Goal: Task Accomplishment & Management: Complete application form

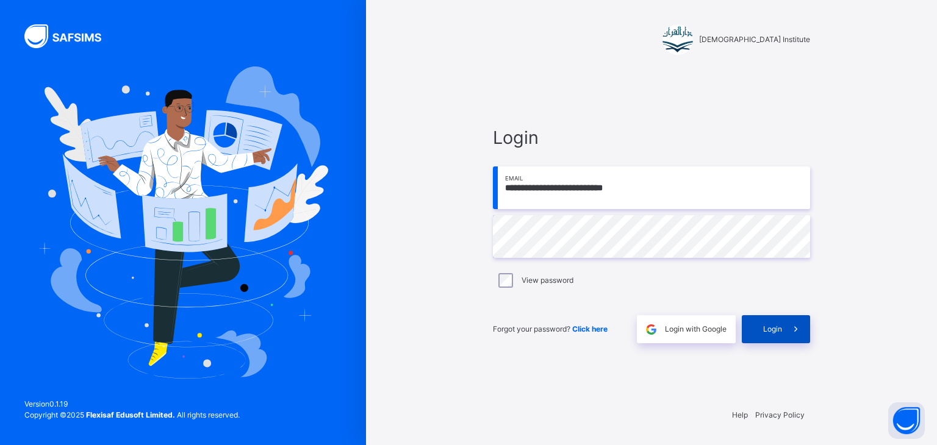
click at [796, 339] on span at bounding box center [796, 329] width 28 height 28
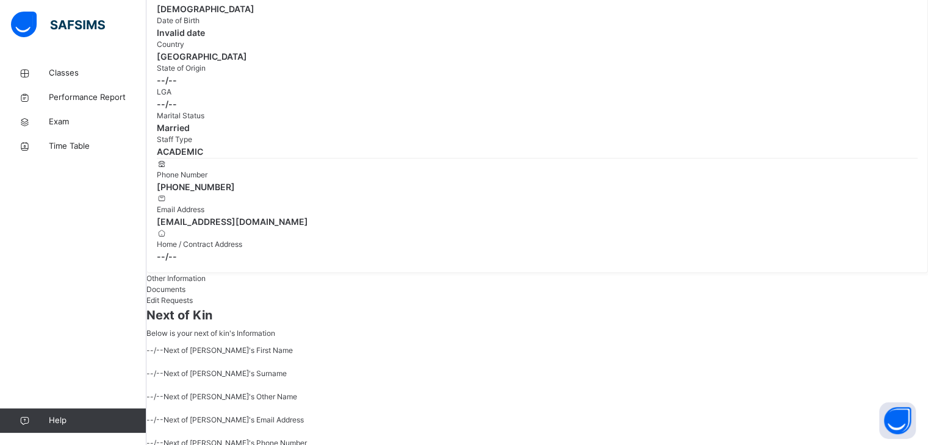
scroll to position [192, 0]
click at [98, 84] on link "Classes" at bounding box center [73, 73] width 146 height 24
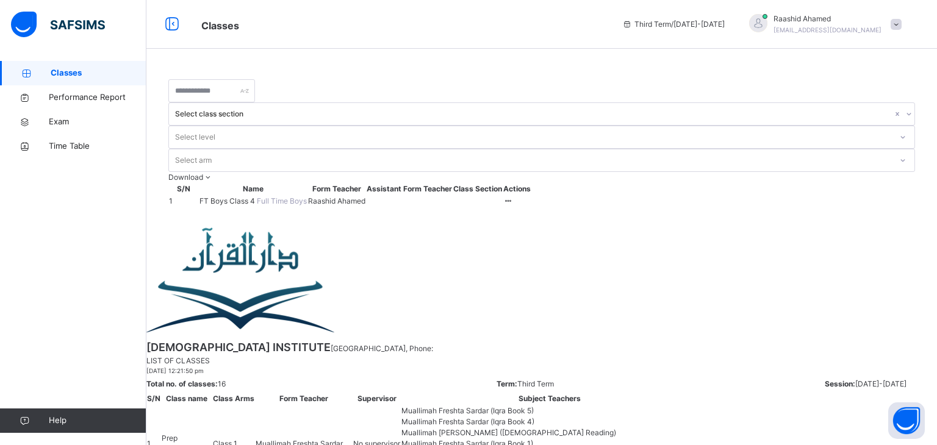
click at [257, 196] on span "FT Boys Class 4" at bounding box center [227, 200] width 57 height 9
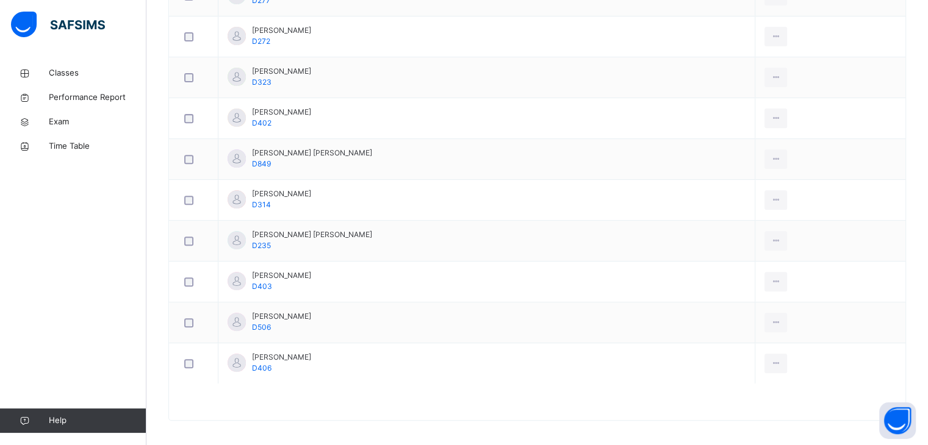
scroll to position [92, 0]
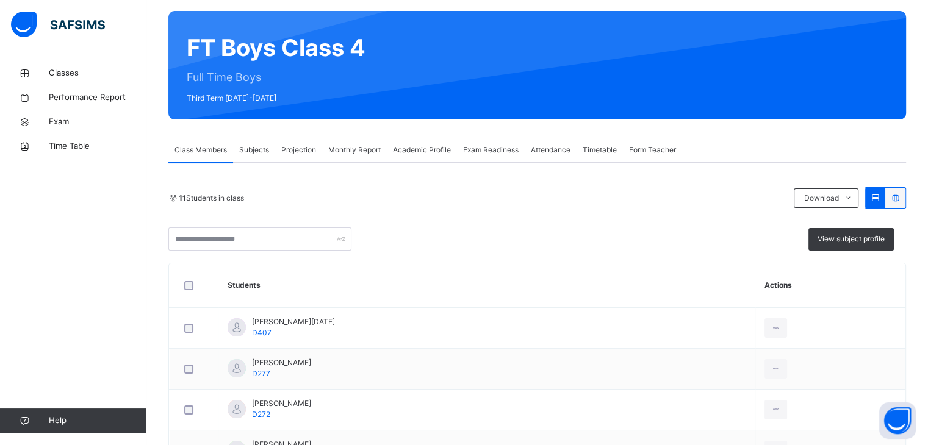
click at [308, 143] on div "Projection" at bounding box center [298, 150] width 47 height 24
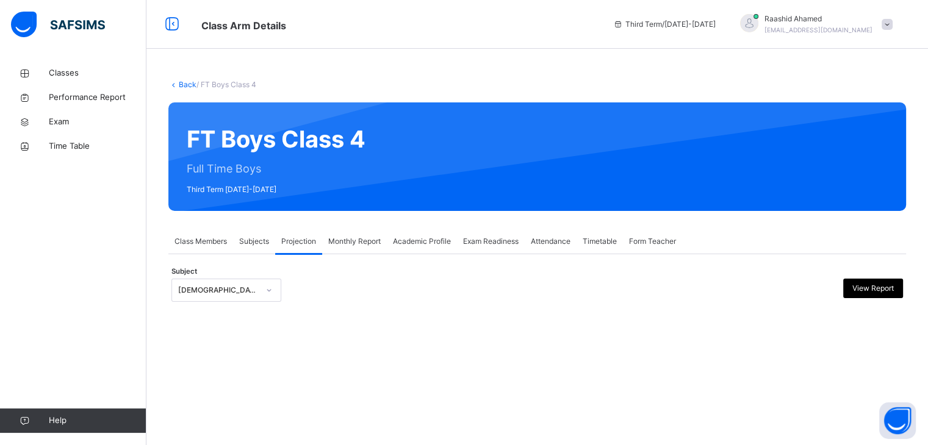
scroll to position [0, 0]
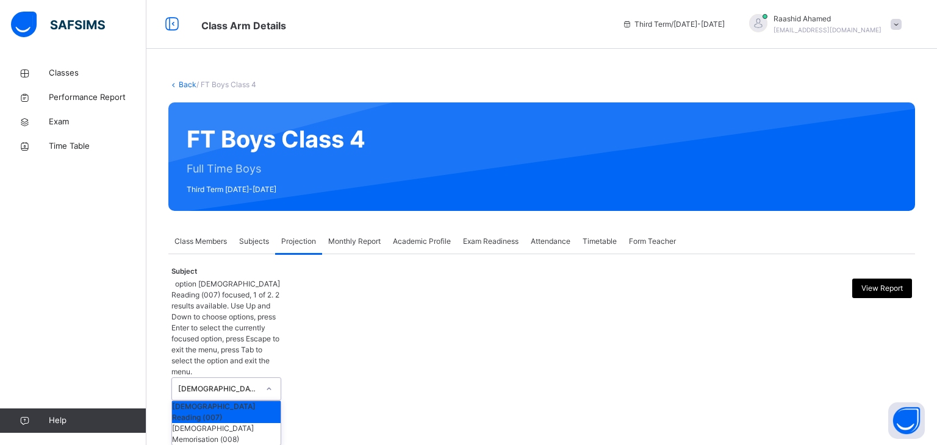
drag, startPoint x: 234, startPoint y: 282, endPoint x: 239, endPoint y: 305, distance: 23.1
click at [234, 378] on div "[DEMOGRAPHIC_DATA] Reading" at bounding box center [214, 389] width 85 height 22
click at [261, 423] on div "[DEMOGRAPHIC_DATA] Memorisation (008)" at bounding box center [226, 434] width 109 height 22
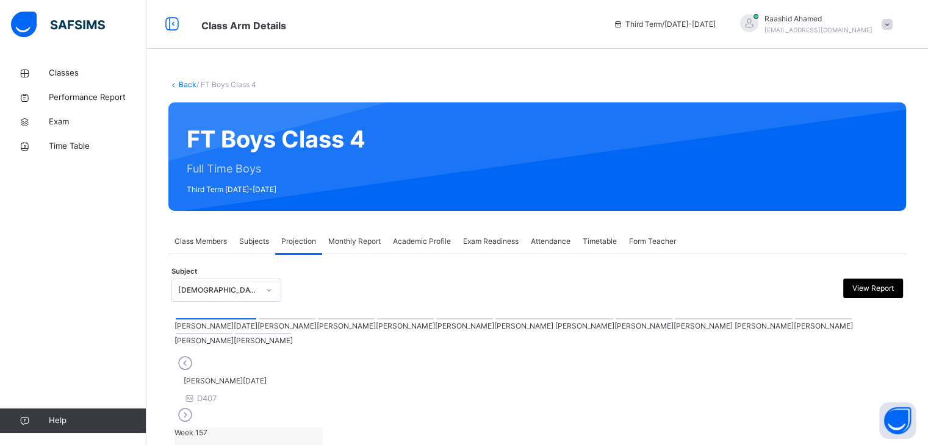
click at [292, 333] on div at bounding box center [263, 333] width 57 height 1
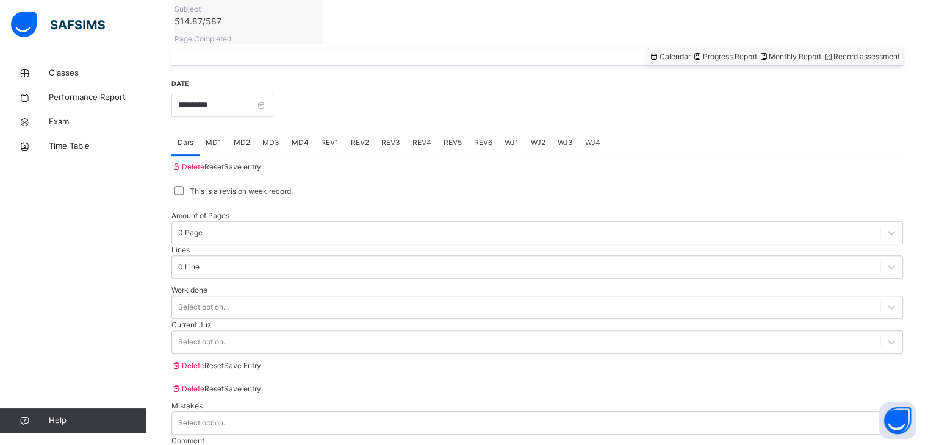
scroll to position [355, 0]
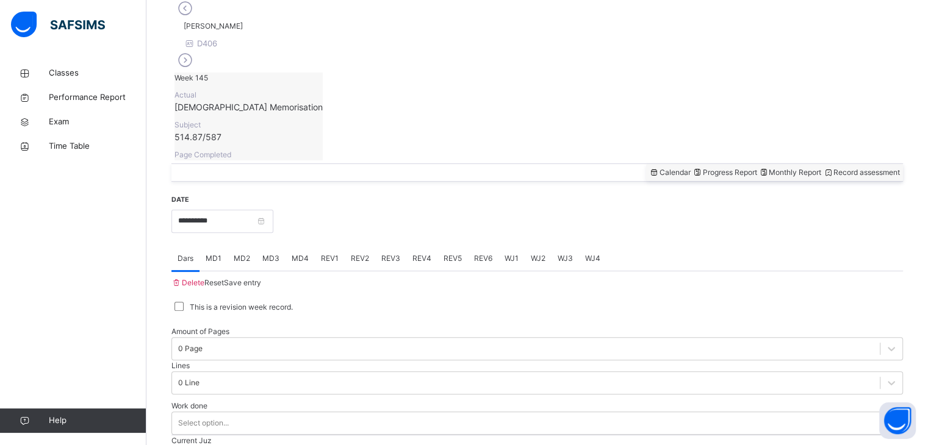
click at [758, 168] on span "Monthly Report" at bounding box center [789, 172] width 63 height 9
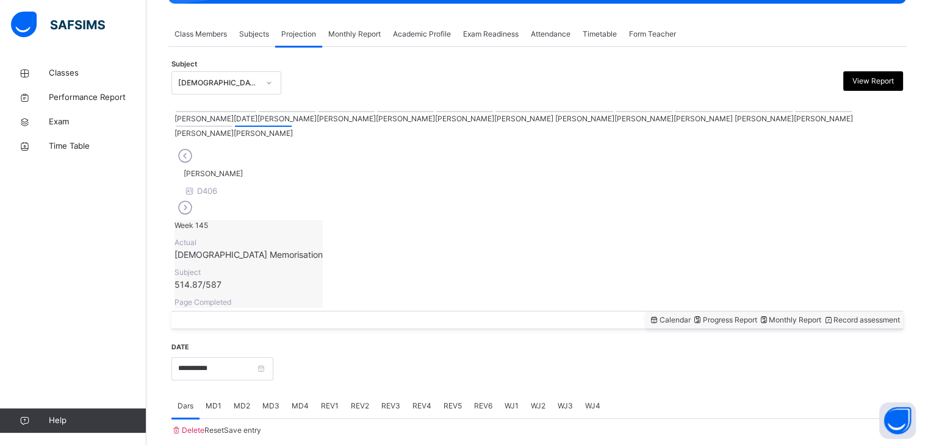
select select "****"
select select "*"
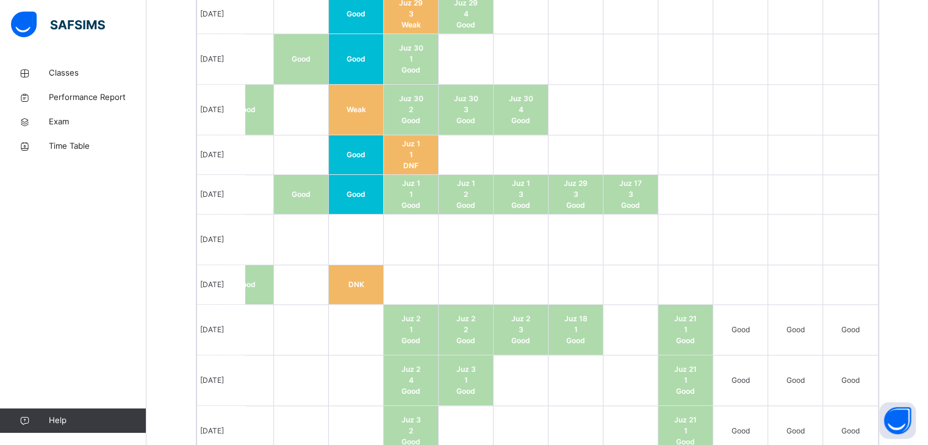
scroll to position [1379, 0]
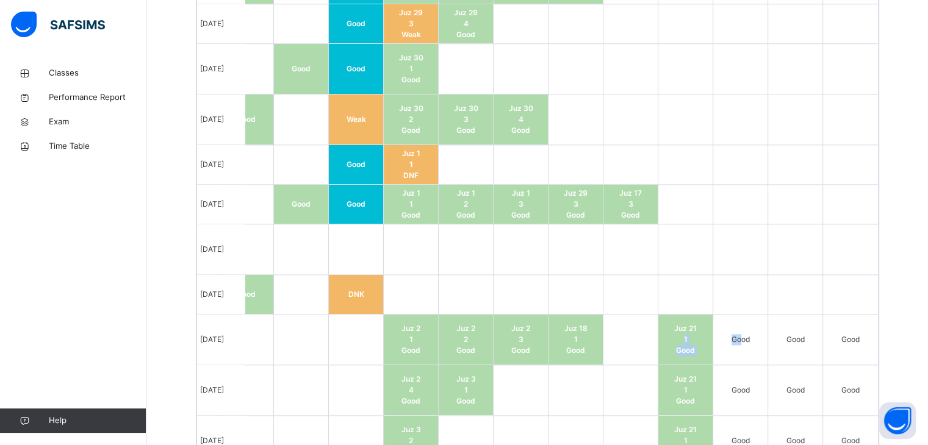
drag, startPoint x: 745, startPoint y: 157, endPoint x: 699, endPoint y: 164, distance: 46.9
click at [699, 314] on tr "[DATE] Pages: 0 , Lines: 0 . Whole Juz Juz 21 Juz 2 1 Good Juz 2 2 Good Juz 2 3…" at bounding box center [468, 339] width 817 height 51
click at [878, 415] on td "Good" at bounding box center [850, 440] width 55 height 51
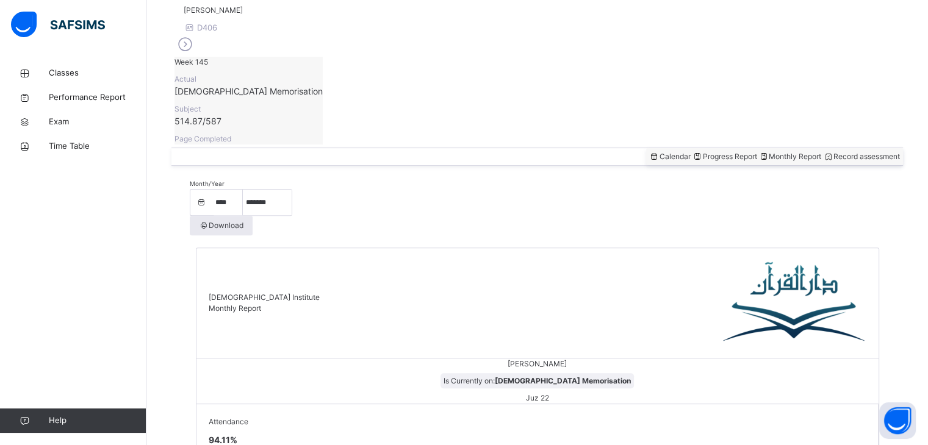
scroll to position [366, 0]
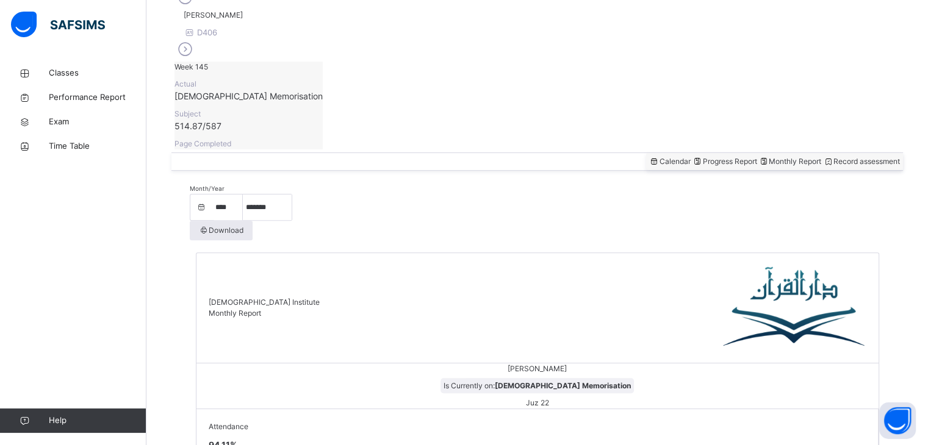
click at [852, 157] on span "Record assessment" at bounding box center [861, 161] width 77 height 9
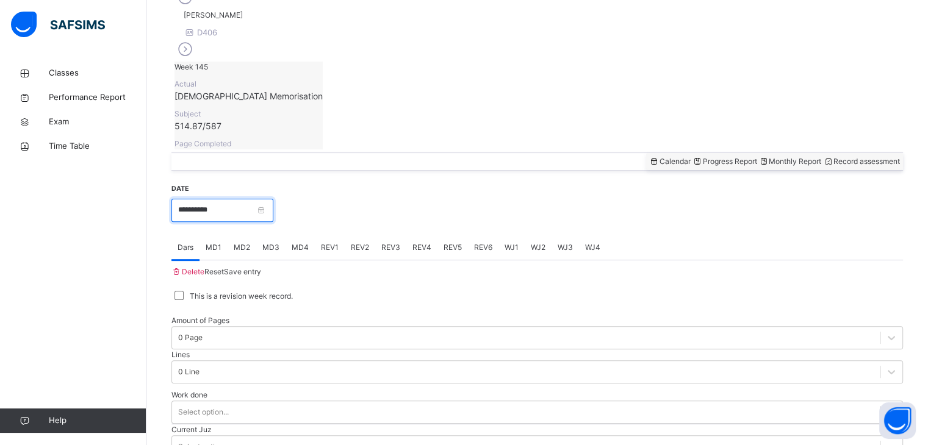
click at [271, 199] on input "**********" at bounding box center [222, 210] width 102 height 23
click at [453, 261] on div at bounding box center [536, 261] width 731 height 0
click at [311, 183] on div "**********" at bounding box center [536, 202] width 731 height 39
drag, startPoint x: 341, startPoint y: 184, endPoint x: 299, endPoint y: 183, distance: 42.1
click at [337, 235] on div "Dars MD1 MD2 MD3 MD4 REV1 REV2 REV3 REV4 REV5 REV6 WJ1 WJ2 WJ3 WJ4" at bounding box center [536, 247] width 731 height 25
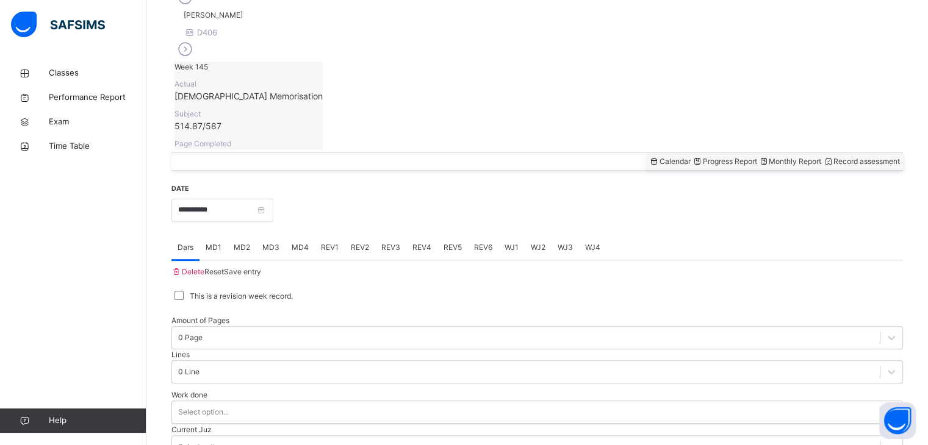
click at [276, 242] on span "MD3" at bounding box center [270, 247] width 17 height 11
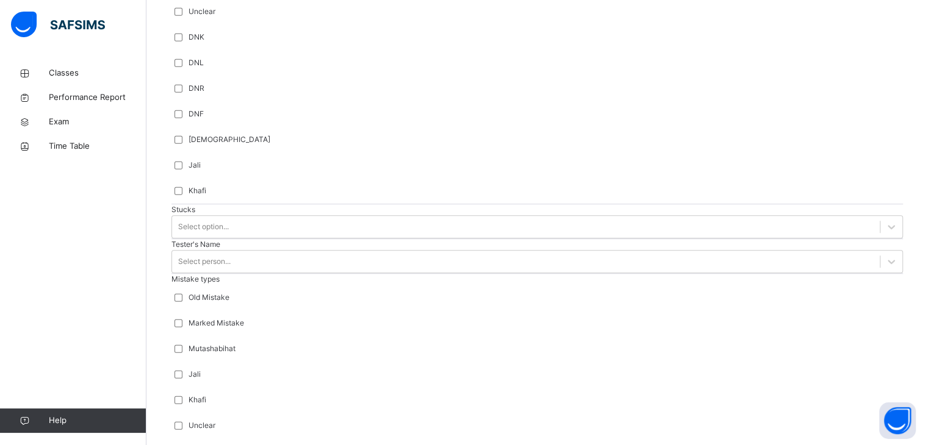
scroll to position [1043, 0]
drag, startPoint x: 327, startPoint y: 83, endPoint x: 318, endPoint y: 140, distance: 57.4
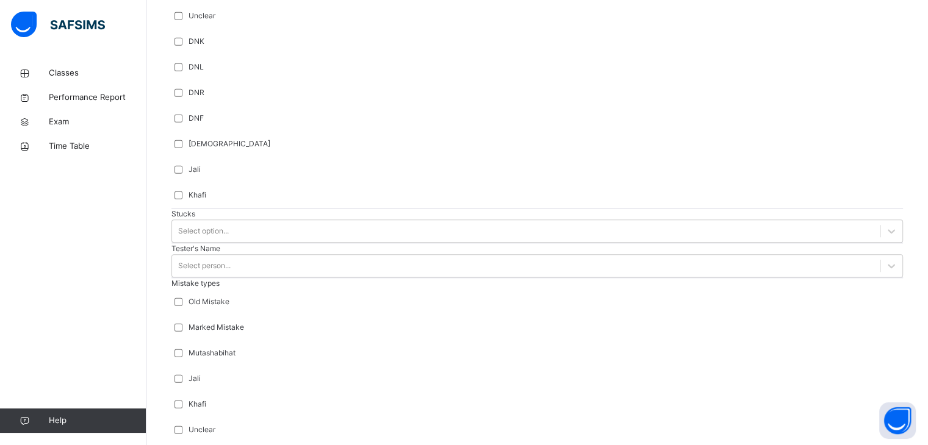
type input "*****"
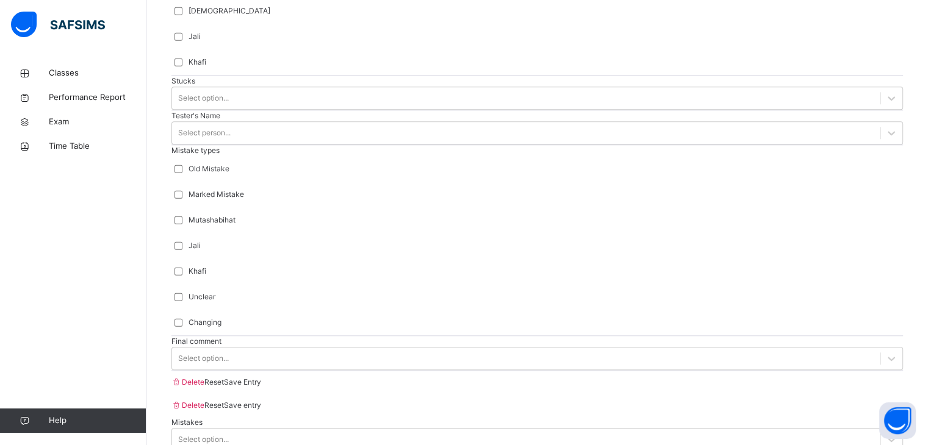
drag, startPoint x: 426, startPoint y: 360, endPoint x: 434, endPoint y: 359, distance: 8.0
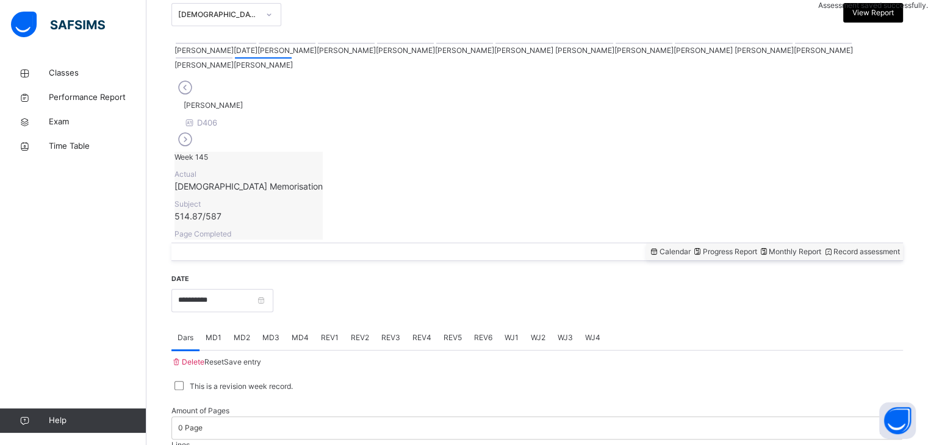
scroll to position [278, 0]
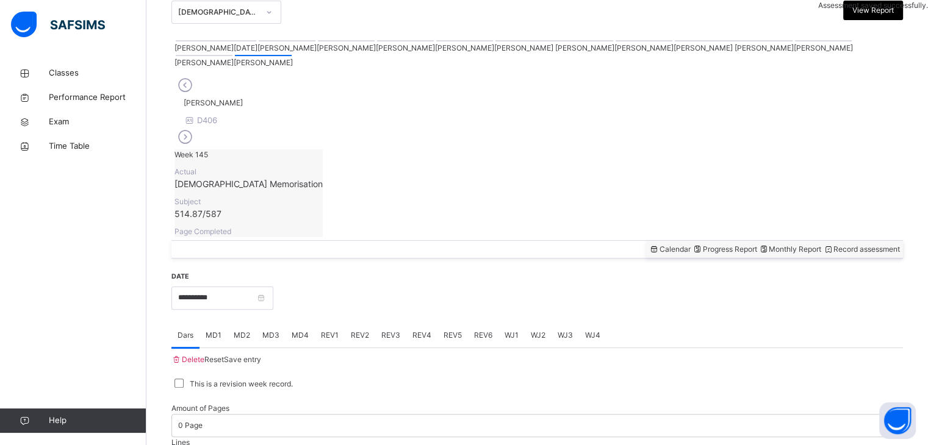
click at [328, 330] on span "REV1" at bounding box center [330, 335] width 18 height 11
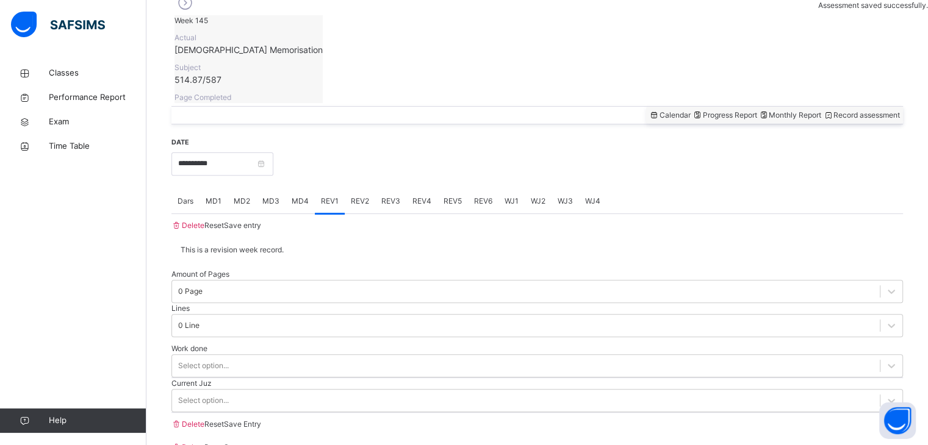
scroll to position [412, 0]
type input "*"
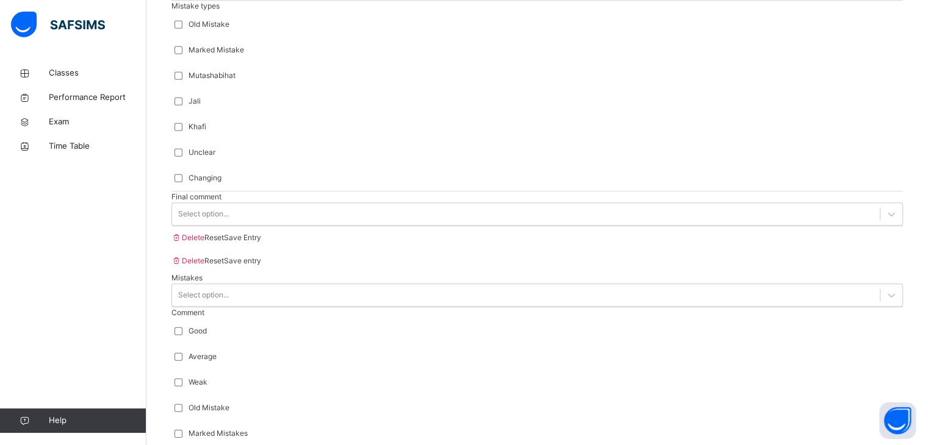
scroll to position [1259, 0]
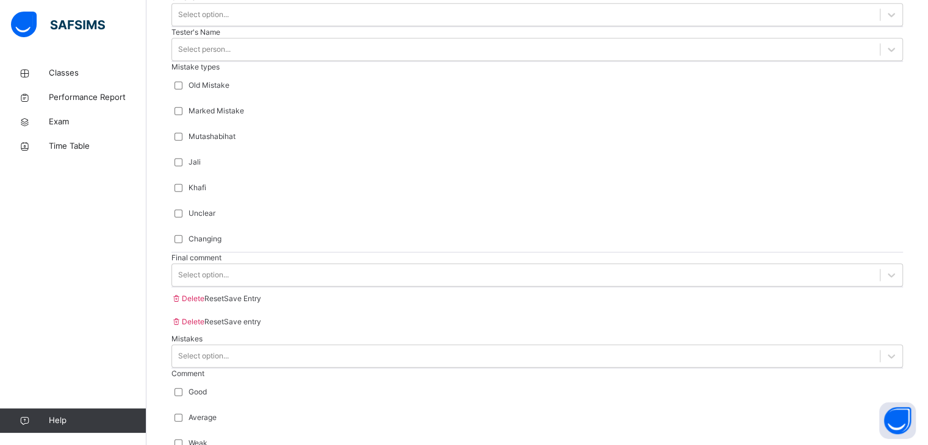
type input "***"
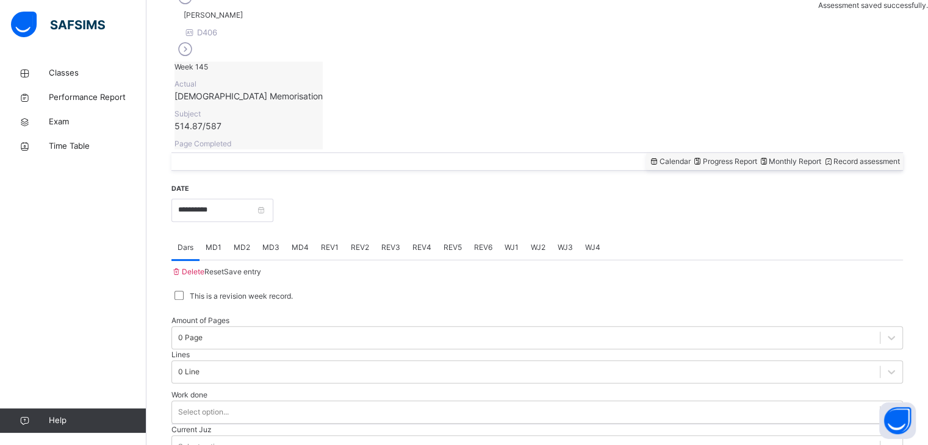
scroll to position [366, 0]
click at [362, 235] on div "REV2" at bounding box center [360, 247] width 31 height 24
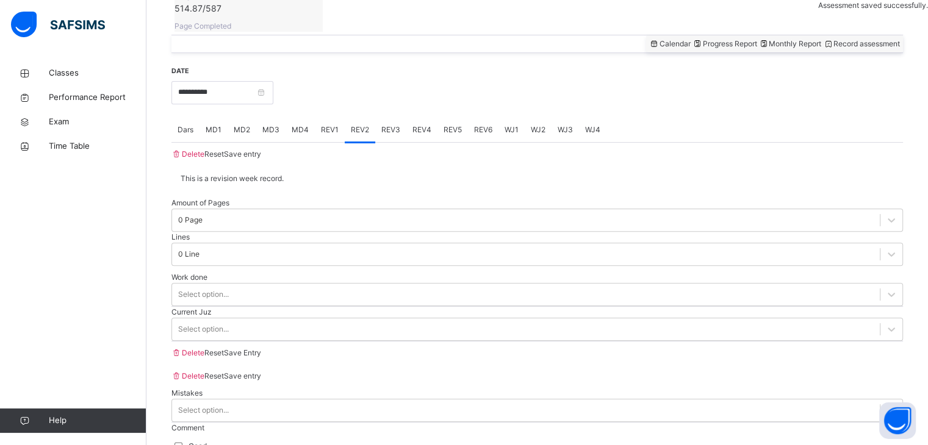
scroll to position [489, 0]
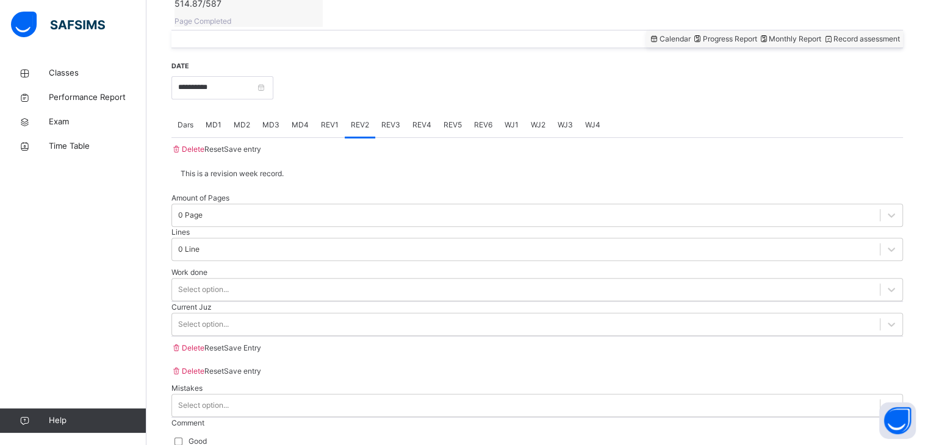
type input "*"
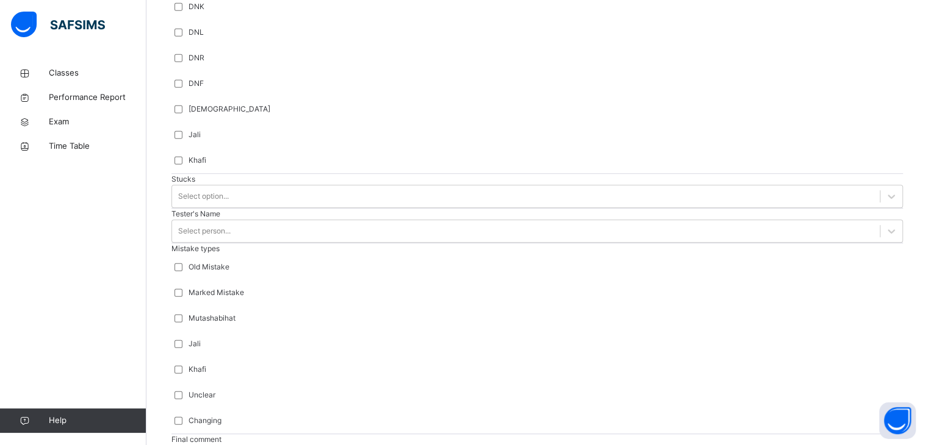
scroll to position [1210, 0]
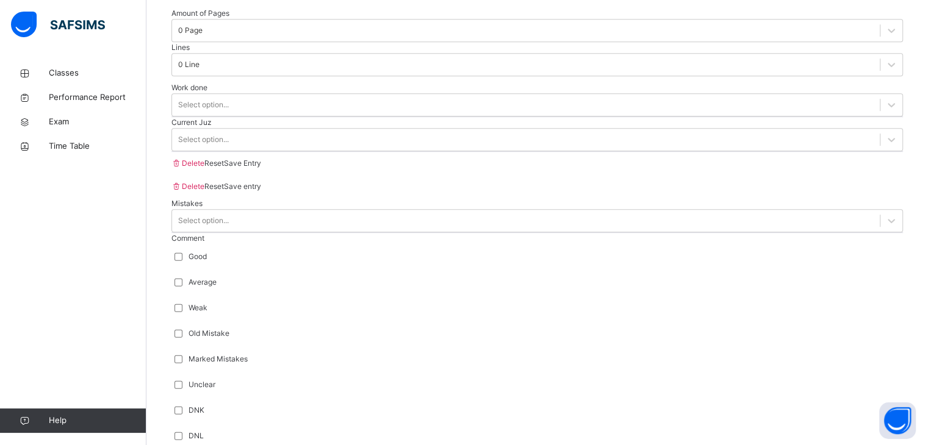
scroll to position [573, 0]
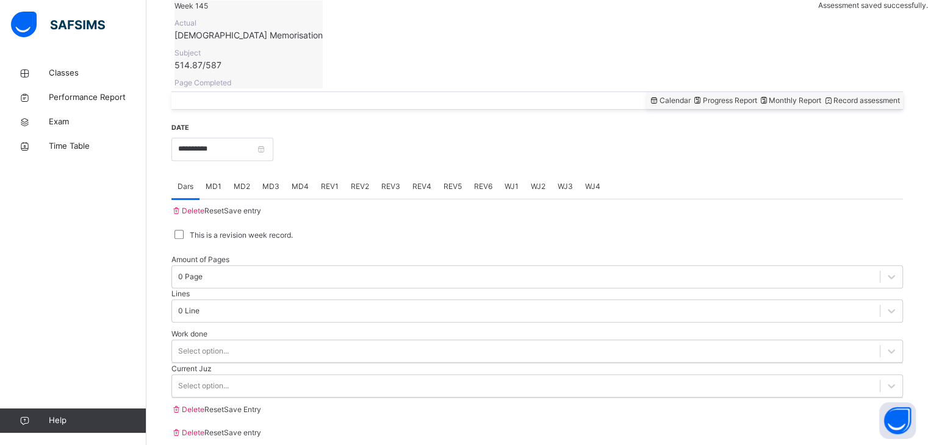
scroll to position [418, 0]
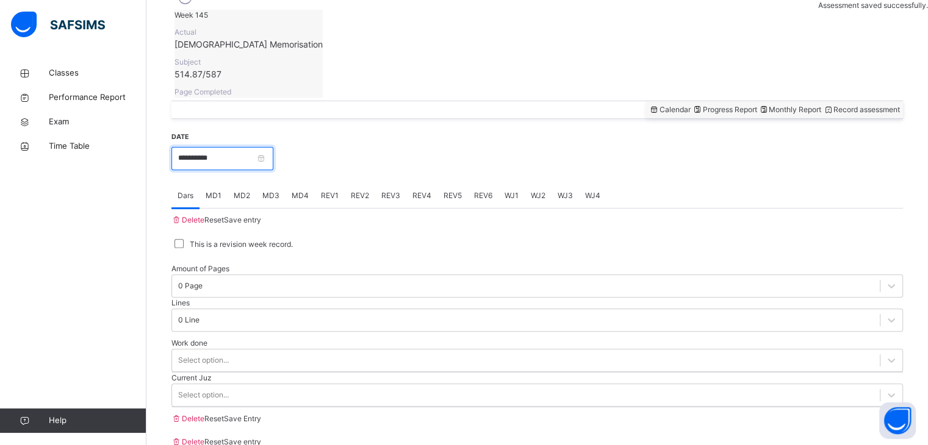
click at [238, 147] on input "**********" at bounding box center [222, 158] width 102 height 23
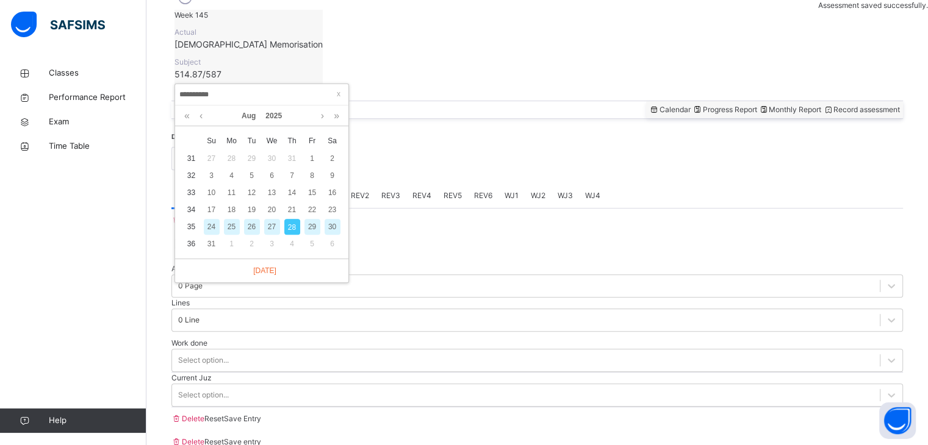
click at [275, 233] on div "27" at bounding box center [272, 227] width 16 height 16
type input "**********"
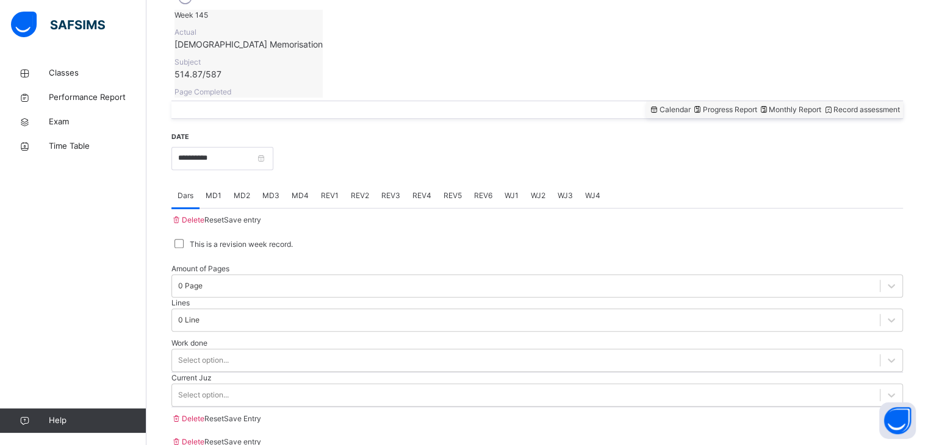
click at [214, 190] on span "MD1" at bounding box center [214, 195] width 16 height 11
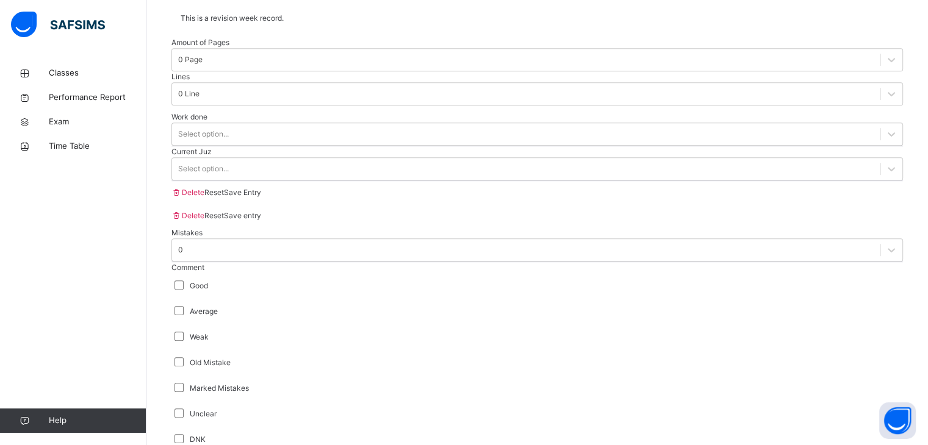
scroll to position [825, 0]
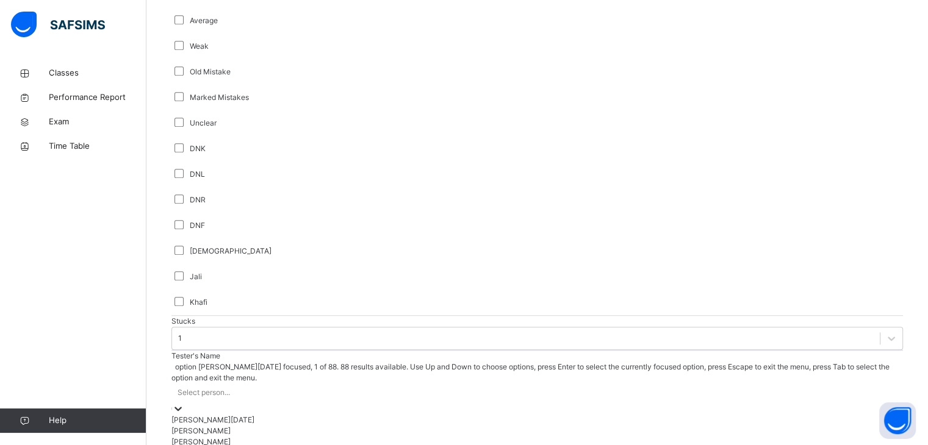
scroll to position [952, 0]
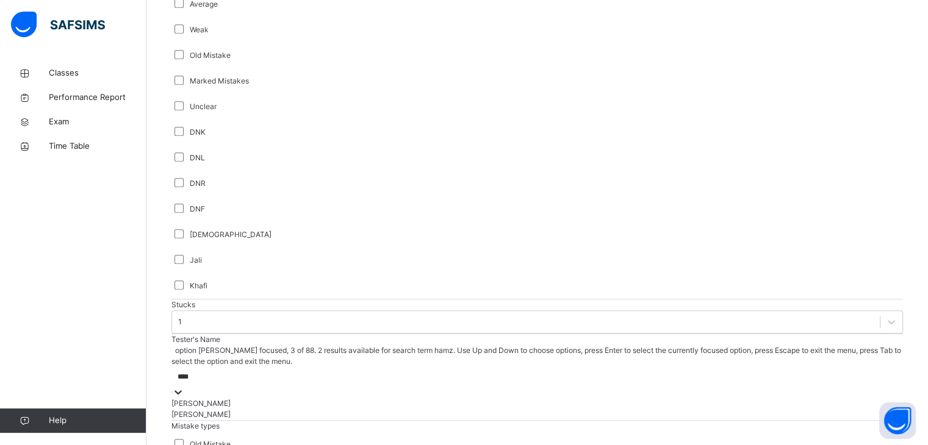
type input "*****"
click at [303, 409] on div "[PERSON_NAME]" at bounding box center [536, 414] width 731 height 11
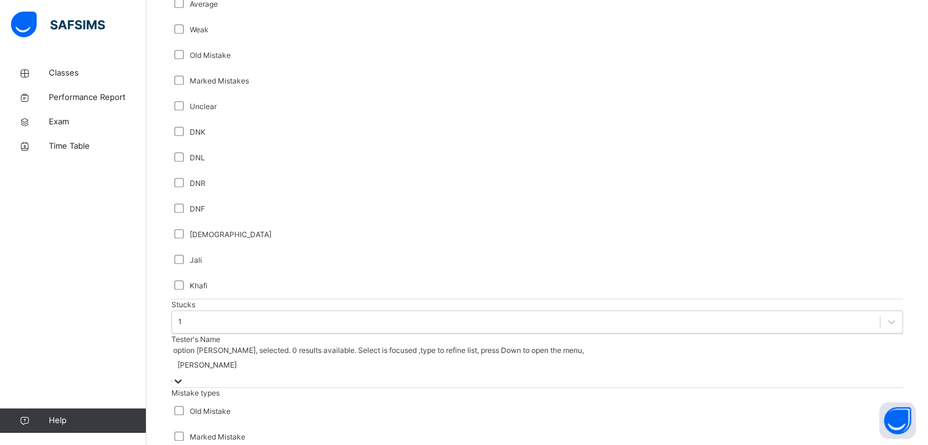
scroll to position [1176, 0]
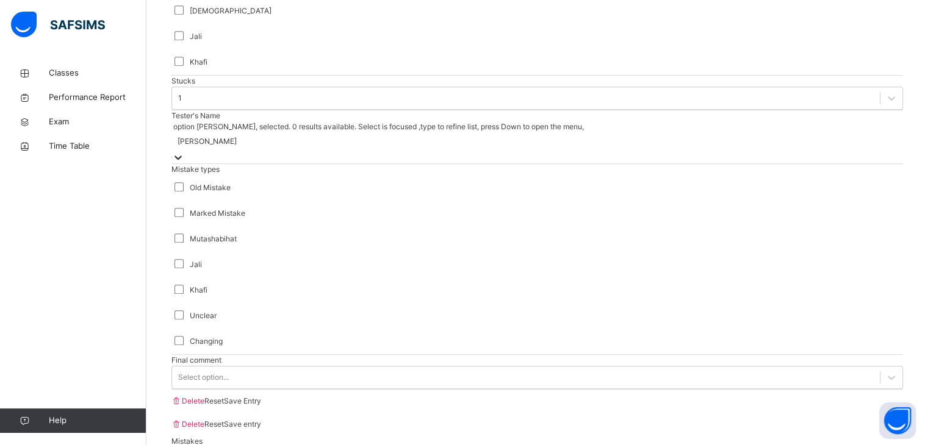
click at [314, 355] on div "Final comment Select option..." at bounding box center [536, 372] width 731 height 35
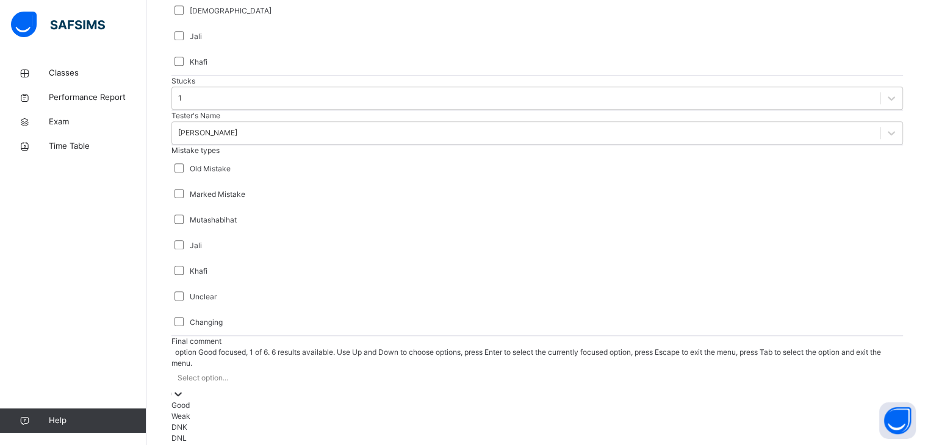
click at [268, 400] on div "Good" at bounding box center [536, 405] width 731 height 11
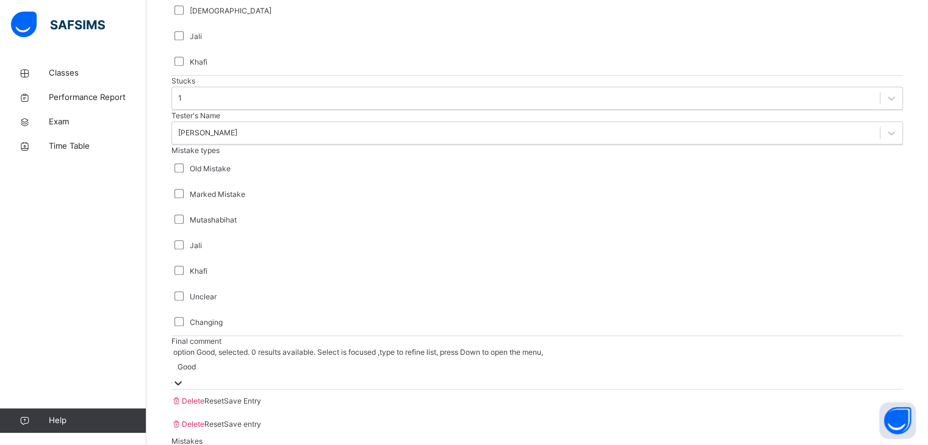
click at [261, 396] on div "Save Entry" at bounding box center [242, 401] width 37 height 11
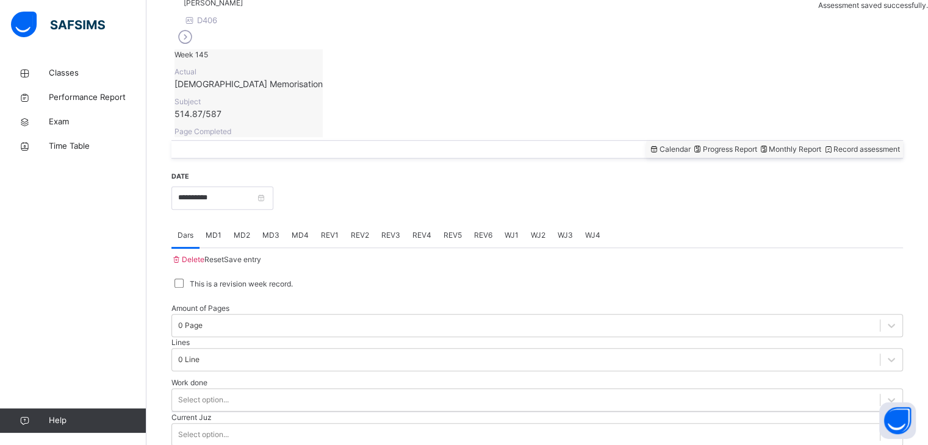
scroll to position [375, 0]
click at [335, 233] on span "REV1" at bounding box center [330, 238] width 18 height 11
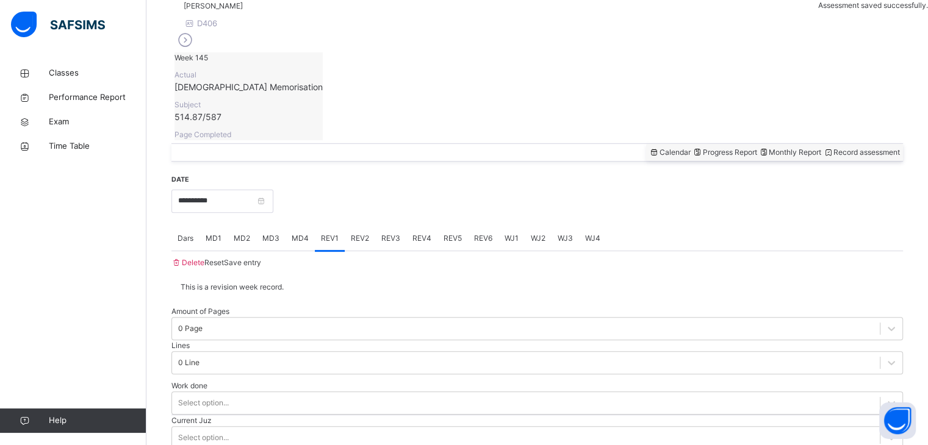
click at [305, 226] on div "MD4" at bounding box center [300, 238] width 29 height 24
click at [307, 226] on div "MD4" at bounding box center [300, 238] width 29 height 24
click at [334, 226] on div "REV1" at bounding box center [330, 238] width 30 height 24
click at [360, 226] on div "REV2" at bounding box center [360, 238] width 31 height 24
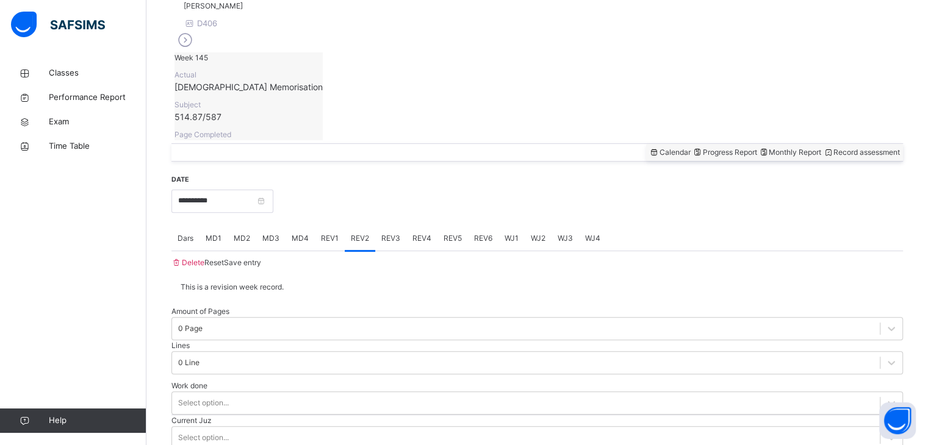
click at [390, 233] on span "REV3" at bounding box center [390, 238] width 19 height 11
click at [424, 233] on span "REV4" at bounding box center [421, 238] width 19 height 11
click at [434, 226] on div "REV4" at bounding box center [421, 238] width 31 height 24
click at [334, 226] on div "REV1" at bounding box center [330, 238] width 30 height 24
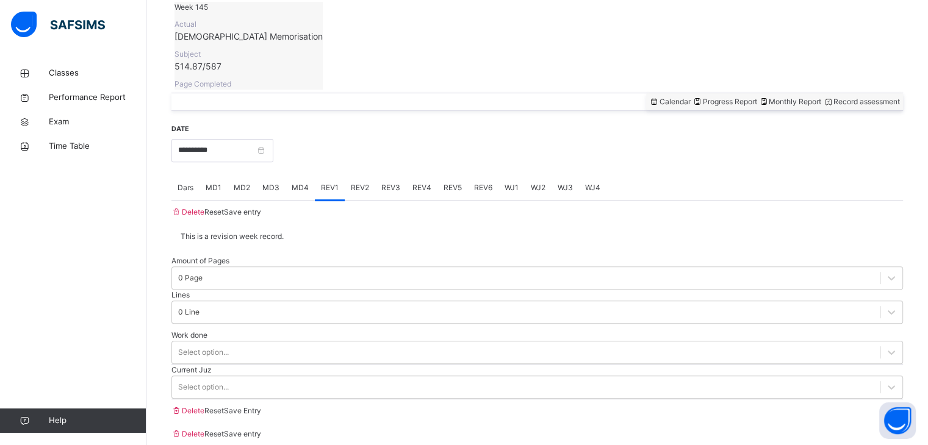
scroll to position [436, 0]
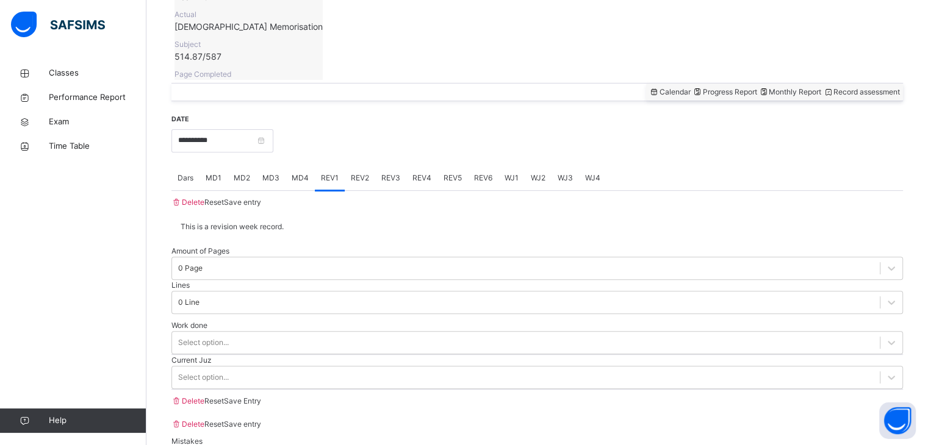
type input "*"
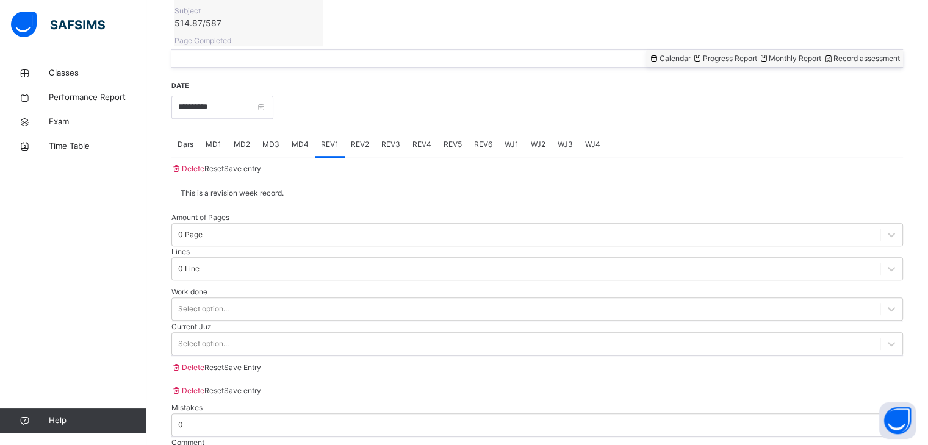
scroll to position [486, 0]
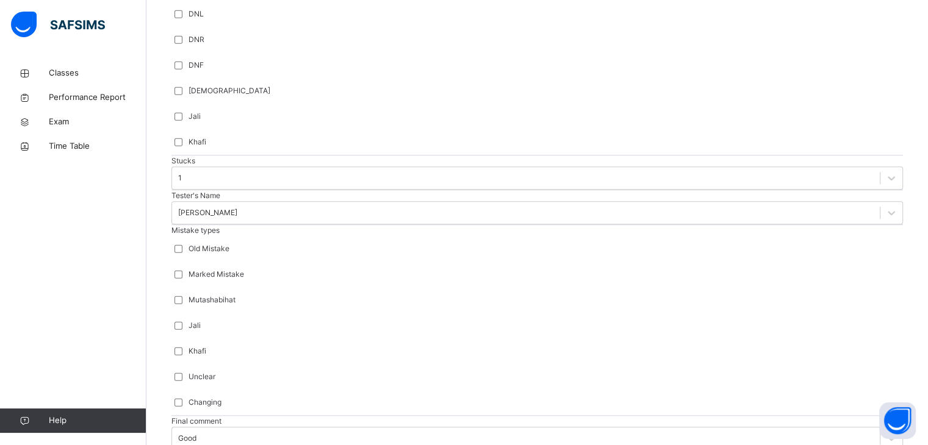
scroll to position [1096, 0]
type input "*****"
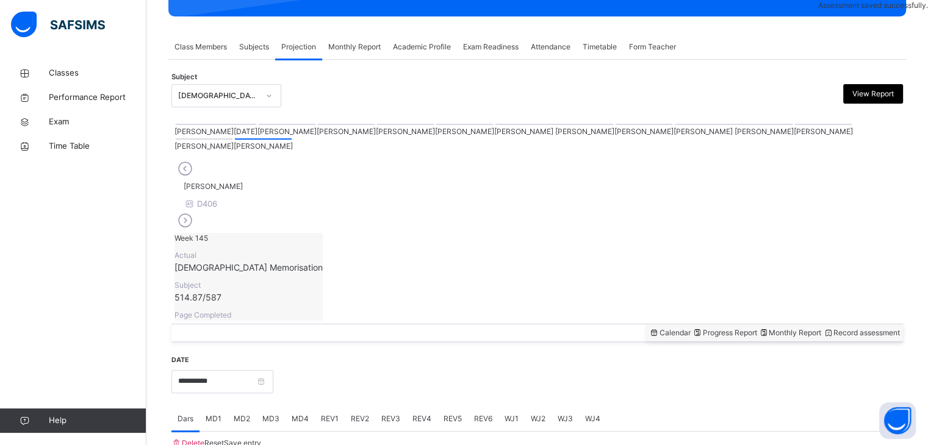
scroll to position [471, 0]
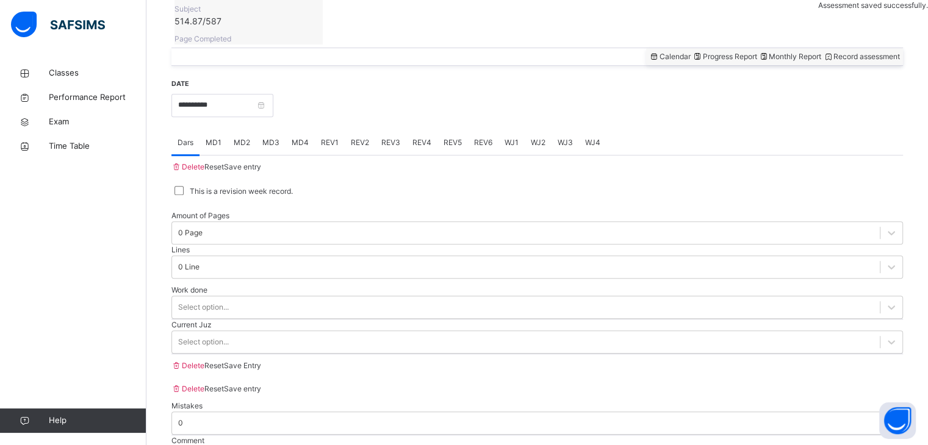
click at [325, 137] on span "REV1" at bounding box center [330, 142] width 18 height 11
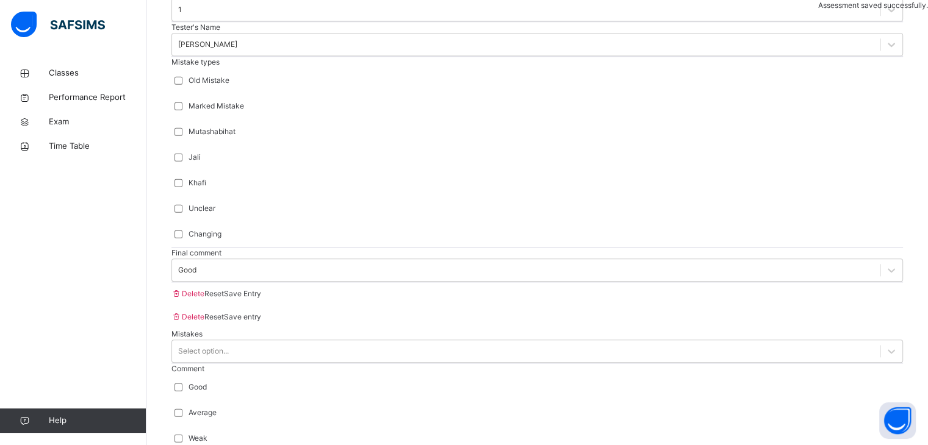
scroll to position [1320, 0]
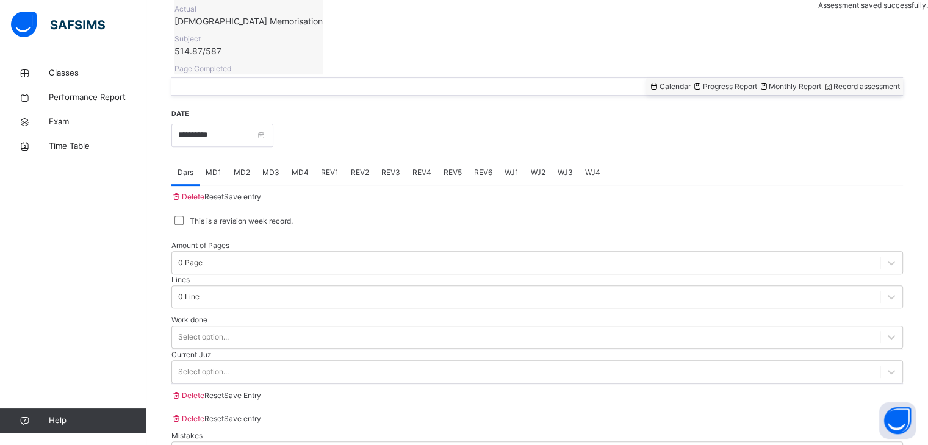
scroll to position [440, 0]
click at [375, 162] on div "REV2" at bounding box center [360, 174] width 31 height 24
type input "*"
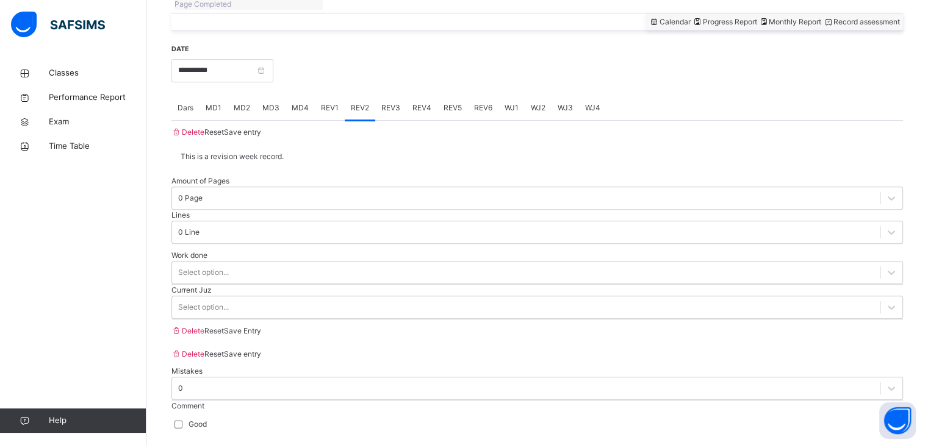
scroll to position [520, 0]
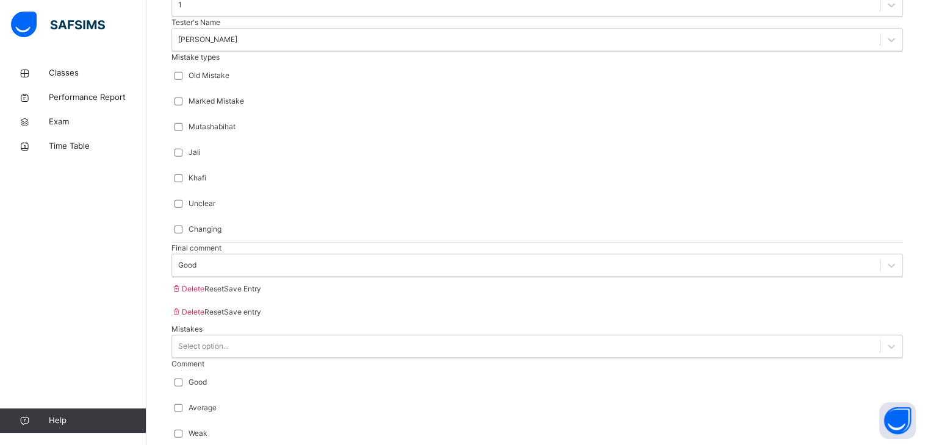
scroll to position [1263, 0]
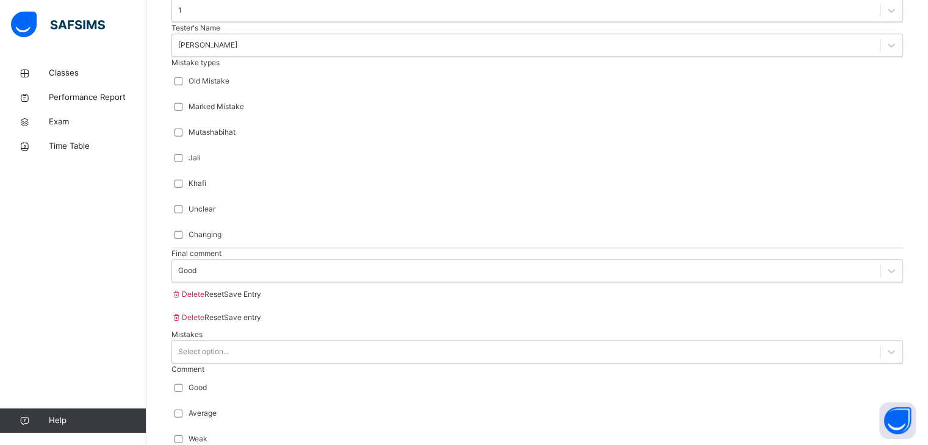
type input "*"
type input "****"
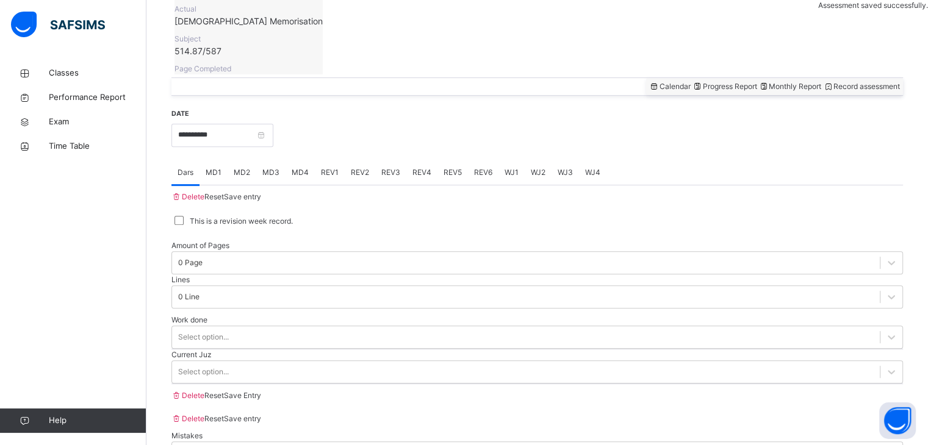
scroll to position [456, 0]
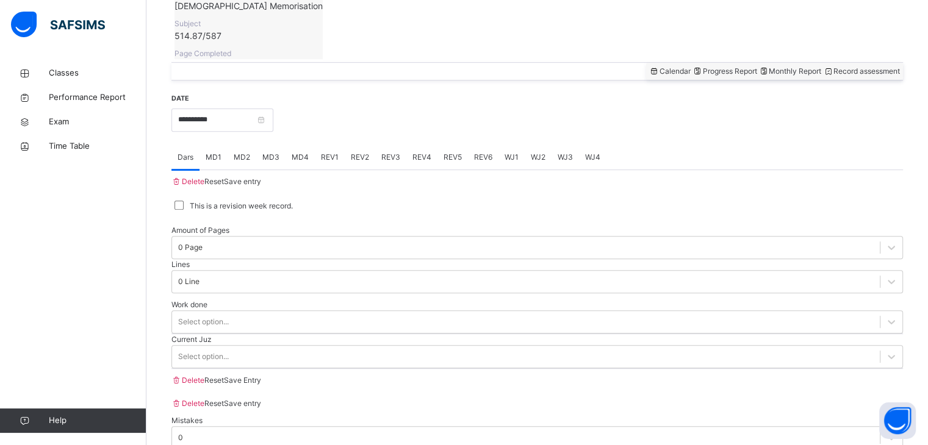
click at [215, 152] on span "MD1" at bounding box center [214, 157] width 16 height 11
click at [307, 152] on span "MD4" at bounding box center [300, 157] width 17 height 11
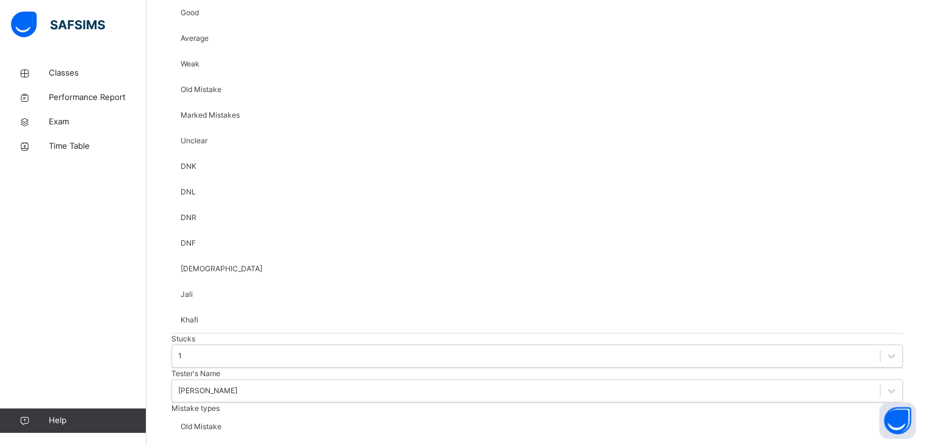
scroll to position [919, 0]
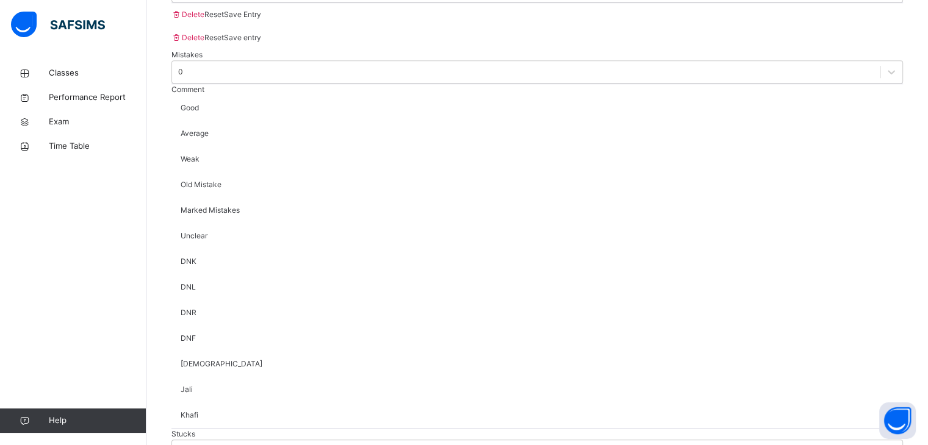
scroll to position [921, 0]
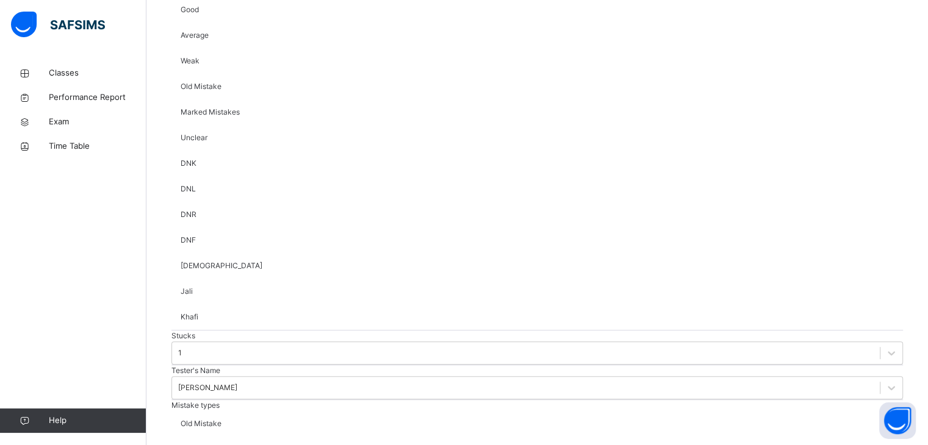
type input "*****"
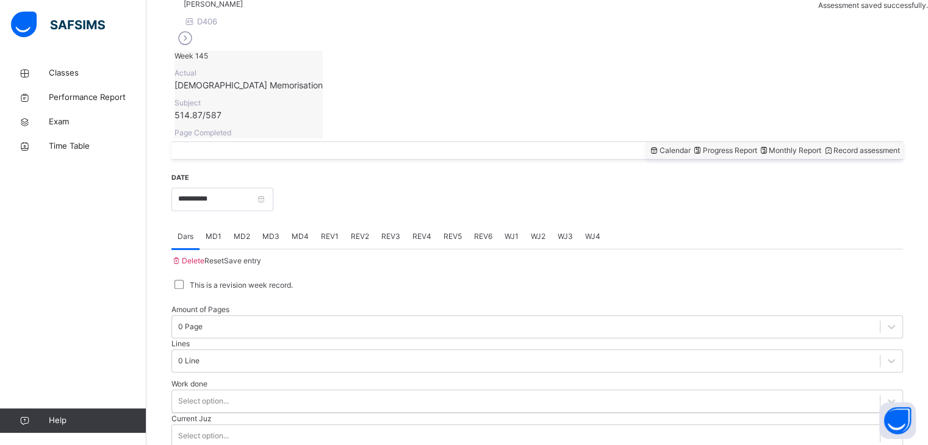
scroll to position [373, 0]
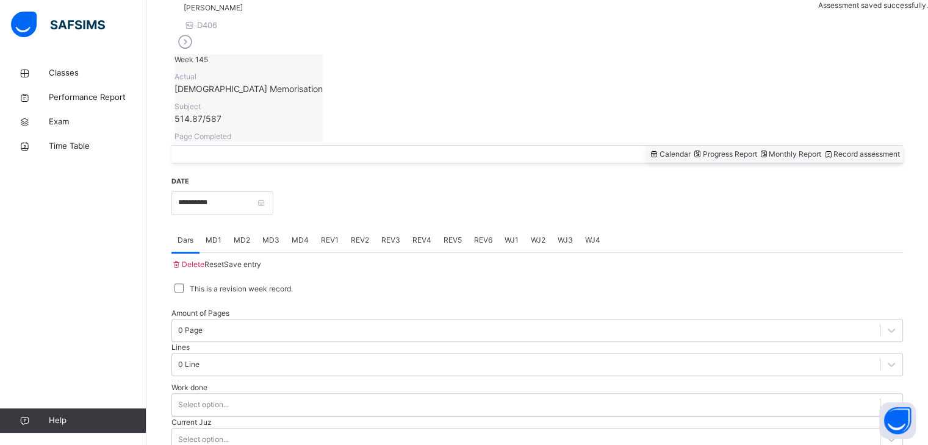
click at [303, 235] on span "MD4" at bounding box center [300, 240] width 17 height 11
click at [275, 235] on span "MD3" at bounding box center [270, 240] width 17 height 11
click at [233, 228] on div "MD2" at bounding box center [242, 240] width 29 height 24
click at [214, 228] on div "MD1" at bounding box center [213, 240] width 28 height 24
click at [337, 228] on div "REV1" at bounding box center [330, 240] width 30 height 24
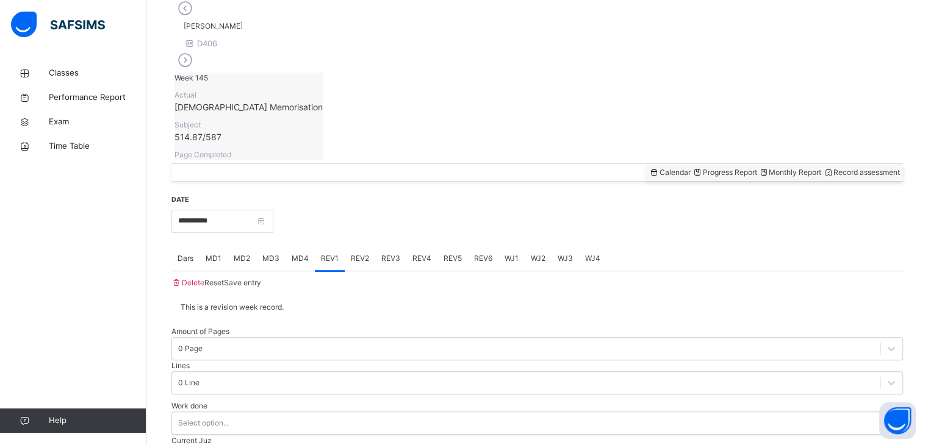
scroll to position [354, 0]
click at [353, 248] on div "REV2" at bounding box center [360, 260] width 31 height 24
click at [370, 248] on div "REV2" at bounding box center [360, 260] width 31 height 24
click at [339, 248] on div "REV1" at bounding box center [330, 260] width 30 height 24
click at [359, 248] on div "REV2" at bounding box center [360, 260] width 31 height 24
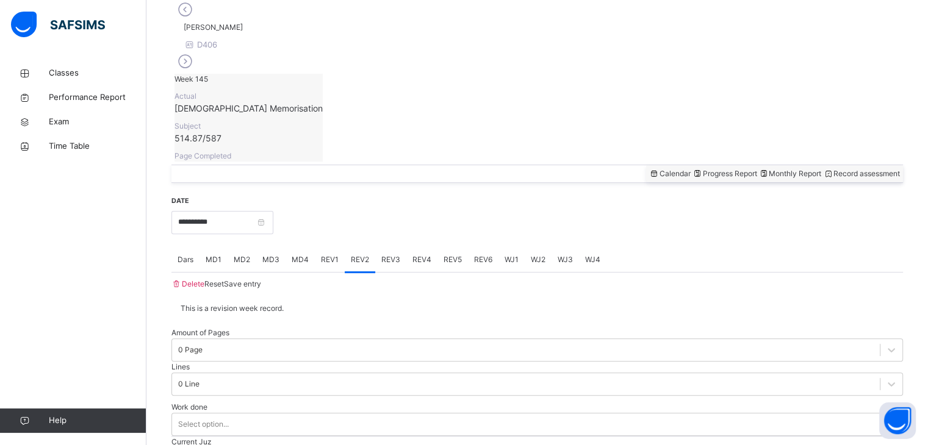
click at [332, 248] on div "REV1" at bounding box center [330, 260] width 30 height 24
click at [267, 211] on input "**********" at bounding box center [222, 222] width 102 height 23
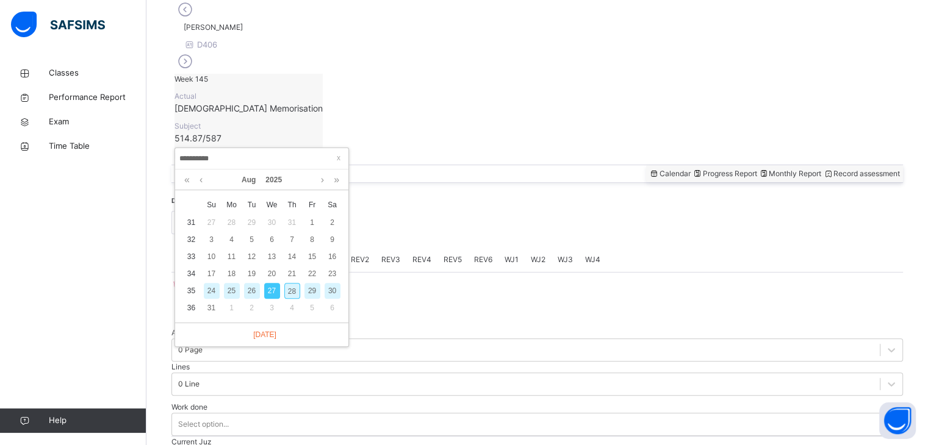
click at [250, 295] on div "26" at bounding box center [252, 291] width 16 height 16
type input "**********"
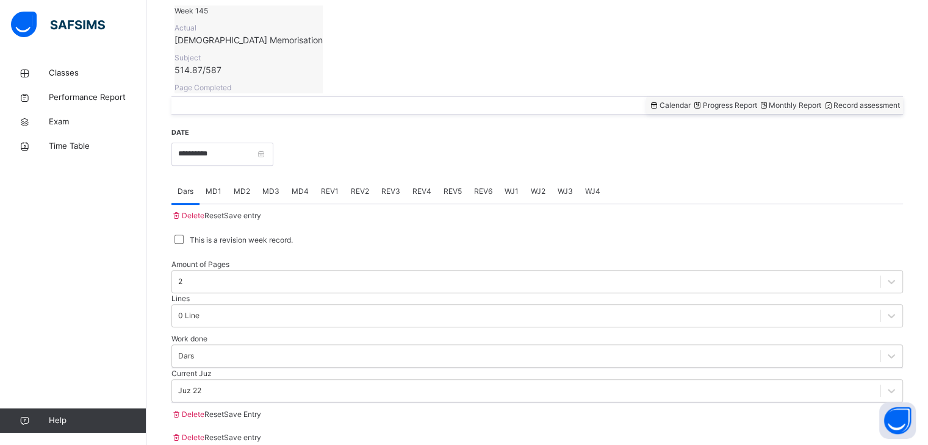
scroll to position [434, 0]
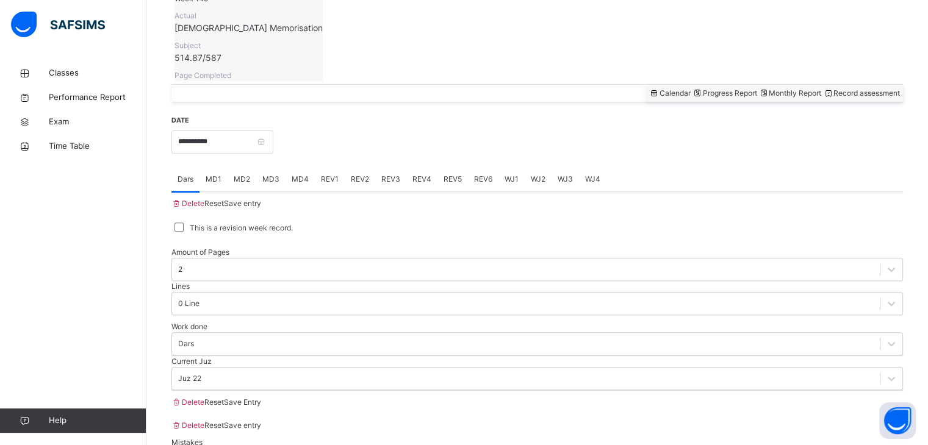
click at [305, 167] on div "MD4" at bounding box center [300, 179] width 29 height 24
click at [266, 167] on div "MD3" at bounding box center [270, 179] width 29 height 24
click at [225, 167] on div "MD1" at bounding box center [213, 179] width 28 height 24
click at [521, 167] on div "WJ1" at bounding box center [511, 179] width 26 height 24
click at [544, 167] on div "WJ2" at bounding box center [538, 179] width 27 height 24
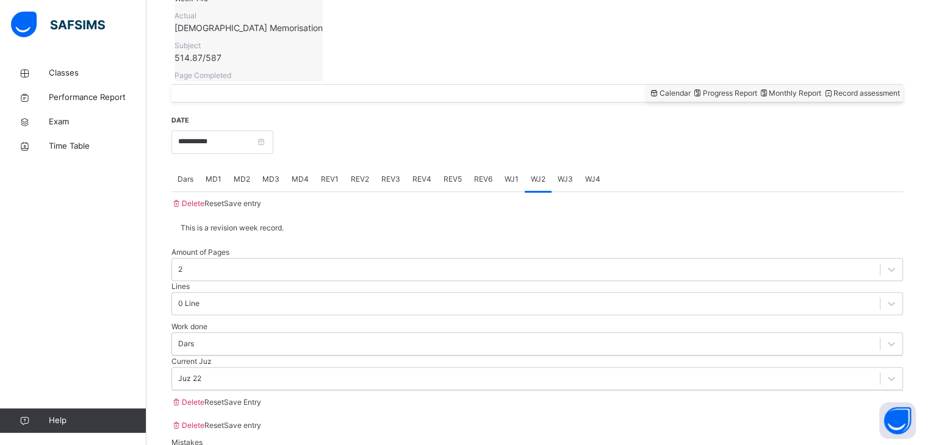
click at [564, 167] on div "WJ3" at bounding box center [565, 179] width 27 height 24
click at [589, 167] on div "WJ4" at bounding box center [592, 179] width 27 height 24
click at [273, 131] on input "**********" at bounding box center [222, 142] width 102 height 23
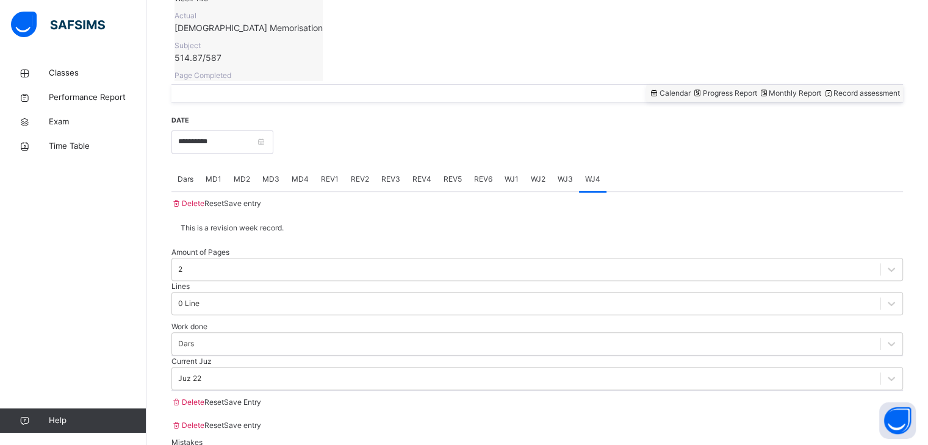
click at [246, 167] on div "MD2" at bounding box center [242, 179] width 29 height 24
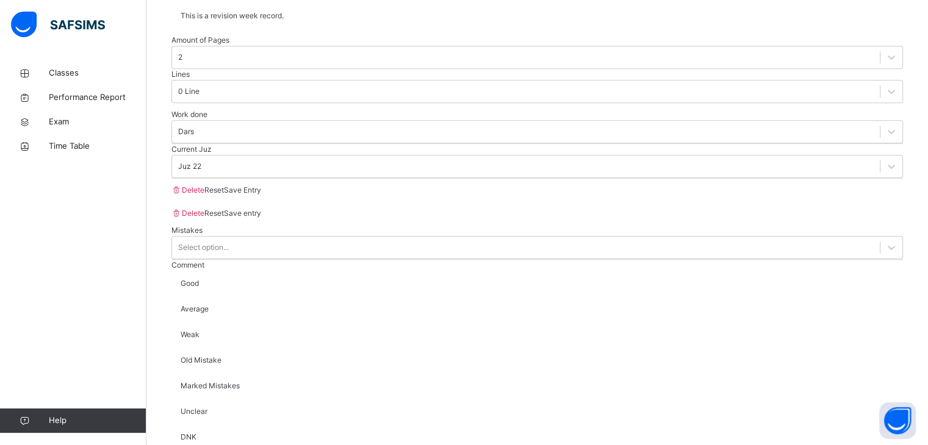
scroll to position [644, 0]
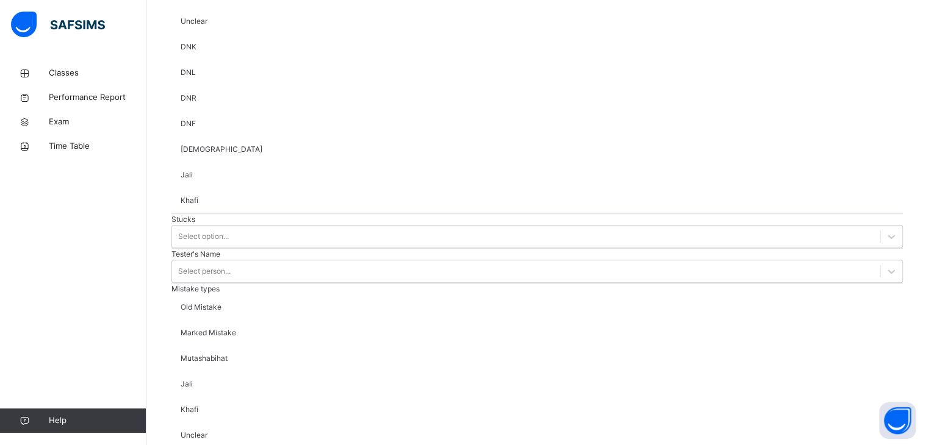
scroll to position [1030, 0]
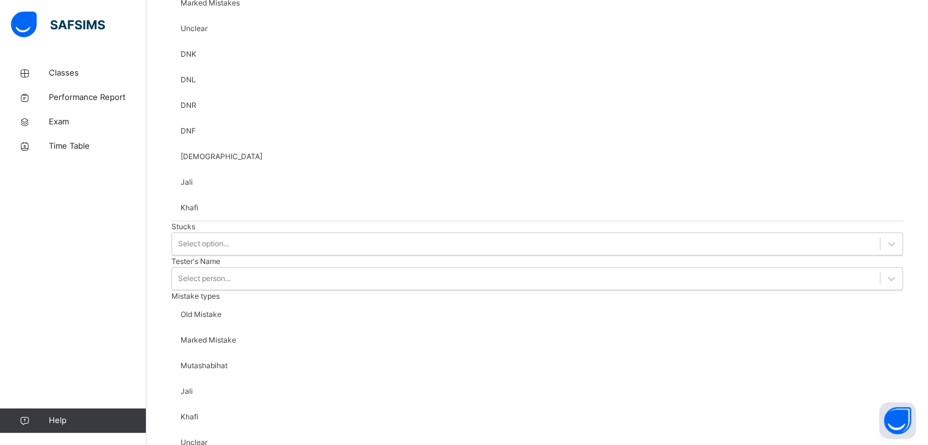
type input "***"
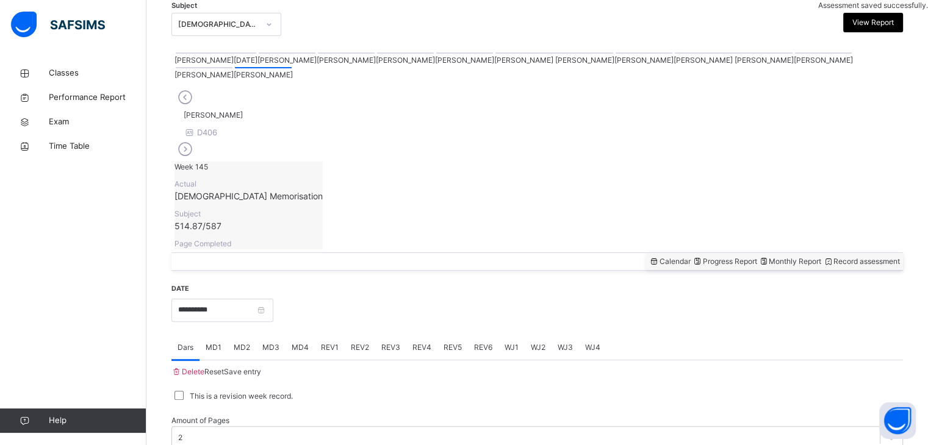
scroll to position [268, 0]
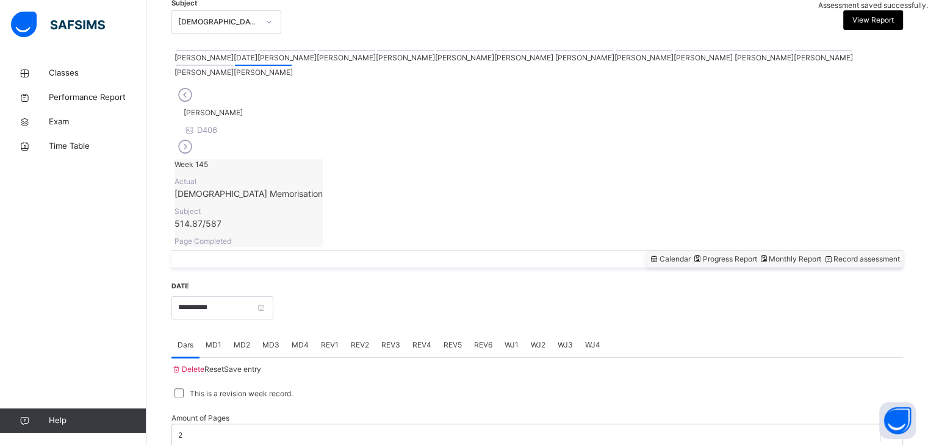
click at [230, 333] on div "MD2" at bounding box center [242, 345] width 29 height 24
click at [297, 333] on div "MD4" at bounding box center [300, 345] width 29 height 24
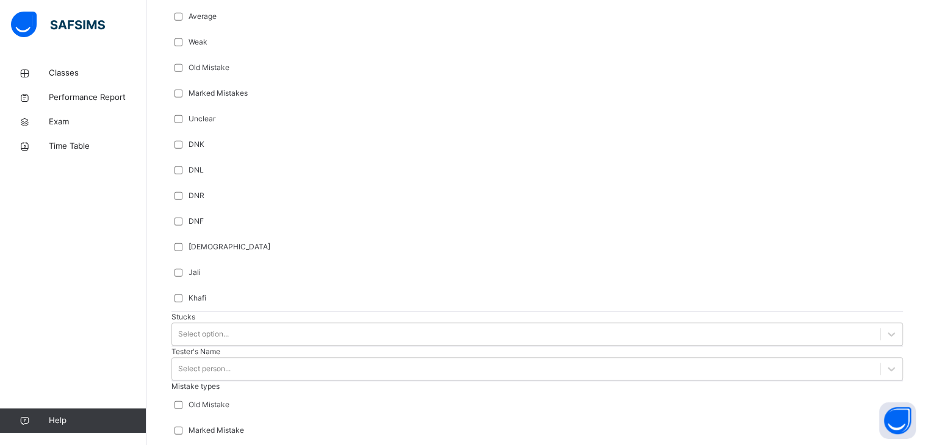
scroll to position [938, 0]
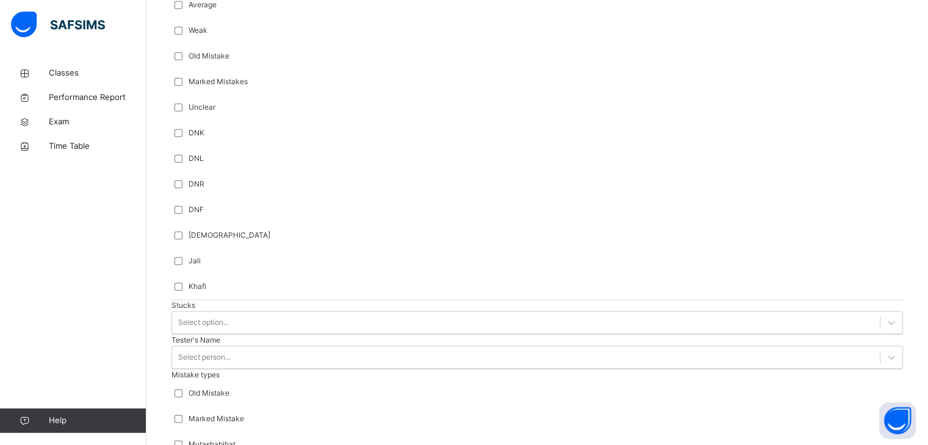
scroll to position [952, 0]
type input "***"
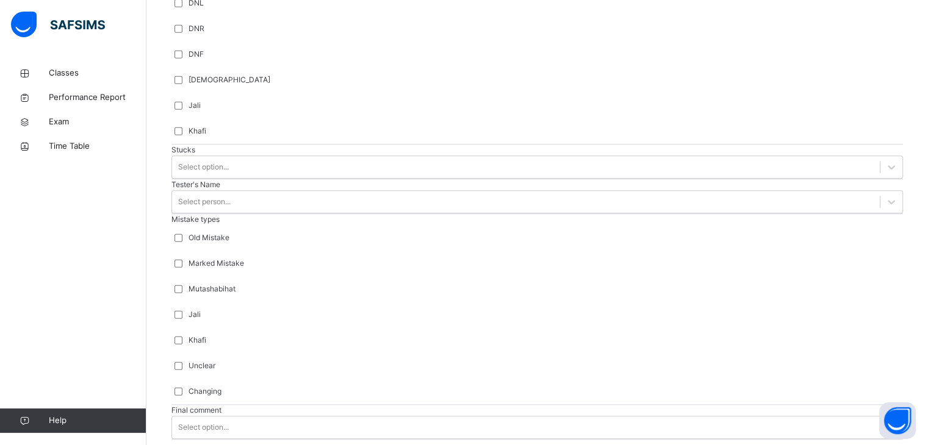
scroll to position [1176, 0]
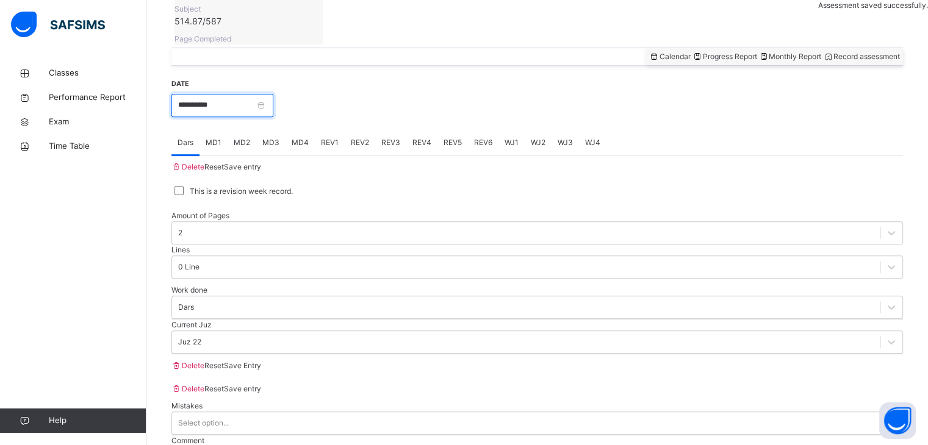
click at [206, 117] on input "**********" at bounding box center [222, 105] width 102 height 23
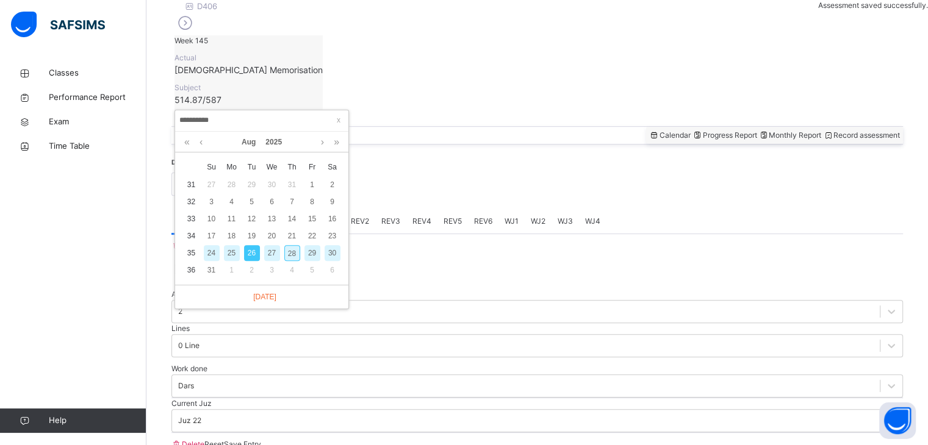
click at [228, 260] on div "25" at bounding box center [232, 253] width 16 height 16
type input "**********"
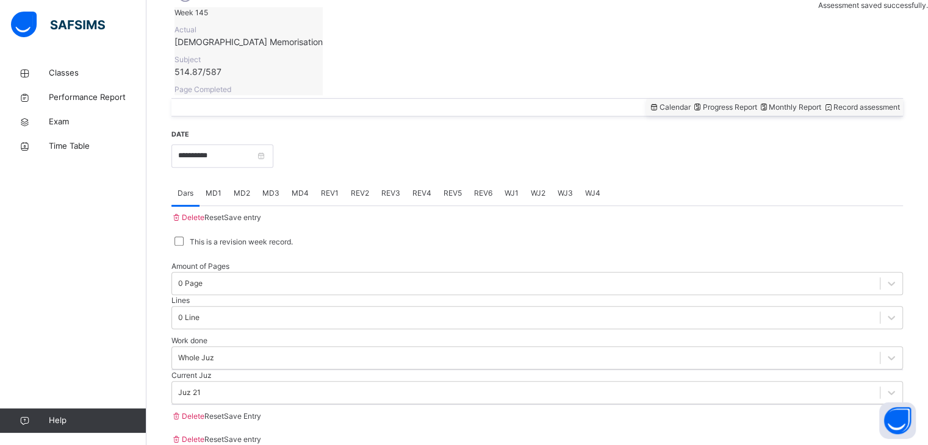
scroll to position [422, 0]
click at [508, 180] on div "WJ1" at bounding box center [511, 192] width 26 height 24
click at [535, 180] on div "WJ2" at bounding box center [538, 192] width 27 height 24
click at [511, 180] on div "WJ1" at bounding box center [511, 192] width 26 height 24
click at [544, 180] on div "WJ2" at bounding box center [538, 192] width 27 height 24
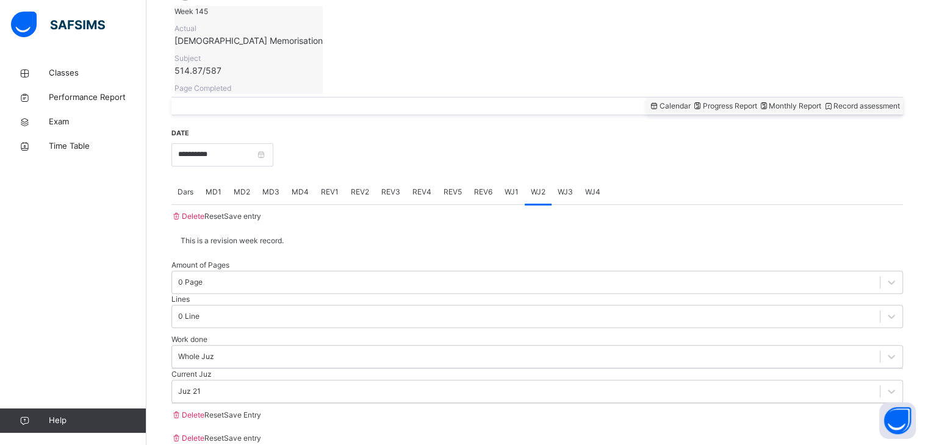
type input "**"
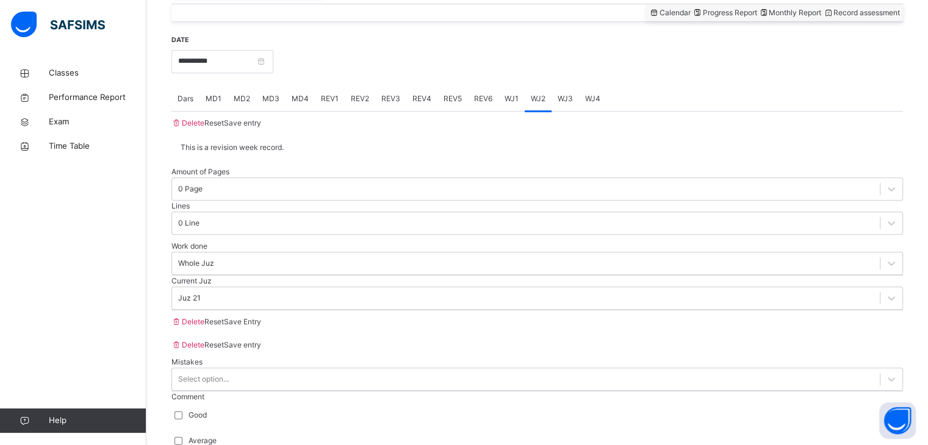
scroll to position [520, 0]
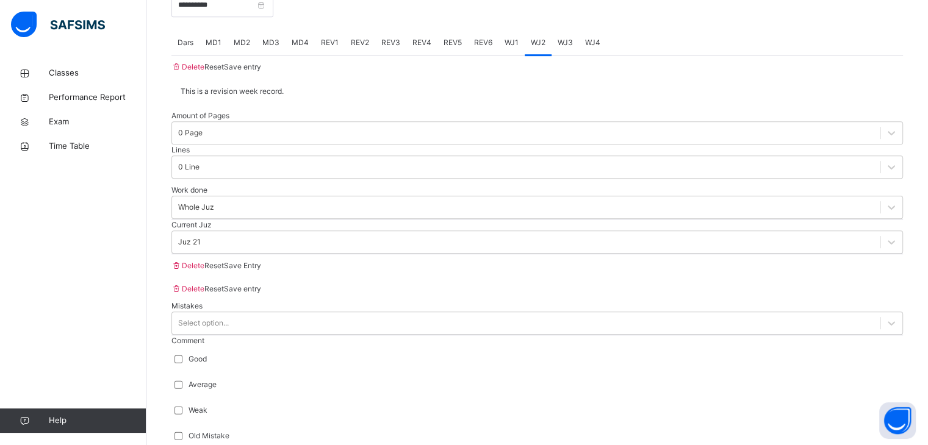
scroll to position [572, 0]
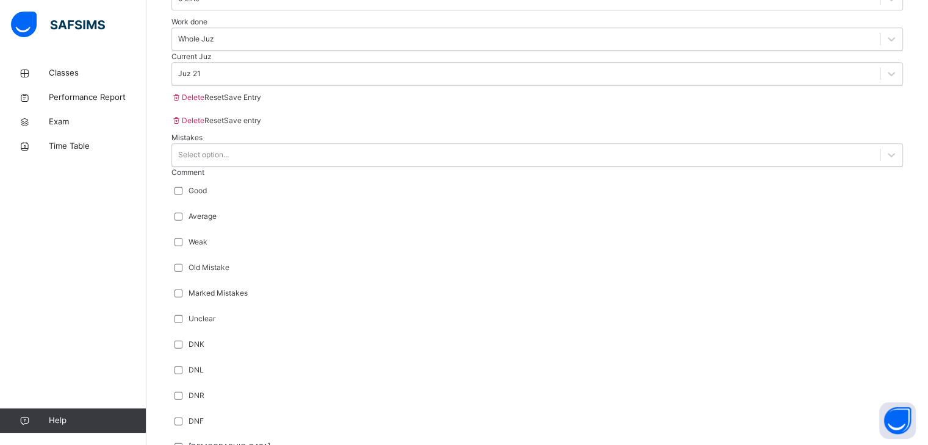
scroll to position [1008, 0]
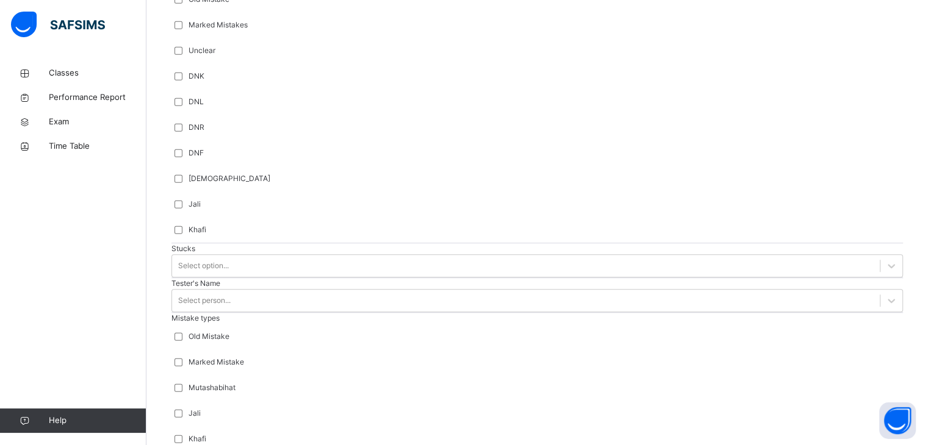
type input "****"
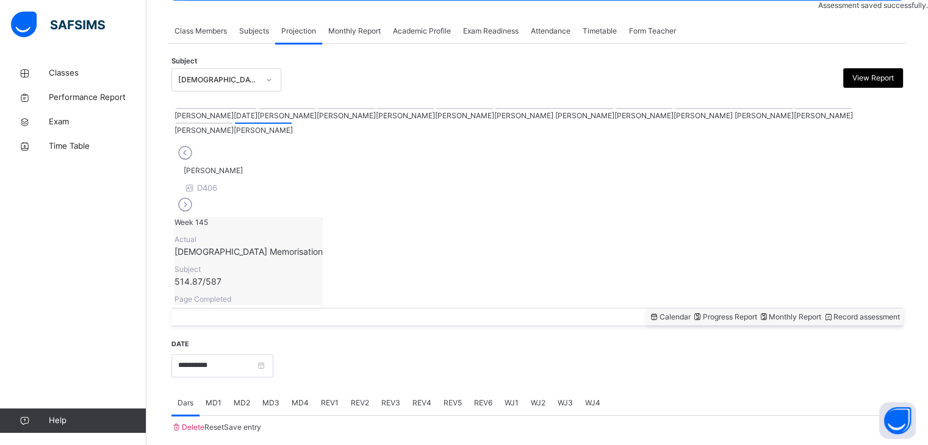
scroll to position [213, 0]
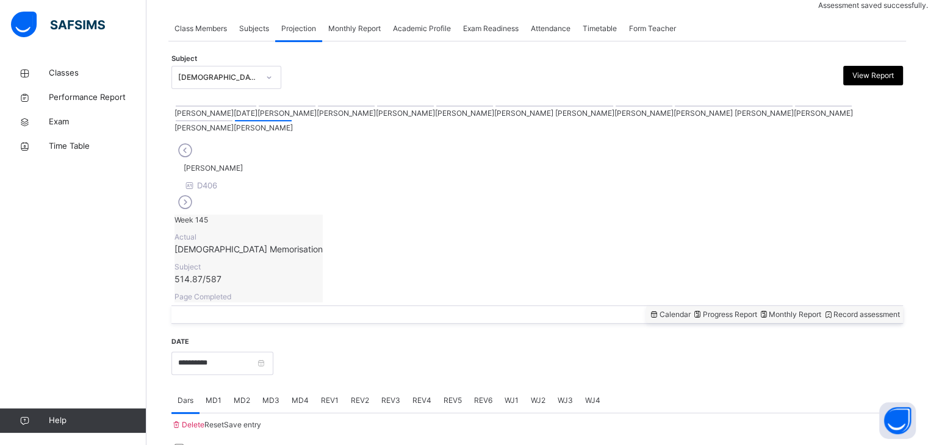
click at [554, 389] on div "WJ3" at bounding box center [565, 401] width 27 height 24
click at [493, 389] on div "REV6" at bounding box center [483, 401] width 31 height 24
click at [530, 389] on div "WJ2" at bounding box center [538, 401] width 27 height 24
click at [567, 389] on div "WJ3" at bounding box center [565, 401] width 27 height 24
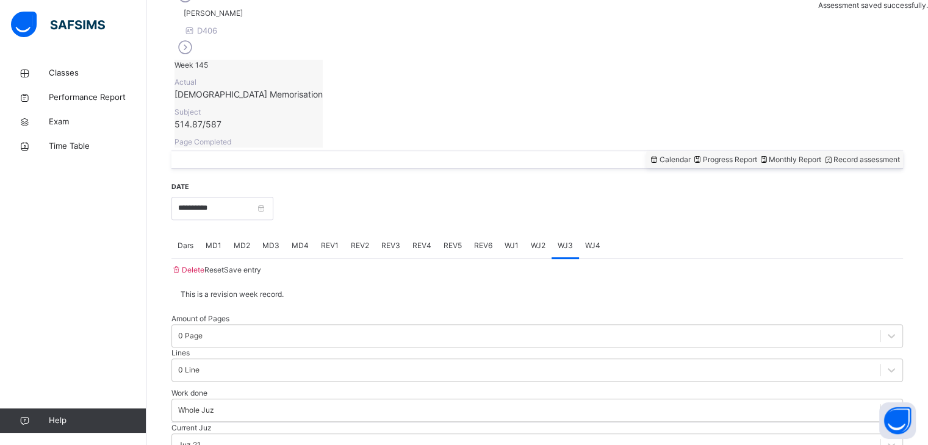
scroll to position [371, 0]
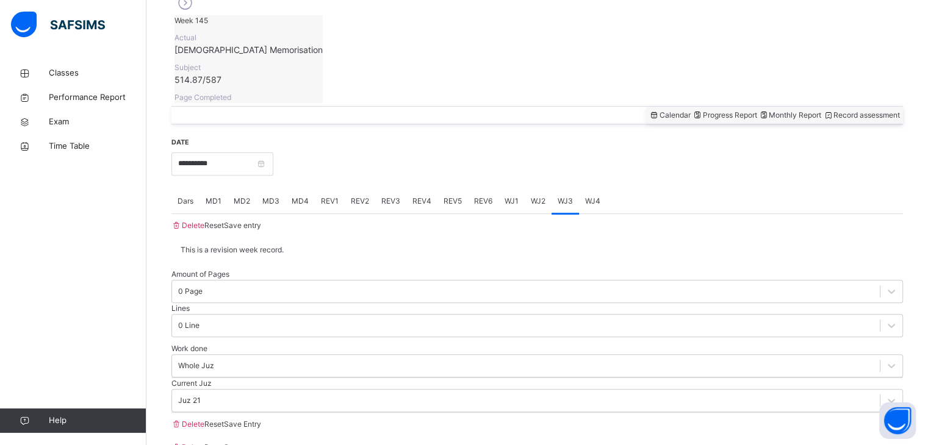
scroll to position [413, 0]
type input "**"
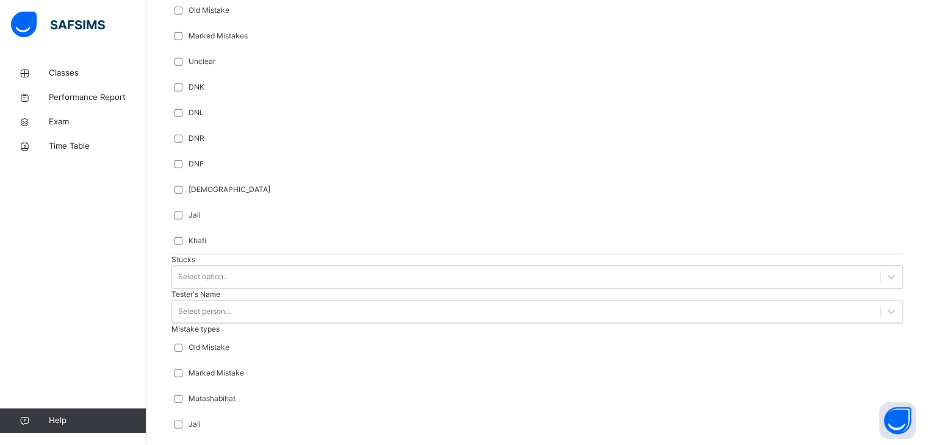
scroll to position [1008, 0]
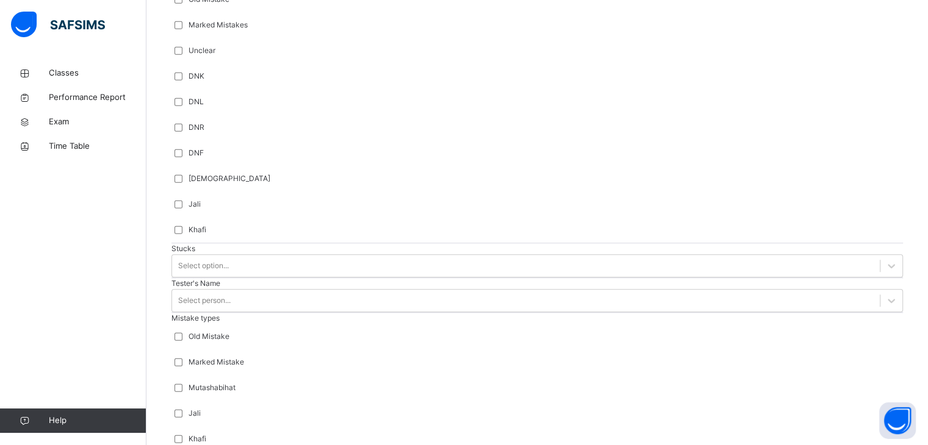
type input "***"
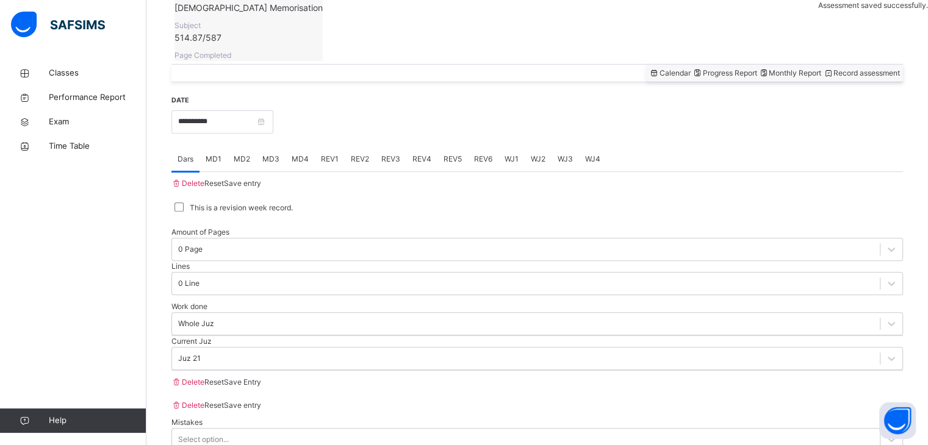
scroll to position [444, 0]
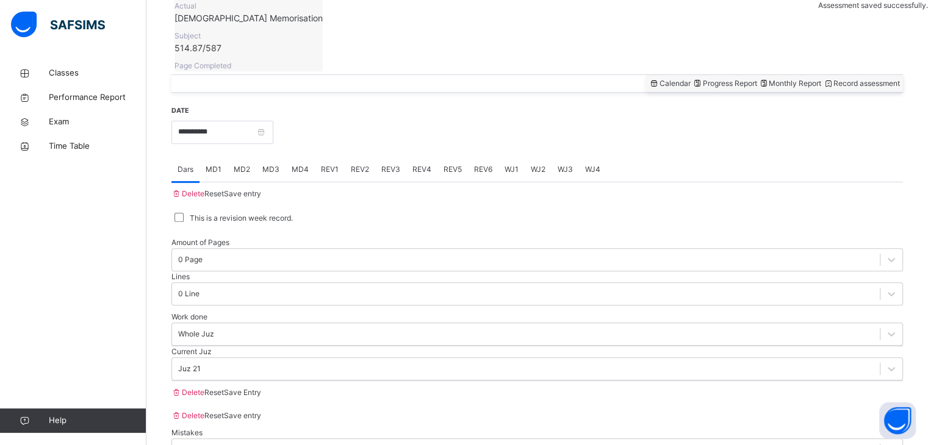
click at [449, 157] on div "REV5" at bounding box center [452, 169] width 31 height 24
click at [417, 157] on div "REV4" at bounding box center [421, 169] width 31 height 24
click at [372, 157] on div "REV2" at bounding box center [360, 169] width 31 height 24
click at [589, 157] on div "WJ4" at bounding box center [592, 169] width 27 height 24
type input "**"
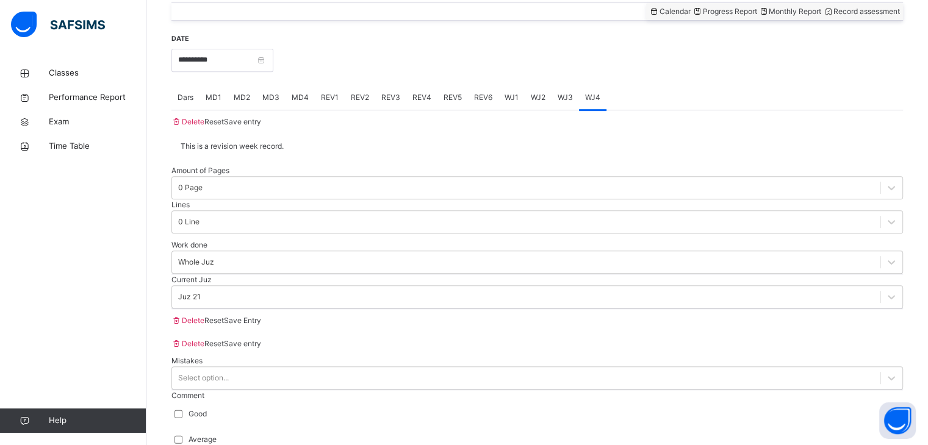
scroll to position [520, 0]
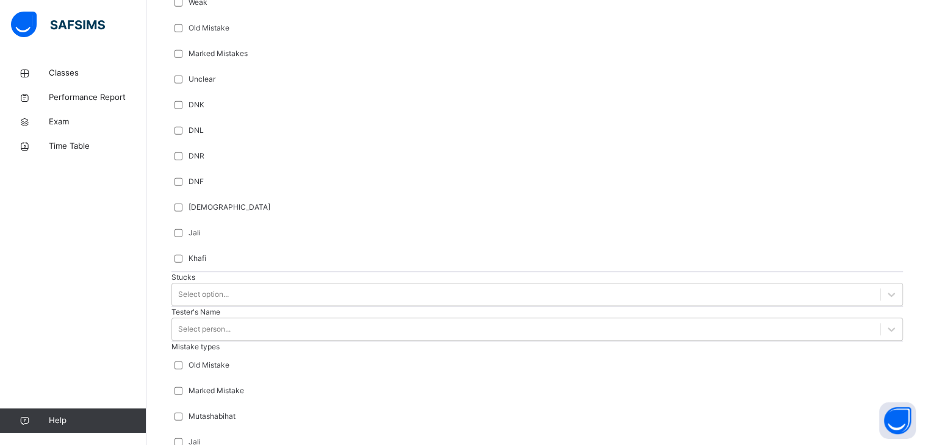
scroll to position [979, 0]
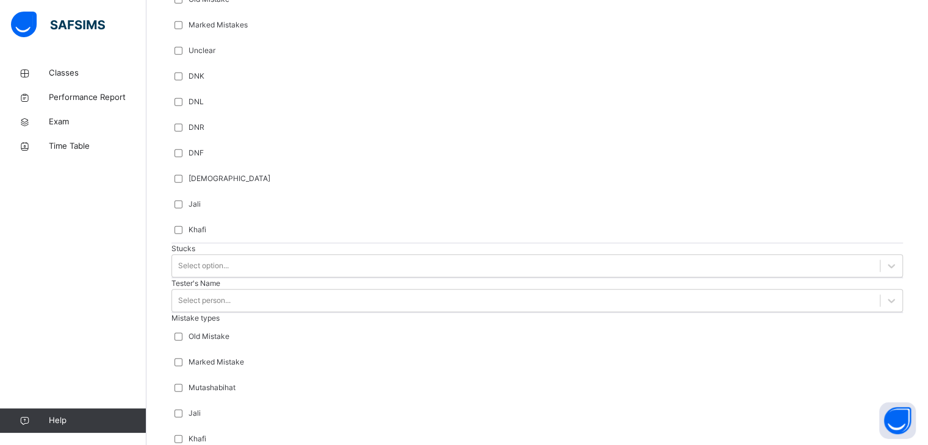
type input "***"
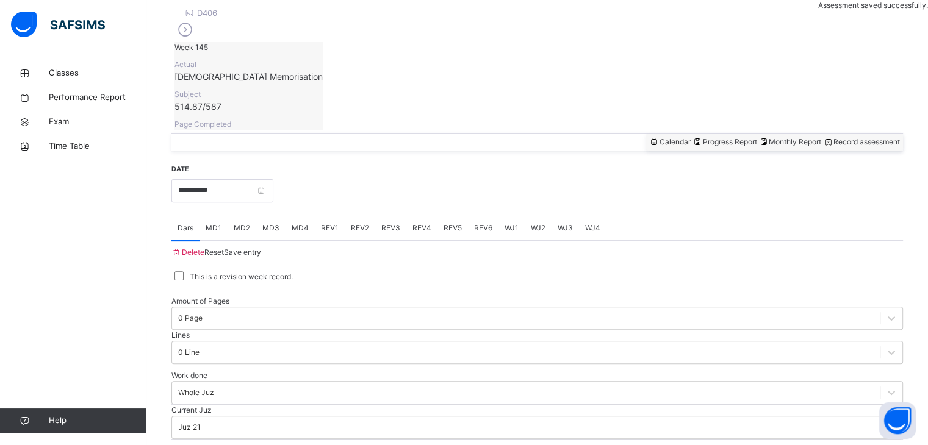
scroll to position [371, 0]
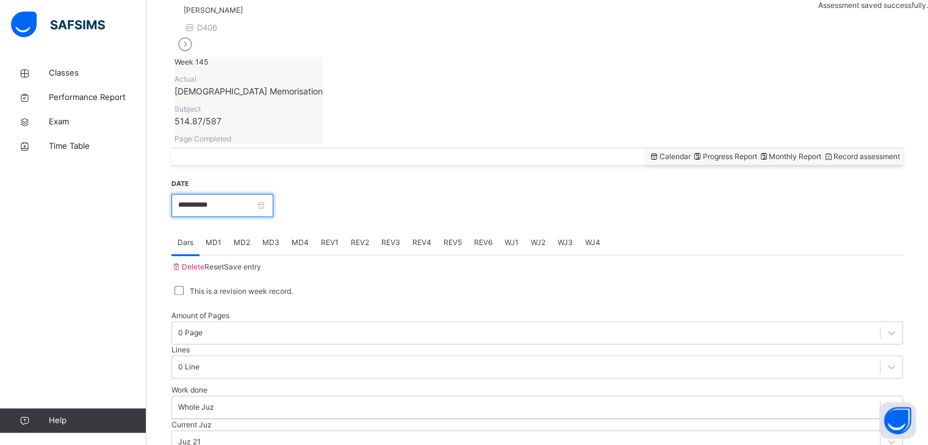
click at [196, 194] on input "**********" at bounding box center [222, 205] width 102 height 23
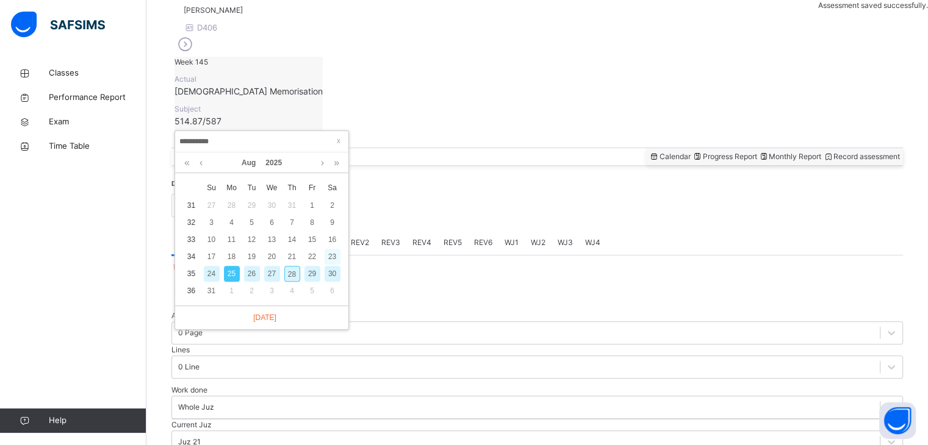
click at [332, 263] on div "23" at bounding box center [333, 257] width 16 height 16
type input "**********"
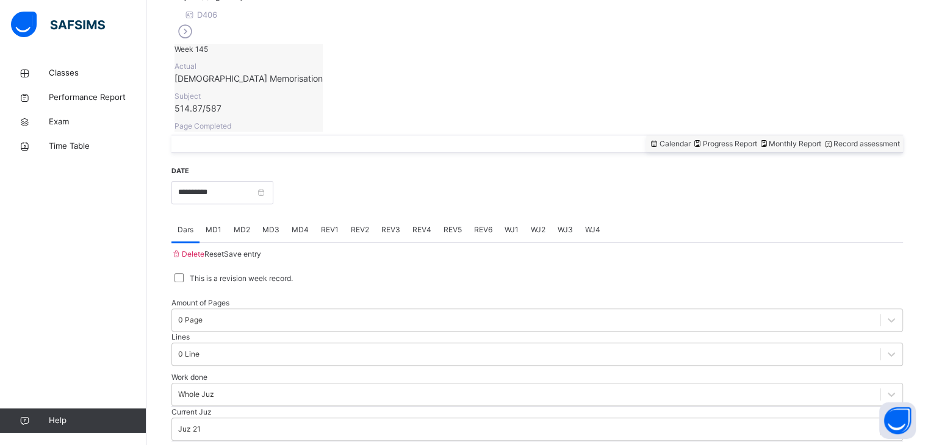
scroll to position [393, 0]
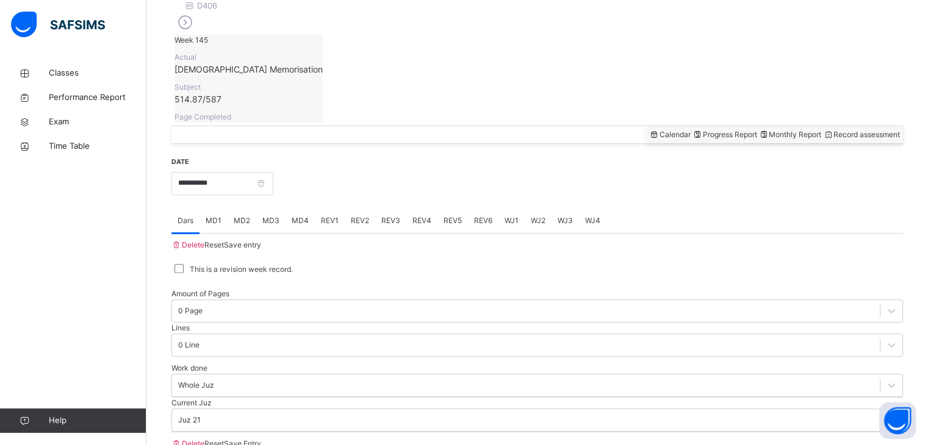
click at [509, 215] on span "WJ1" at bounding box center [512, 220] width 14 height 11
click at [549, 209] on div "WJ2" at bounding box center [538, 221] width 27 height 24
click at [591, 209] on div "WJ4" at bounding box center [592, 221] width 27 height 24
click at [603, 209] on div "WJ4" at bounding box center [592, 221] width 27 height 24
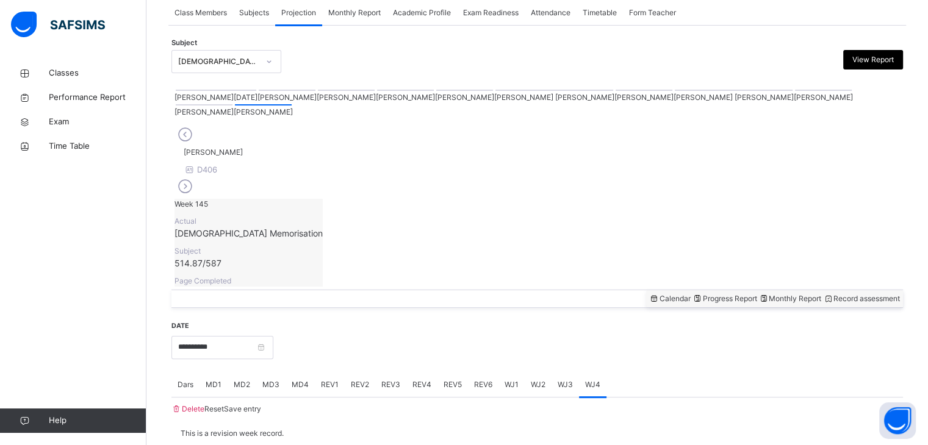
click at [695, 294] on span "Progress Report" at bounding box center [724, 298] width 65 height 9
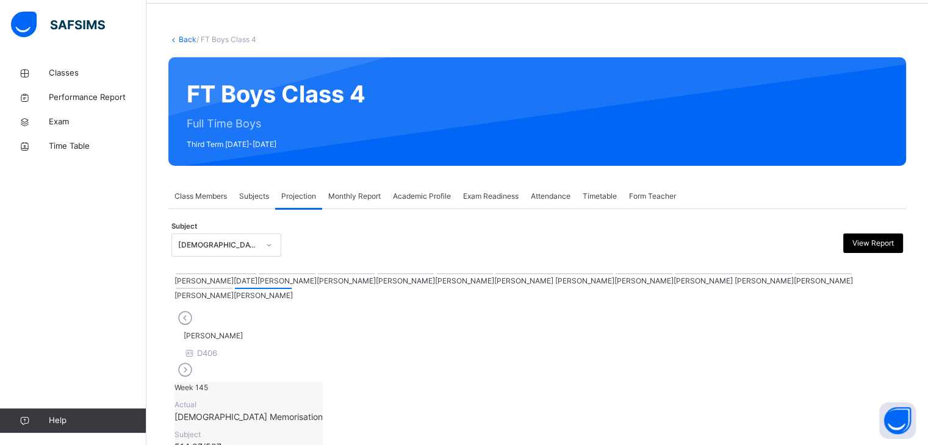
scroll to position [46, 0]
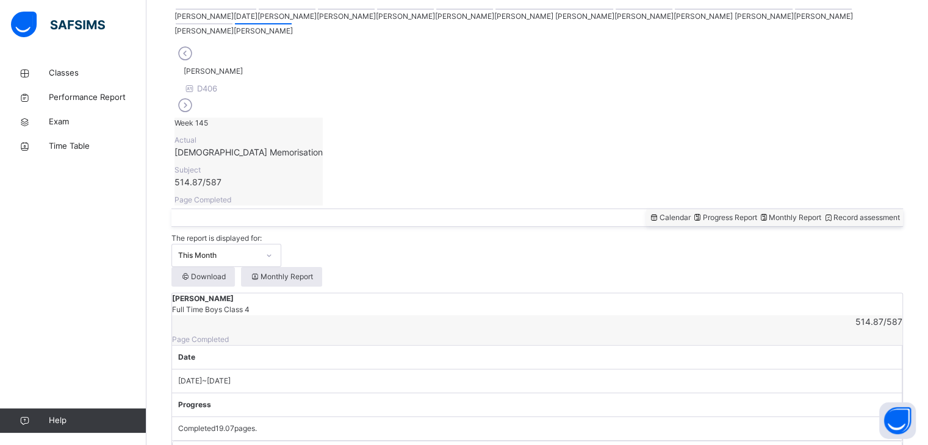
click at [669, 293] on div "[PERSON_NAME] Full Time Boys Class 4 514.87 / 587 Page Completed" at bounding box center [537, 319] width 730 height 52
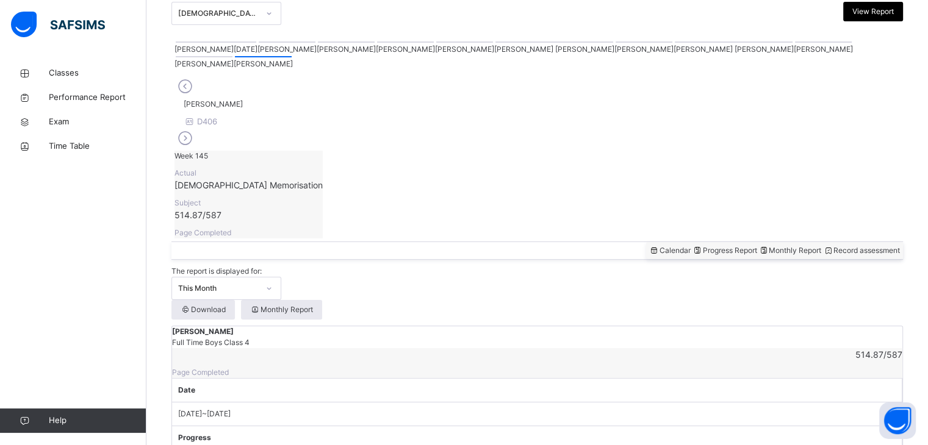
click at [778, 246] on span "Monthly Report" at bounding box center [789, 250] width 63 height 9
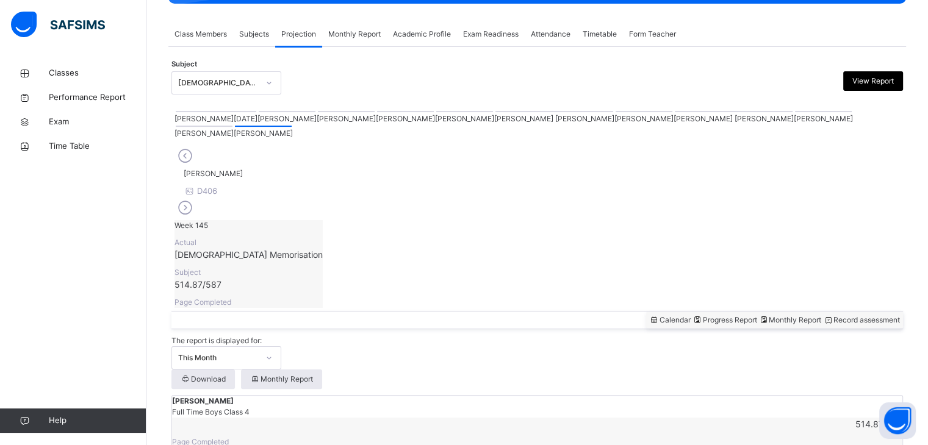
select select "****"
select select "*"
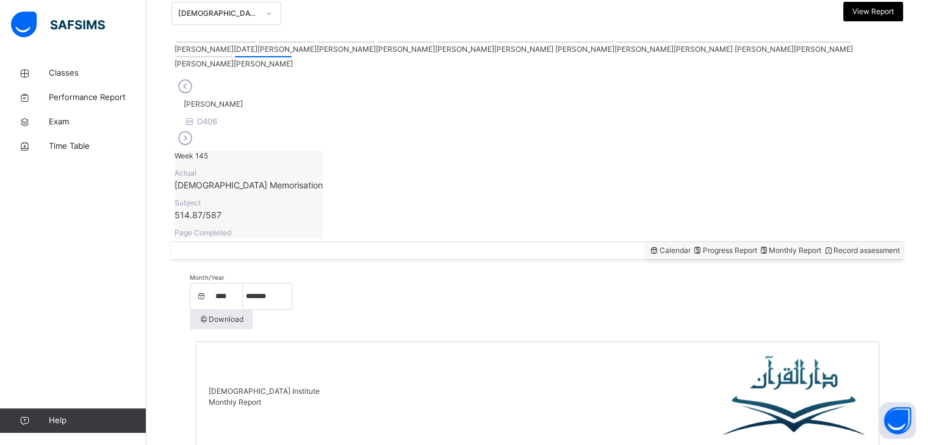
click at [253, 310] on div "Download" at bounding box center [221, 320] width 63 height 20
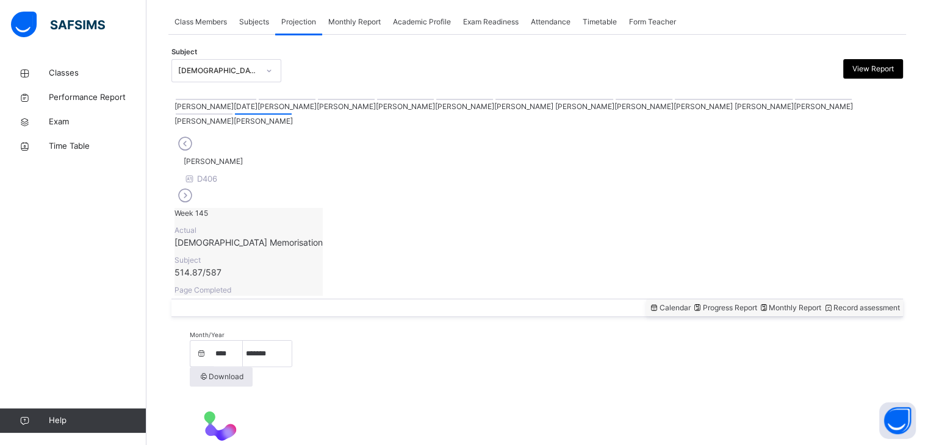
scroll to position [277, 0]
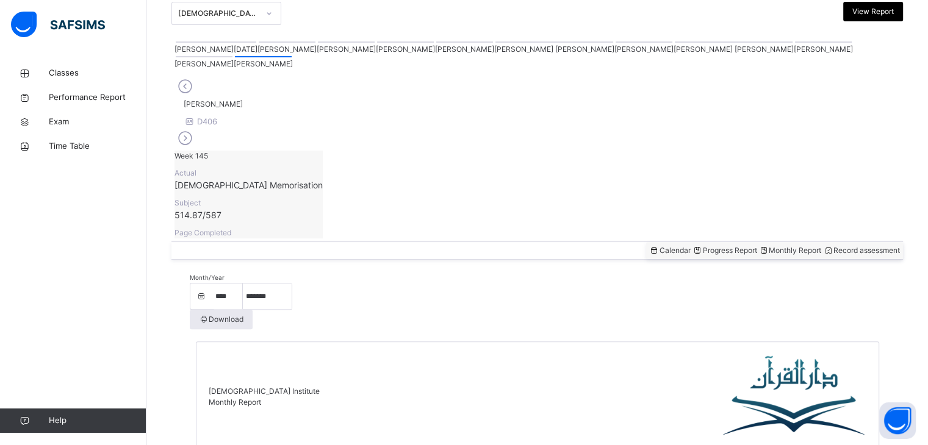
click at [244, 314] on span "Download" at bounding box center [221, 319] width 45 height 11
click at [870, 246] on span "Record assessment" at bounding box center [861, 250] width 77 height 9
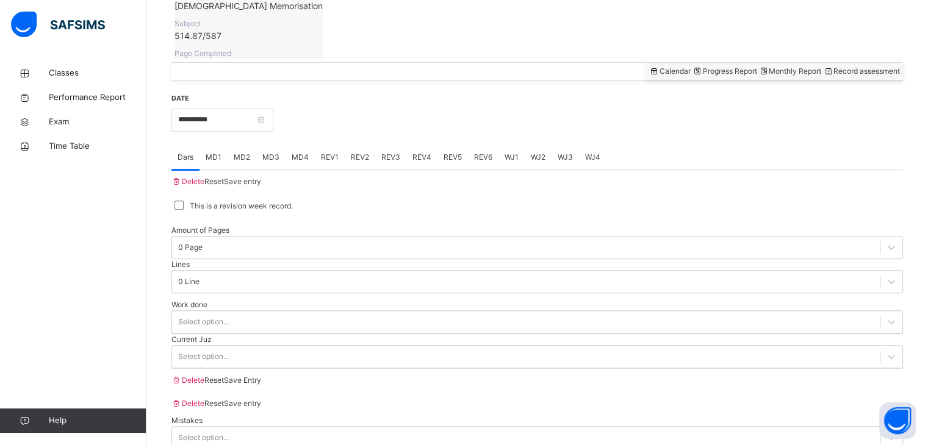
scroll to position [471, 0]
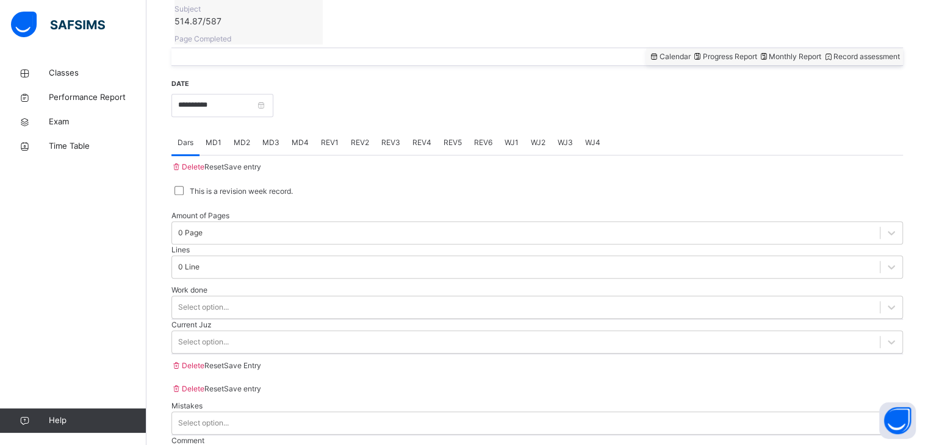
click at [210, 285] on div "Work done Select option..." at bounding box center [536, 302] width 731 height 35
click at [205, 94] on input "**********" at bounding box center [222, 105] width 102 height 23
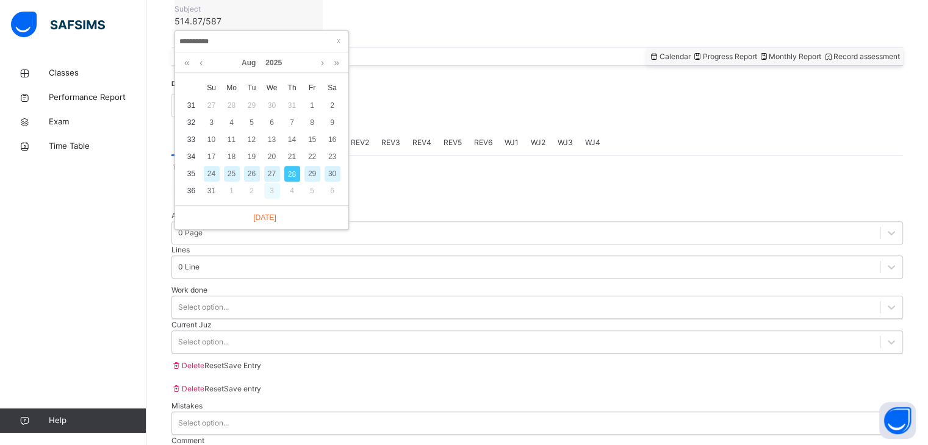
click at [270, 183] on div "3" at bounding box center [272, 191] width 16 height 16
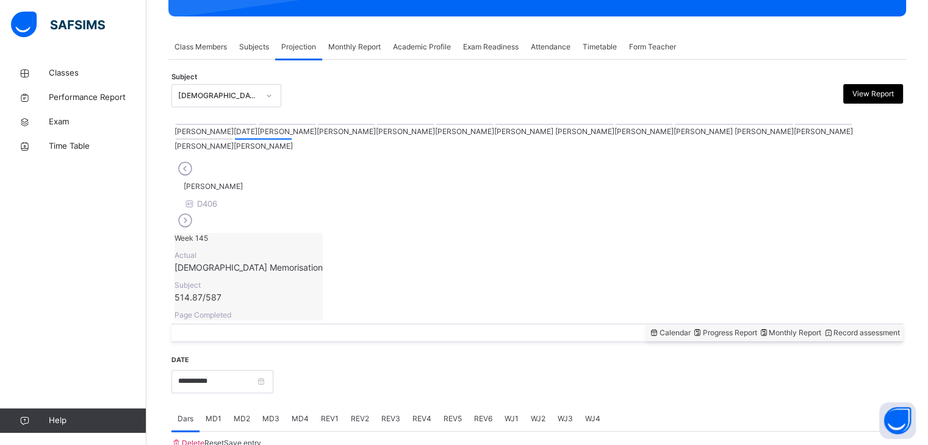
scroll to position [0, 0]
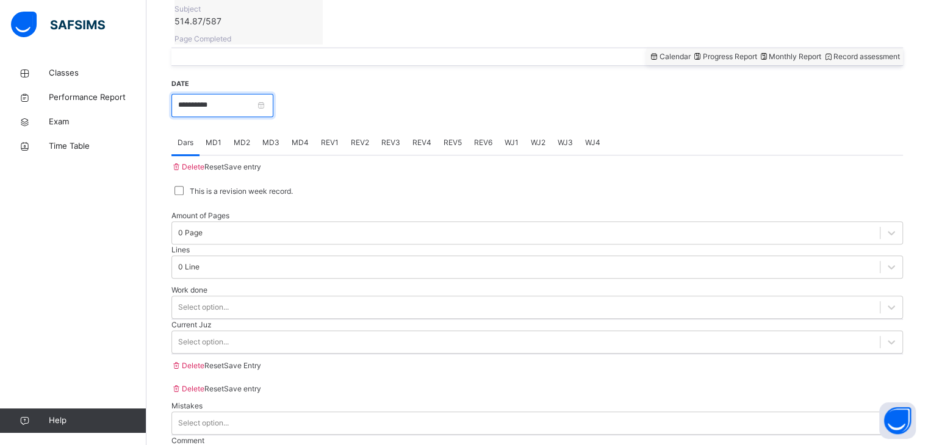
click at [191, 94] on input "**********" at bounding box center [222, 105] width 102 height 23
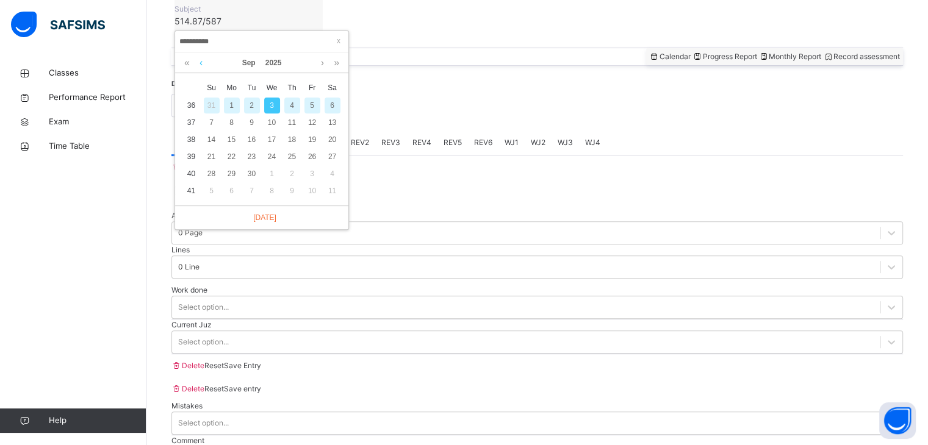
click at [201, 68] on link at bounding box center [200, 62] width 9 height 21
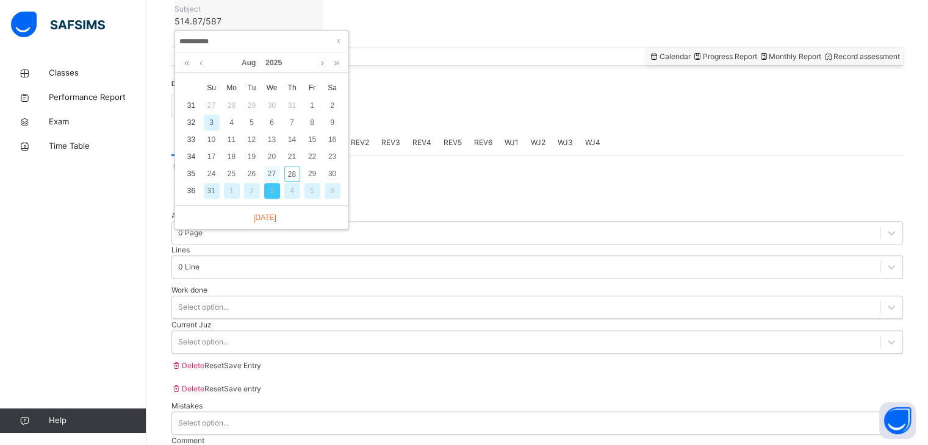
click at [272, 173] on div "27" at bounding box center [272, 174] width 16 height 16
type input "**********"
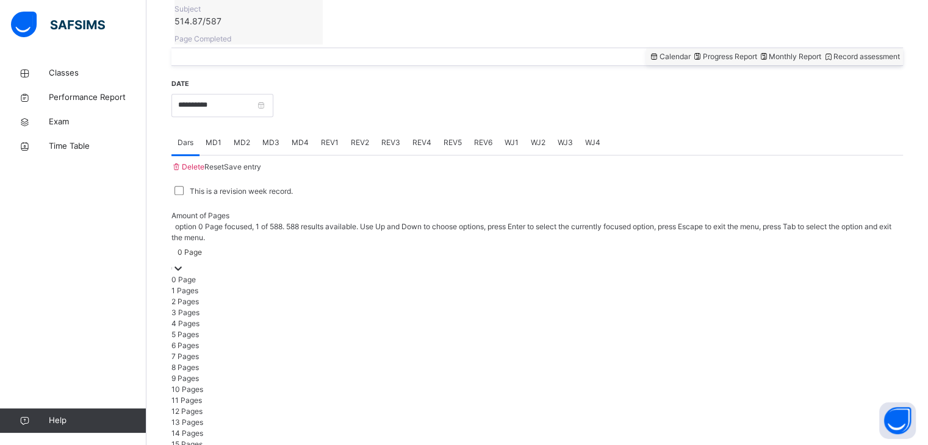
click at [189, 286] on div "1 Pages" at bounding box center [536, 291] width 731 height 11
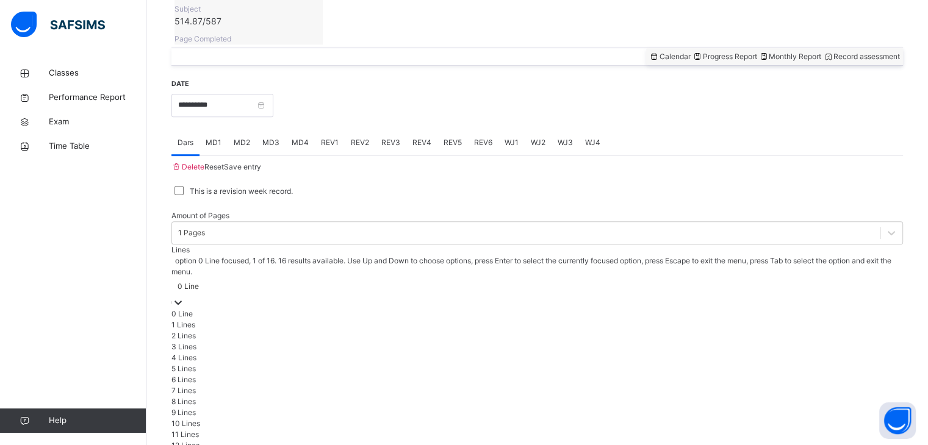
click at [375, 353] on div "4 Lines" at bounding box center [536, 358] width 731 height 11
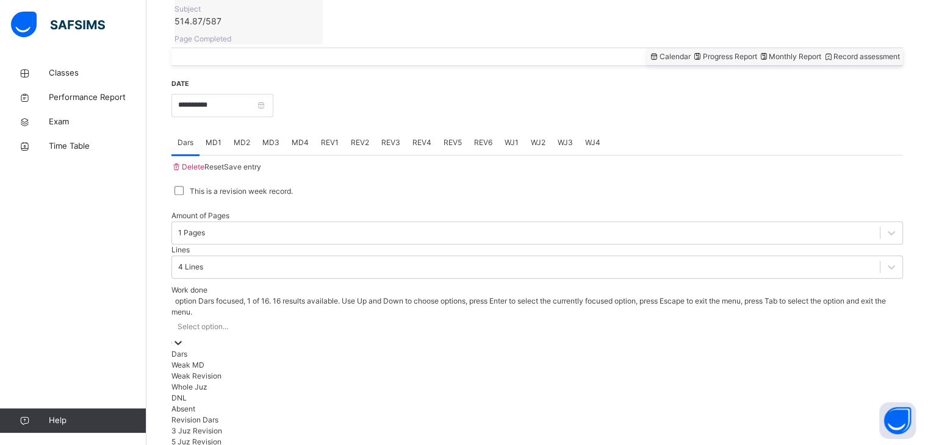
click at [178, 349] on div "Dars" at bounding box center [536, 354] width 731 height 11
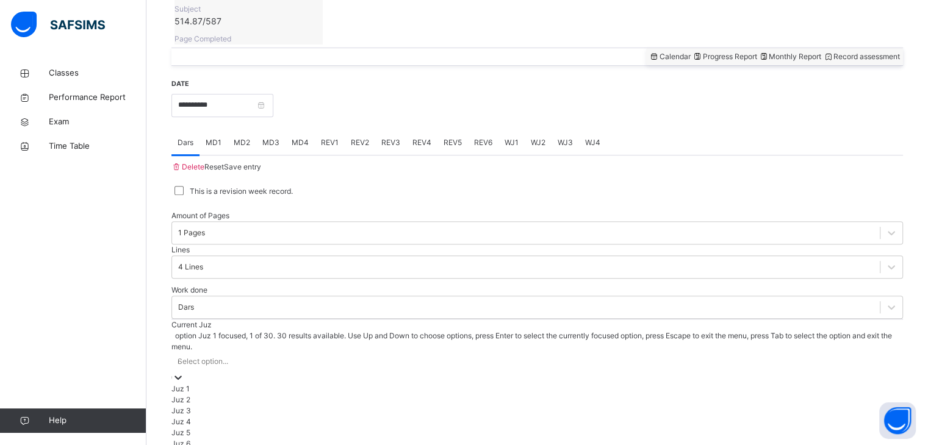
type input "**"
click at [176, 395] on div "Juz 21" at bounding box center [536, 400] width 731 height 11
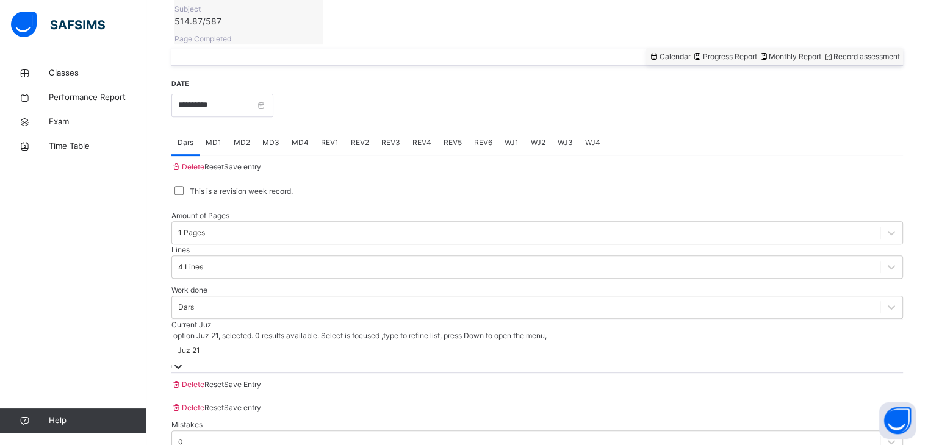
click at [261, 162] on div "Save entry" at bounding box center [242, 167] width 37 height 11
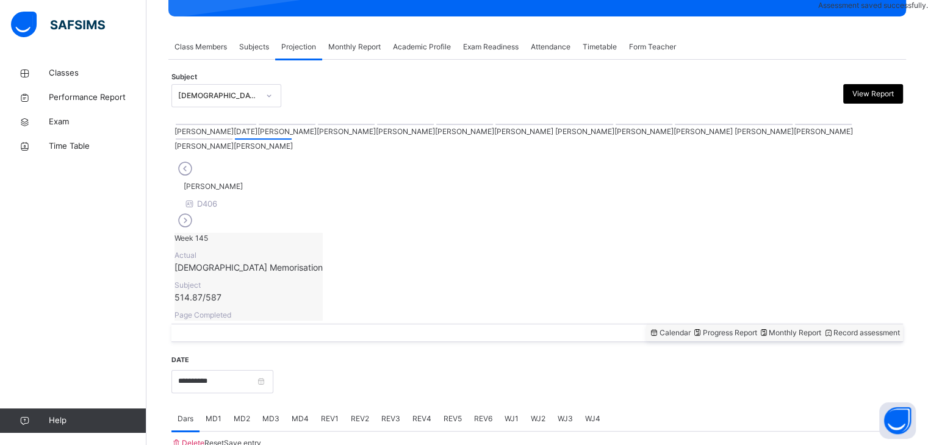
scroll to position [471, 0]
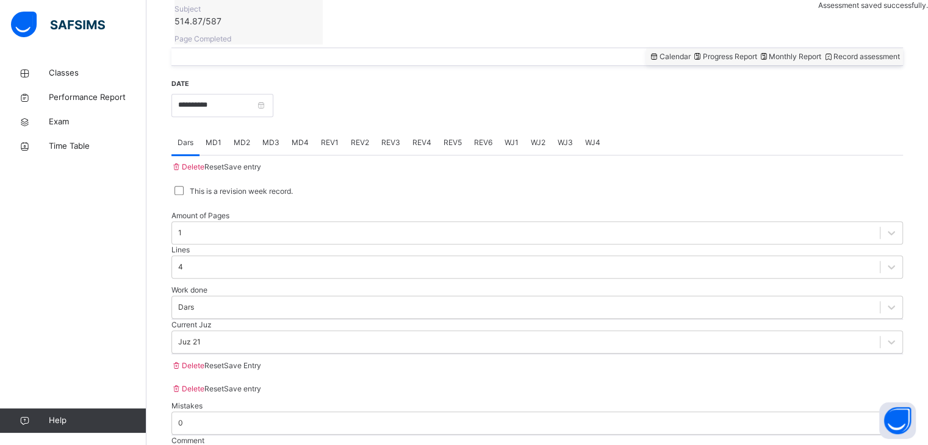
click at [259, 131] on div "MD3" at bounding box center [270, 143] width 29 height 24
click at [314, 131] on div "MD4" at bounding box center [300, 143] width 29 height 24
click at [332, 137] on span "REV1" at bounding box center [330, 142] width 18 height 11
click at [179, 131] on div "Dars" at bounding box center [185, 143] width 28 height 24
click at [181, 94] on input "**********" at bounding box center [222, 105] width 102 height 23
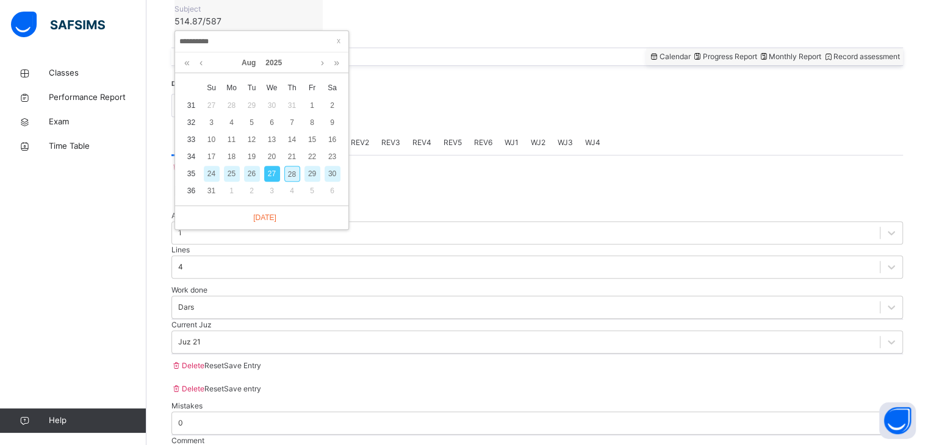
click at [290, 171] on div "28" at bounding box center [292, 174] width 16 height 16
type input "**********"
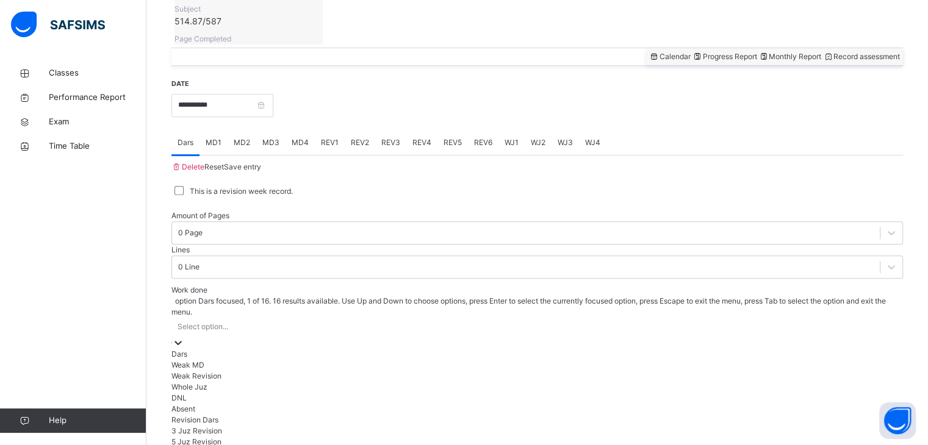
click at [191, 371] on div "Weak Revision" at bounding box center [536, 376] width 731 height 11
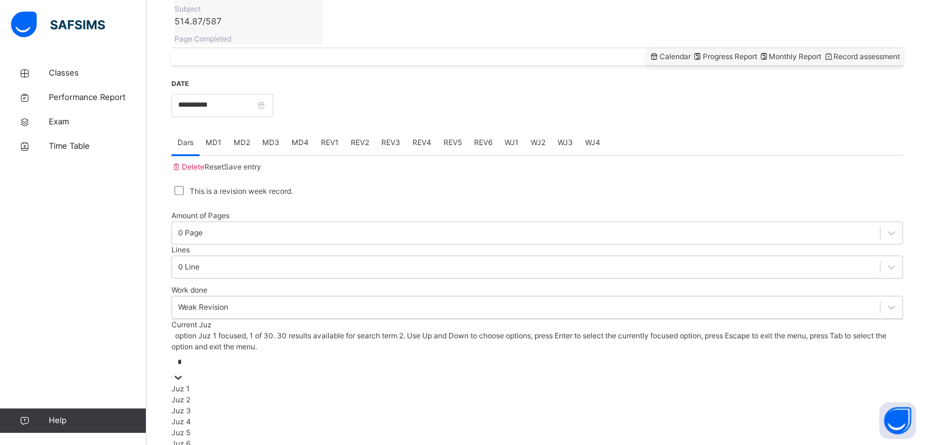
type input "**"
click at [183, 406] on div "Juz 30" at bounding box center [536, 411] width 731 height 11
type input "**"
click at [175, 395] on div "Juz 22" at bounding box center [536, 400] width 731 height 11
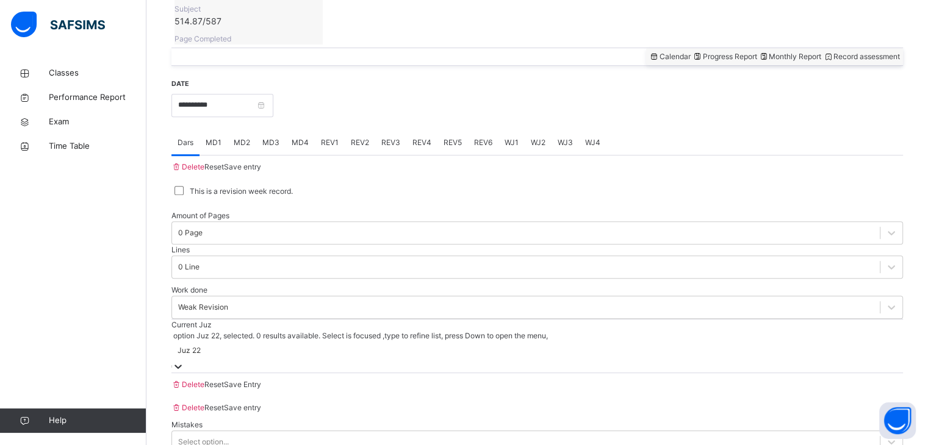
click at [261, 162] on div "Save entry" at bounding box center [242, 167] width 37 height 11
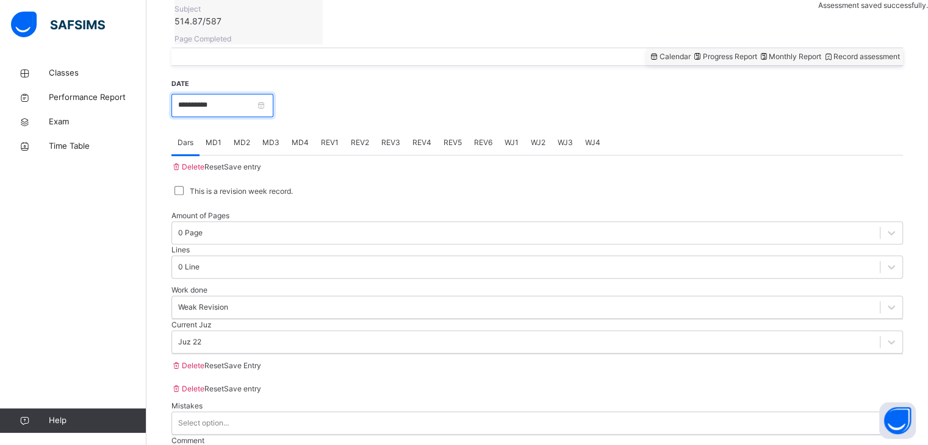
click at [193, 94] on input "**********" at bounding box center [222, 105] width 102 height 23
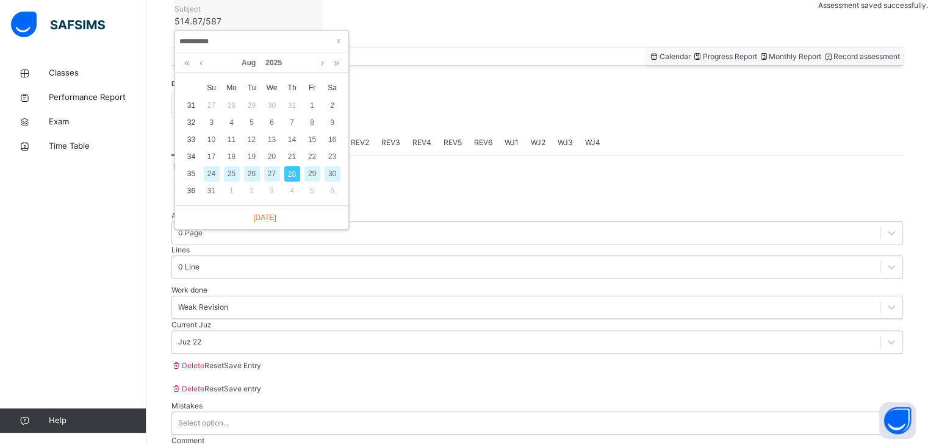
click at [264, 175] on div "27" at bounding box center [272, 174] width 16 height 16
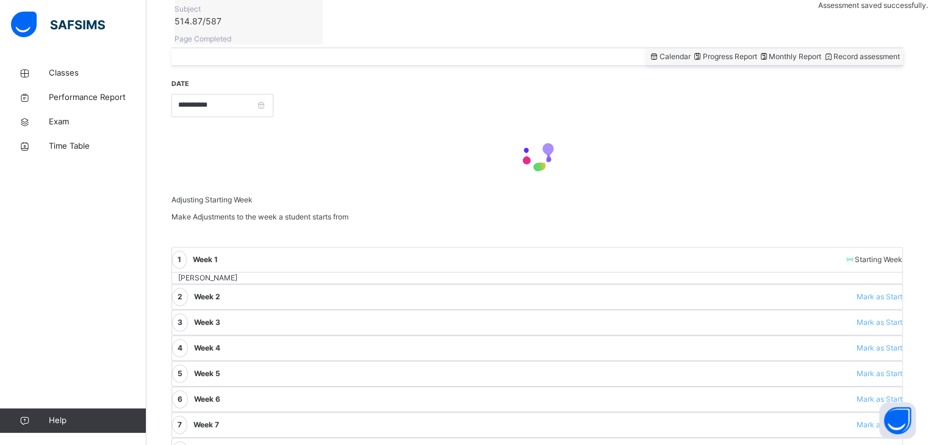
type input "**********"
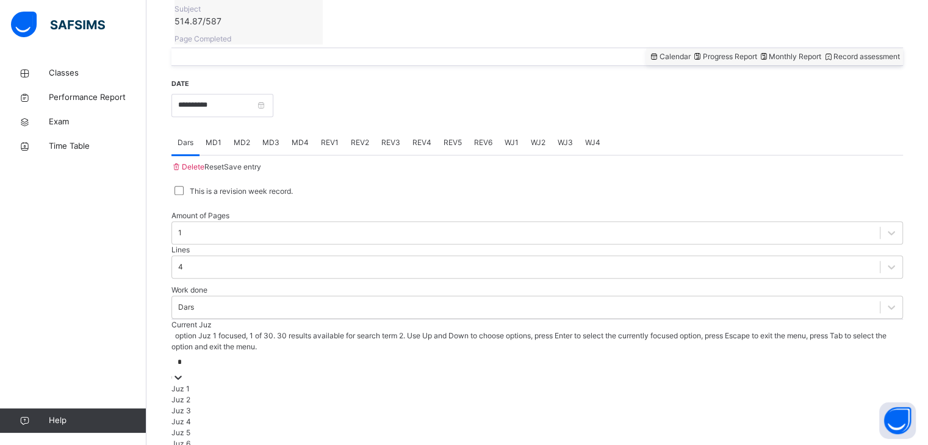
type input "**"
click at [184, 395] on div "Juz 22" at bounding box center [536, 400] width 731 height 11
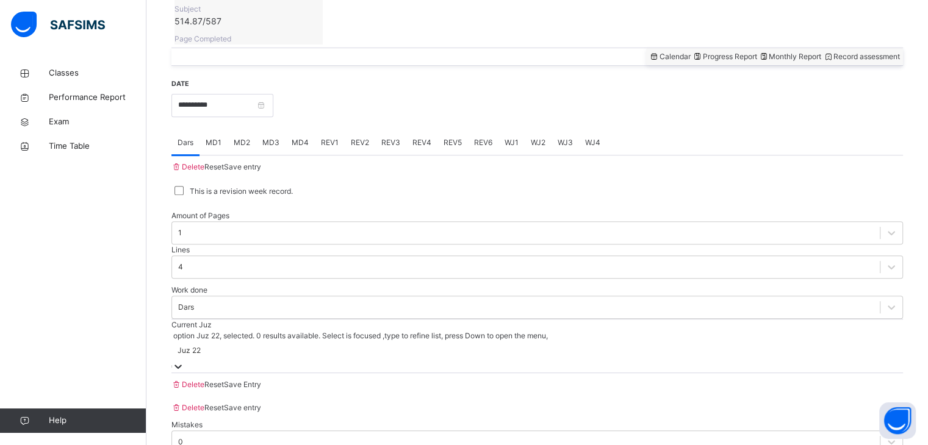
click at [261, 162] on span "Save entry" at bounding box center [242, 166] width 37 height 9
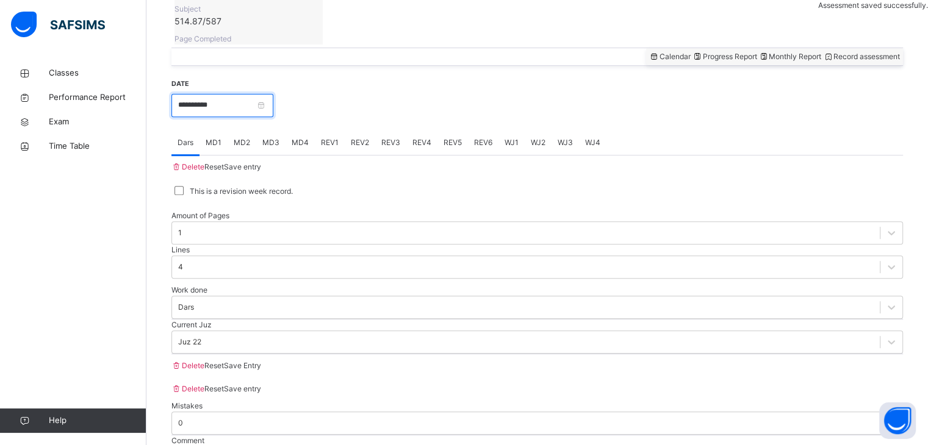
click at [203, 94] on input "**********" at bounding box center [222, 105] width 102 height 23
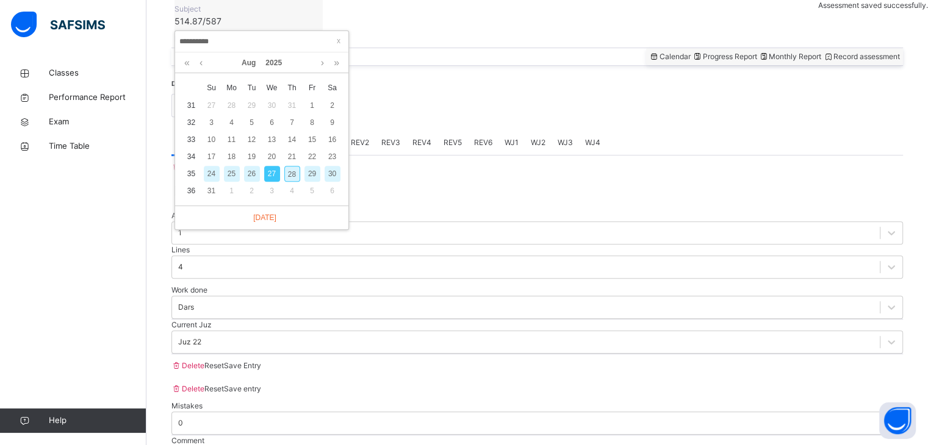
click at [248, 173] on div "26" at bounding box center [252, 174] width 16 height 16
type input "**********"
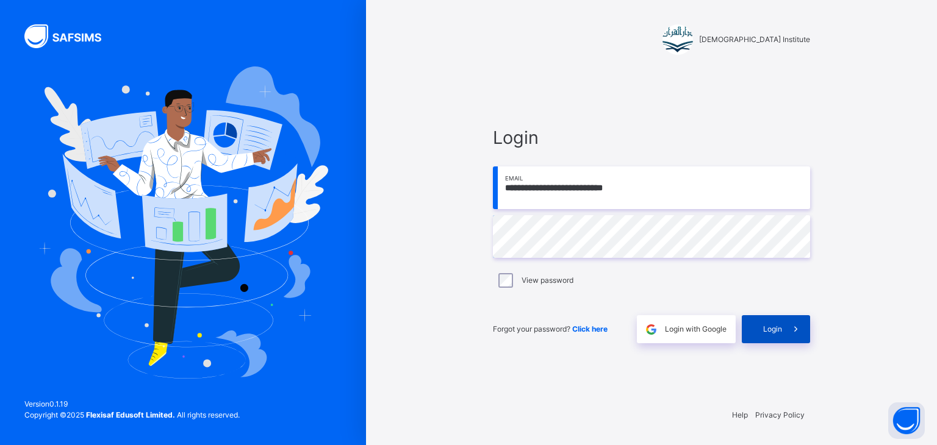
click at [791, 326] on icon at bounding box center [795, 330] width 13 height 14
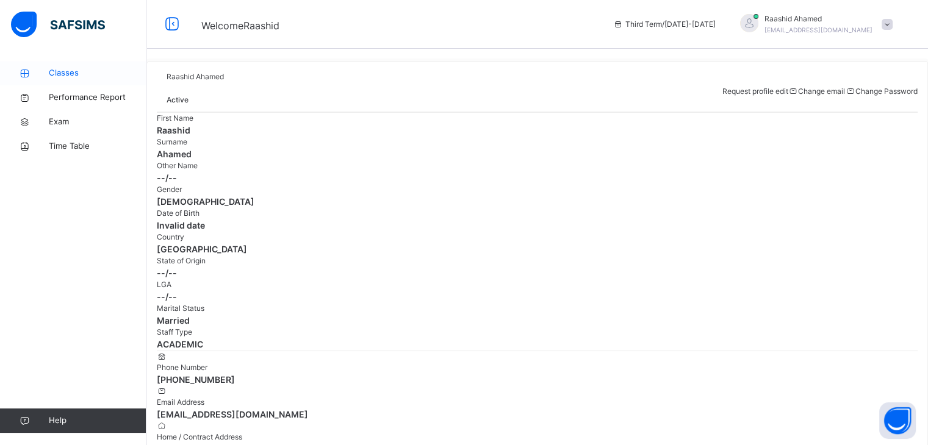
click at [78, 63] on link "Classes" at bounding box center [73, 73] width 146 height 24
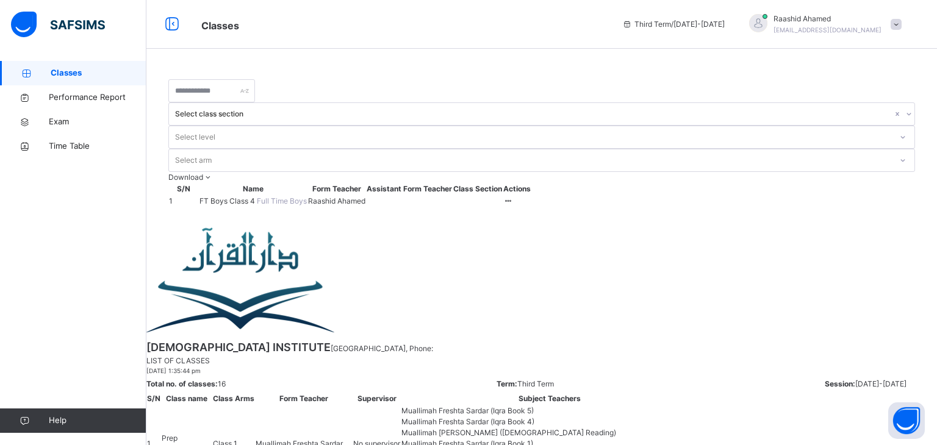
click at [246, 196] on span "FT Boys Class 4" at bounding box center [227, 200] width 57 height 9
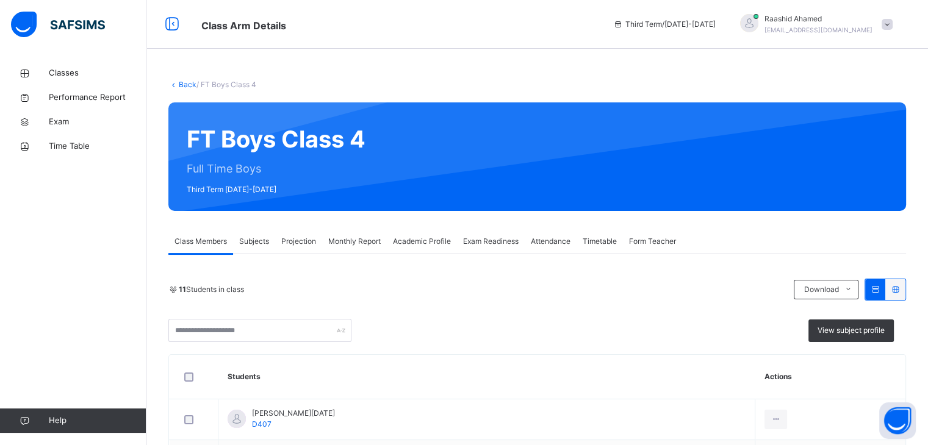
click at [259, 234] on div "Subjects" at bounding box center [254, 241] width 42 height 24
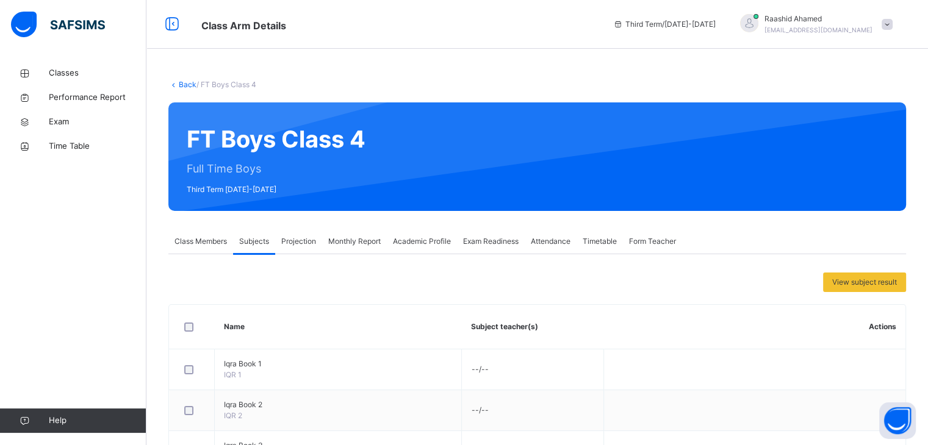
click at [298, 244] on span "Projection" at bounding box center [298, 241] width 35 height 11
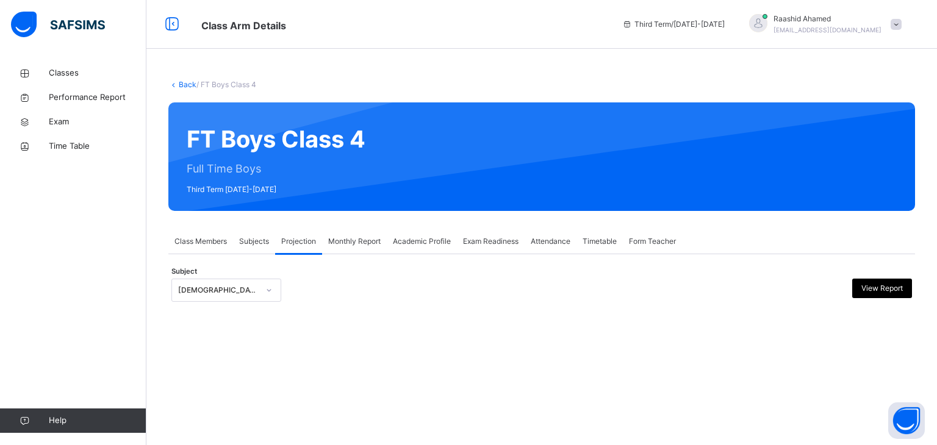
click at [254, 286] on div "[DEMOGRAPHIC_DATA] Reading" at bounding box center [218, 290] width 81 height 11
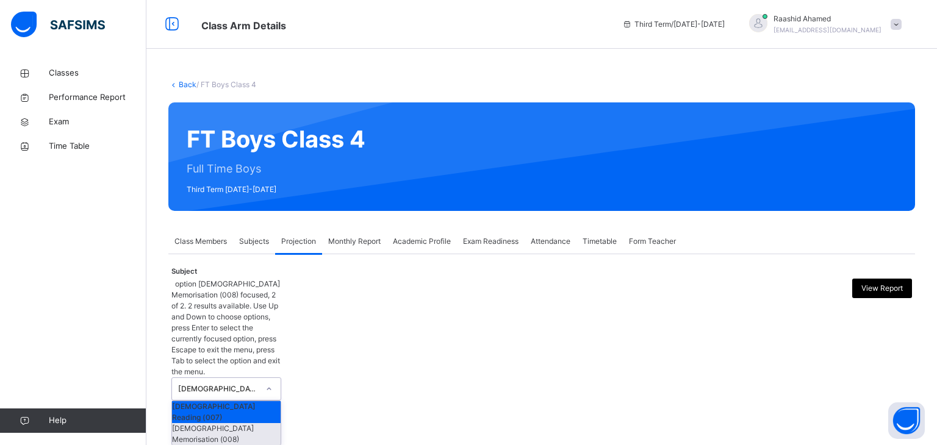
click at [249, 423] on div "[DEMOGRAPHIC_DATA] Memorisation (008)" at bounding box center [226, 434] width 109 height 22
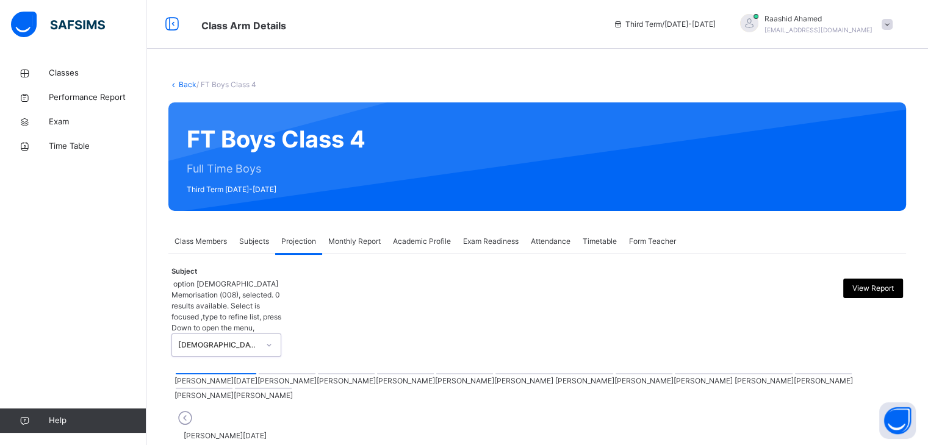
click at [795, 373] on div at bounding box center [823, 373] width 57 height 1
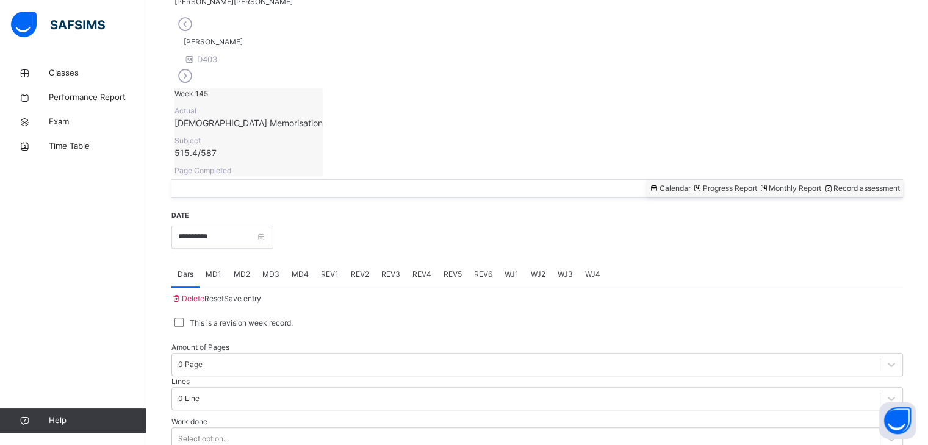
scroll to position [342, 0]
click at [244, 223] on input "**********" at bounding box center [222, 234] width 102 height 23
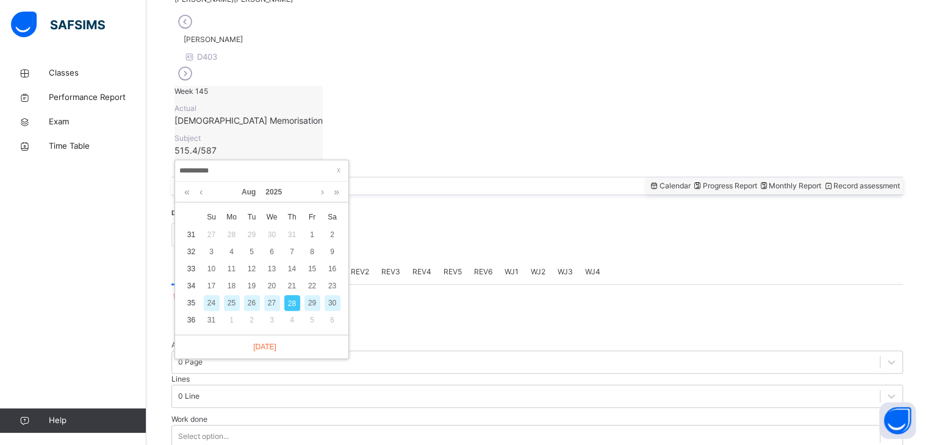
click at [235, 301] on div "25" at bounding box center [232, 303] width 16 height 16
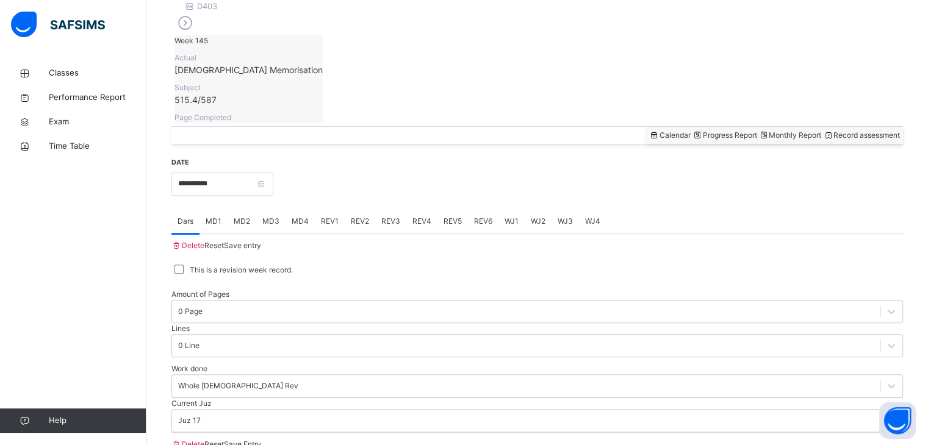
scroll to position [393, 0]
click at [225, 156] on div "**********" at bounding box center [536, 175] width 731 height 39
click at [227, 172] on input "**********" at bounding box center [222, 183] width 102 height 23
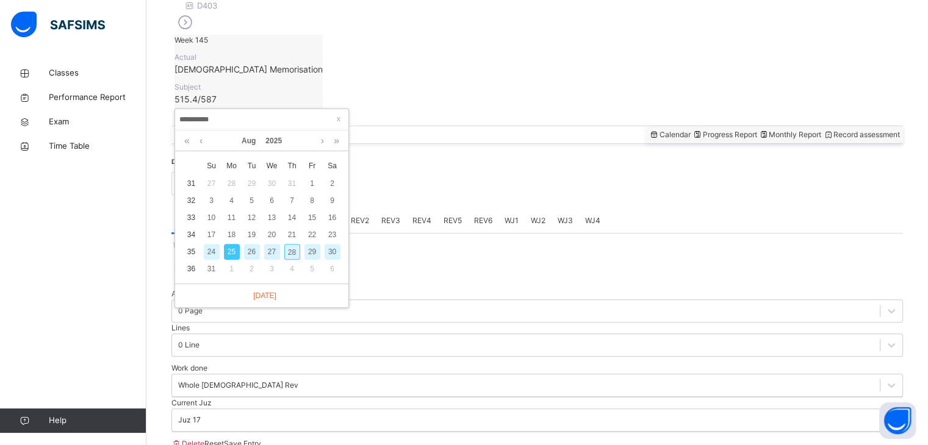
click at [251, 247] on div "26" at bounding box center [252, 252] width 16 height 16
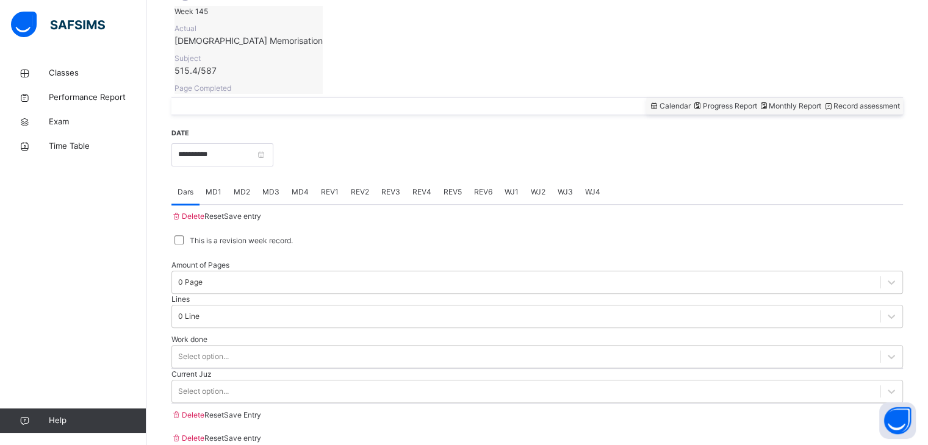
scroll to position [425, 0]
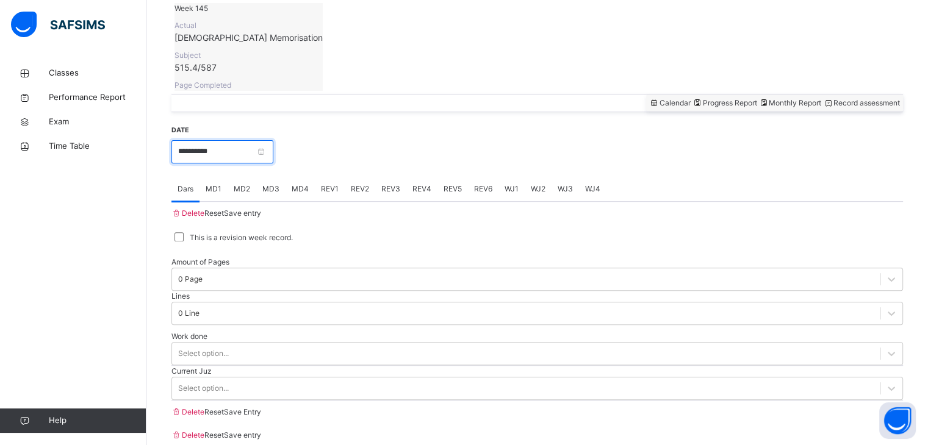
click at [214, 140] on input "**********" at bounding box center [222, 151] width 102 height 23
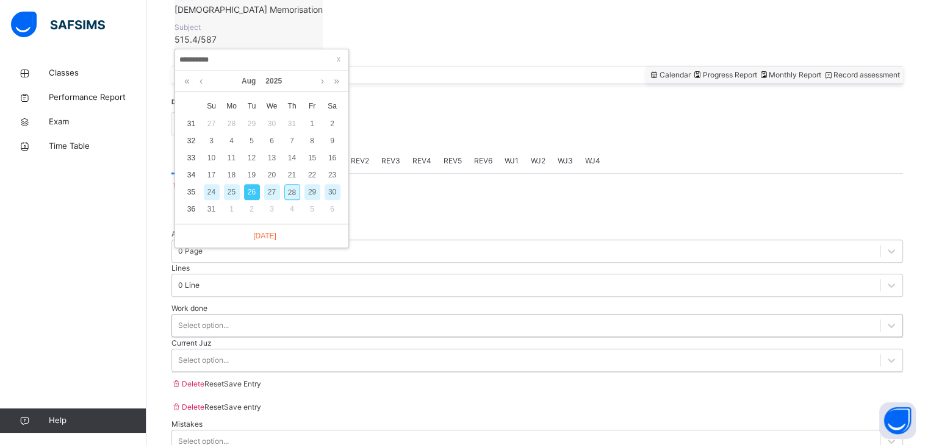
scroll to position [471, 0]
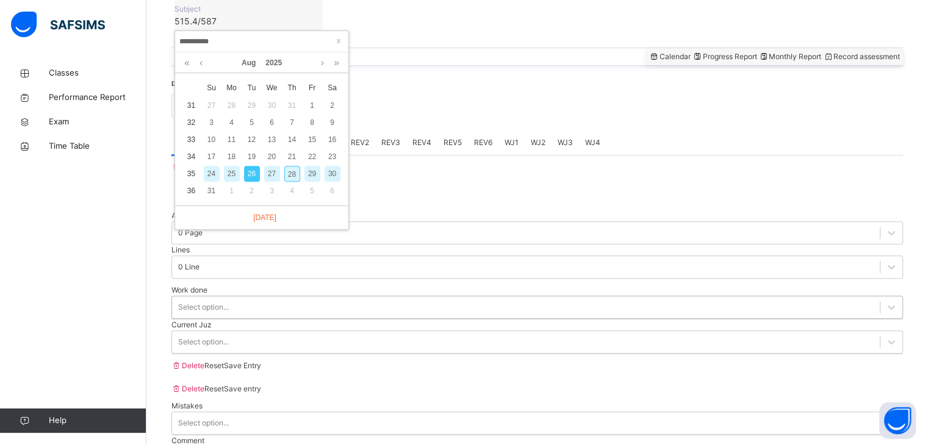
click at [321, 285] on div "Work done Select option..." at bounding box center [536, 302] width 731 height 35
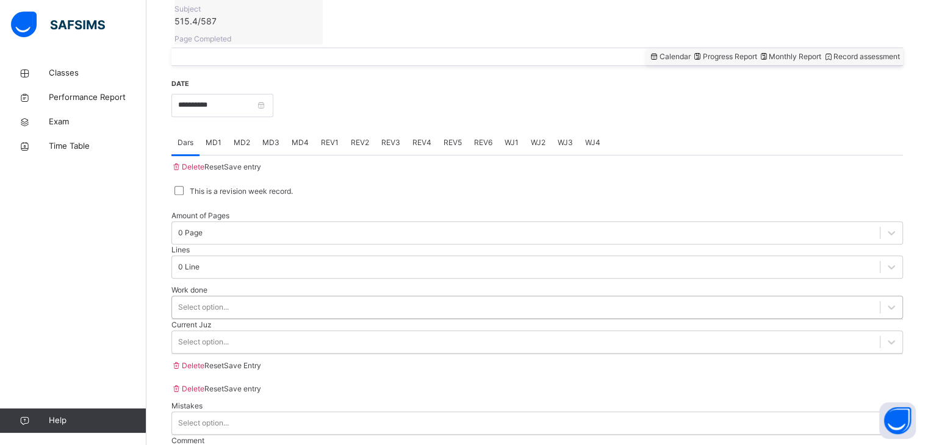
click at [321, 285] on div "Work done Select option..." at bounding box center [536, 302] width 731 height 35
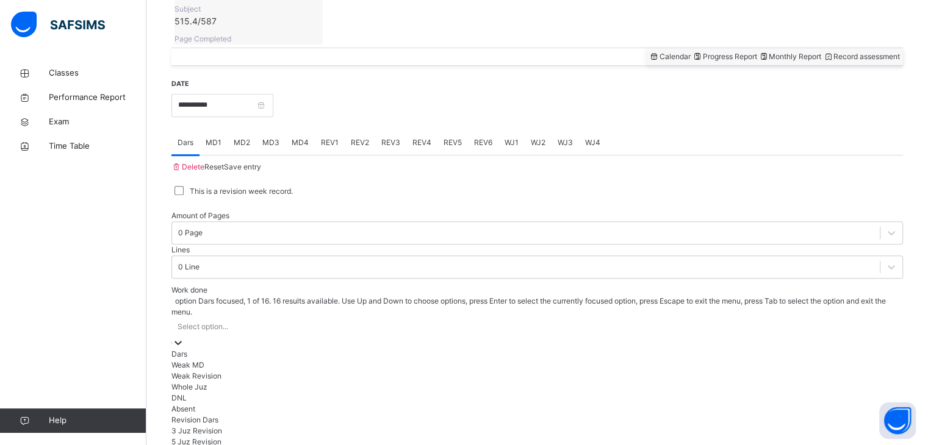
click at [303, 318] on div "Select option..." at bounding box center [536, 327] width 731 height 19
click at [253, 445] on div "Whole [DEMOGRAPHIC_DATA] Rev" at bounding box center [536, 453] width 731 height 11
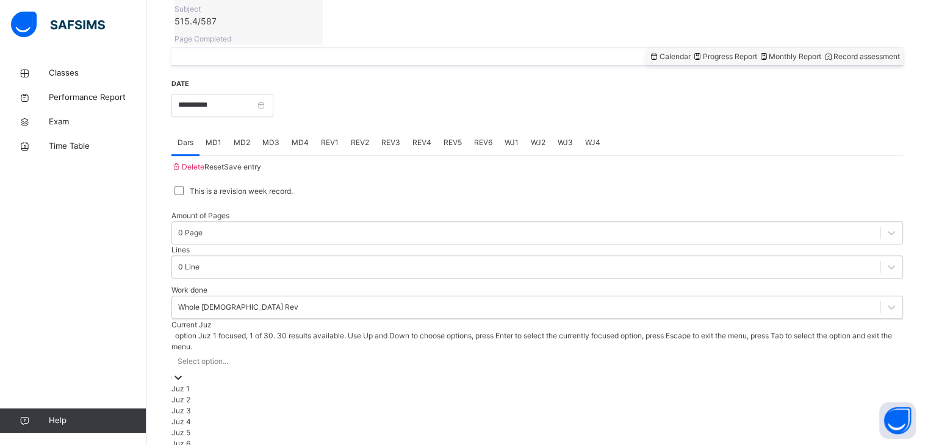
click at [220, 356] on div "Select option..." at bounding box center [203, 361] width 51 height 11
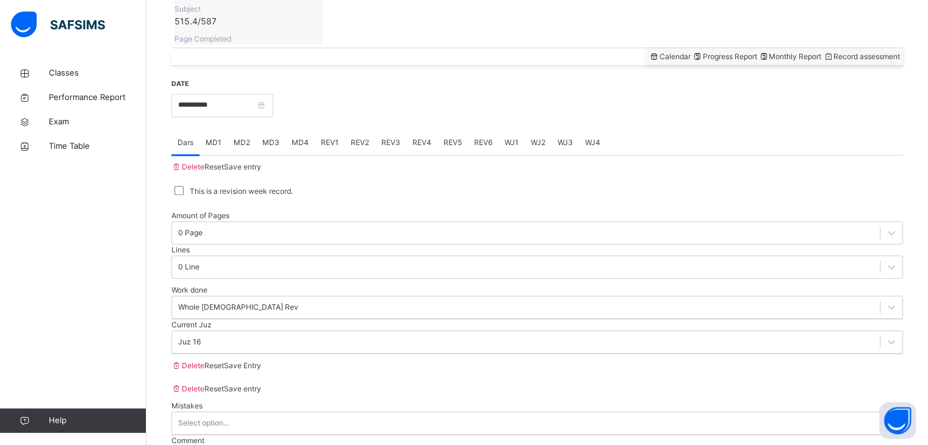
click at [261, 162] on span "Save entry" at bounding box center [242, 166] width 37 height 9
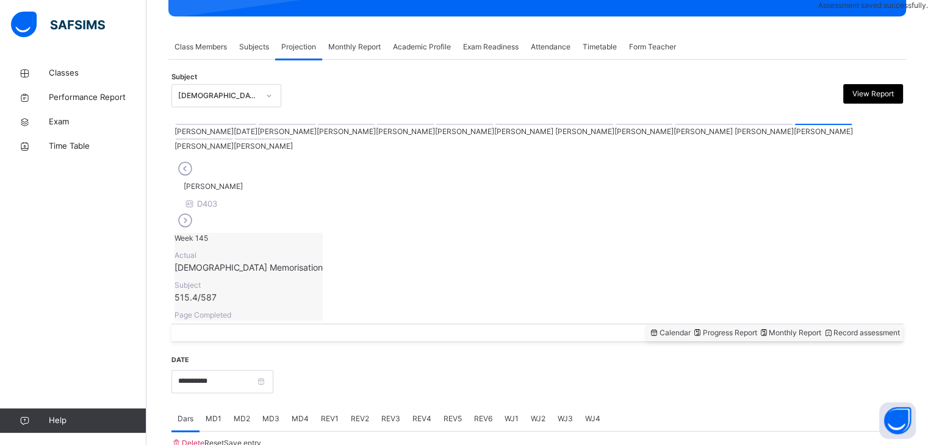
scroll to position [471, 0]
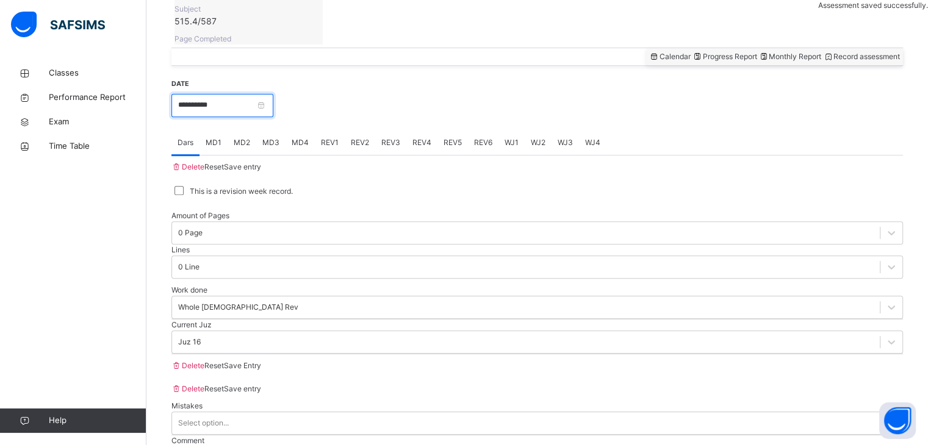
click at [210, 94] on input "**********" at bounding box center [222, 105] width 102 height 23
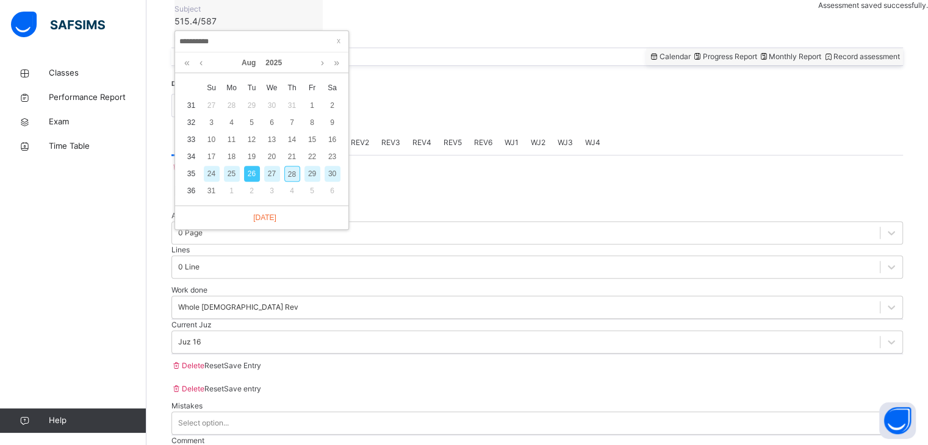
click at [271, 170] on div "27" at bounding box center [272, 174] width 16 height 16
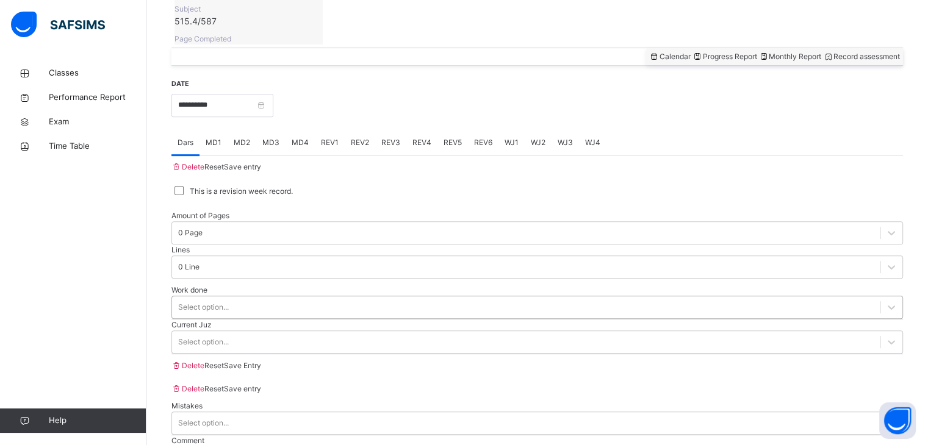
click at [293, 298] on div "Select option..." at bounding box center [526, 307] width 708 height 19
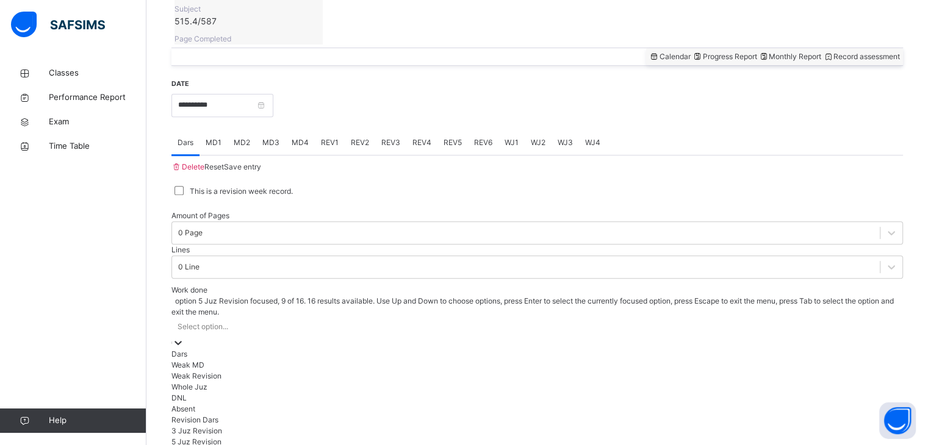
scroll to position [163, 0]
click at [256, 445] on div "Whole [DEMOGRAPHIC_DATA] Rev" at bounding box center [536, 453] width 731 height 11
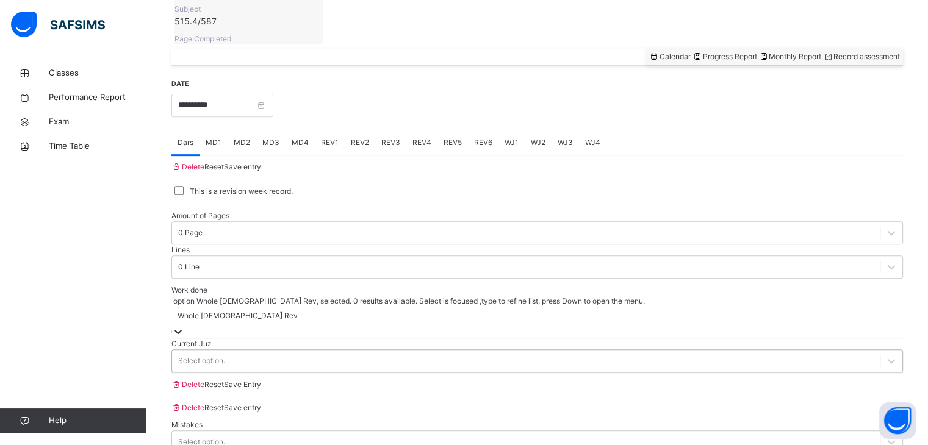
click at [219, 356] on div "Select option..." at bounding box center [203, 361] width 51 height 11
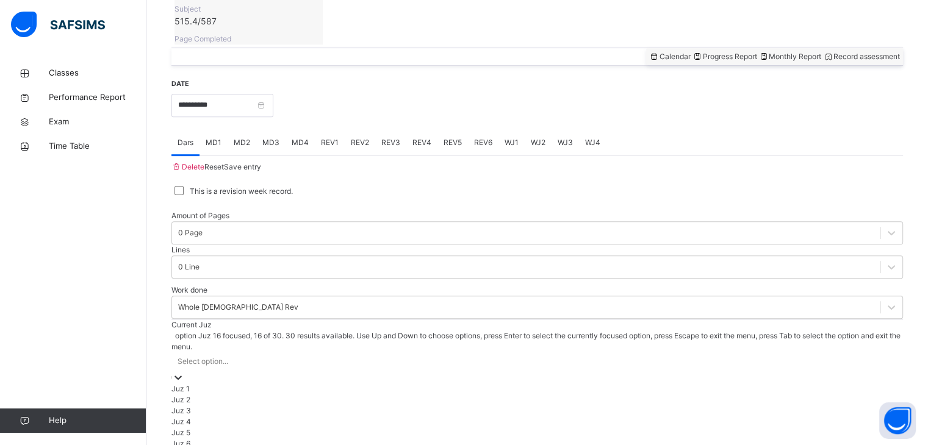
scroll to position [280, 0]
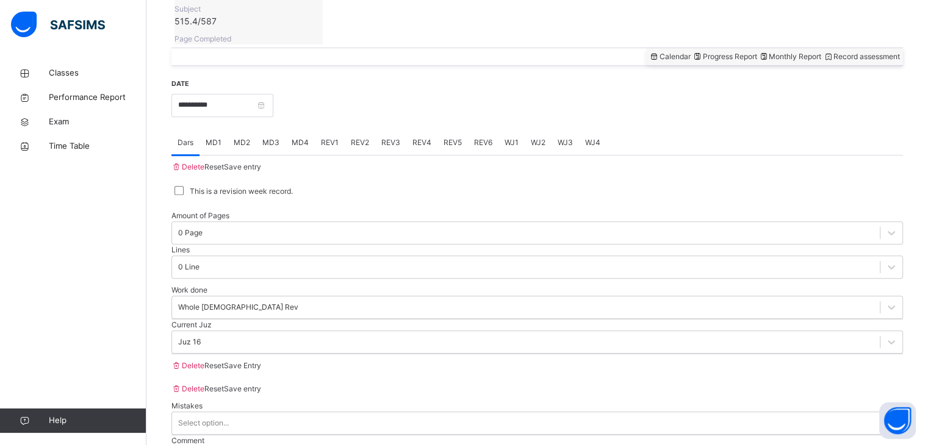
click at [261, 156] on div "Save entry" at bounding box center [242, 167] width 37 height 23
click at [261, 162] on div "Save entry" at bounding box center [242, 167] width 37 height 11
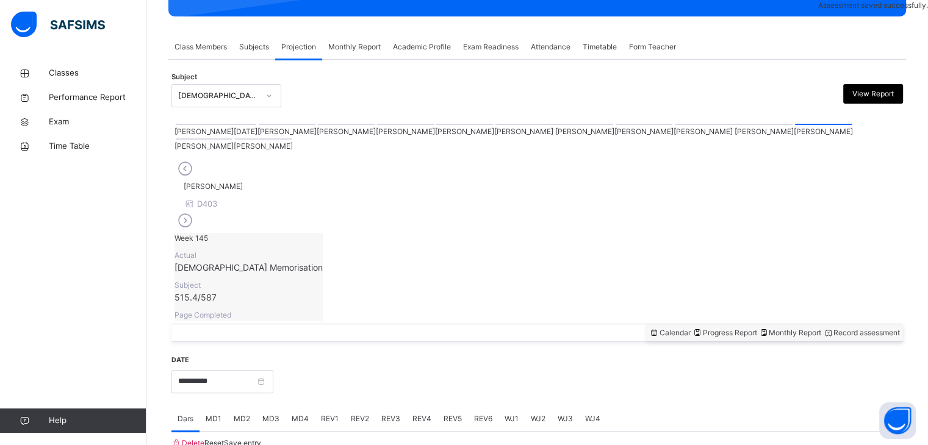
scroll to position [471, 0]
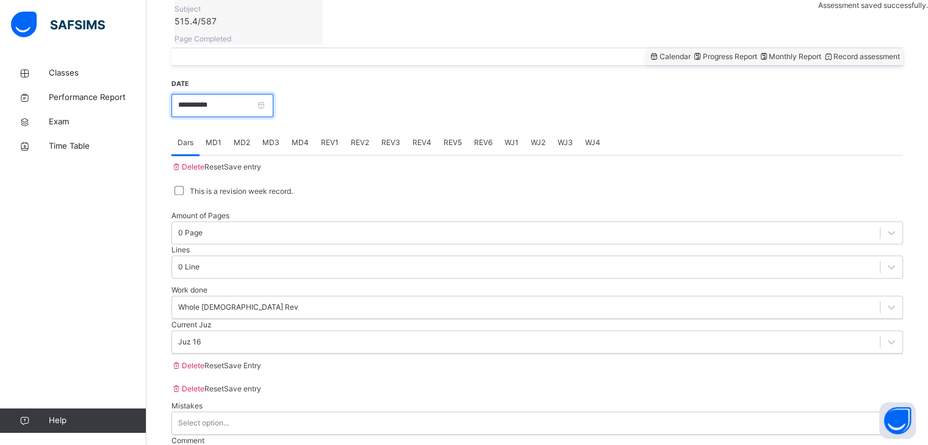
click at [225, 94] on input "**********" at bounding box center [222, 105] width 102 height 23
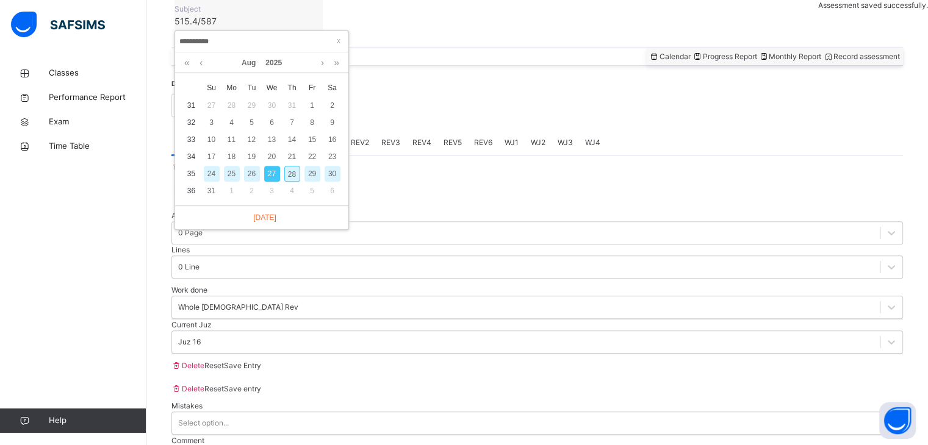
click at [290, 170] on div "28" at bounding box center [292, 174] width 16 height 16
type input "**********"
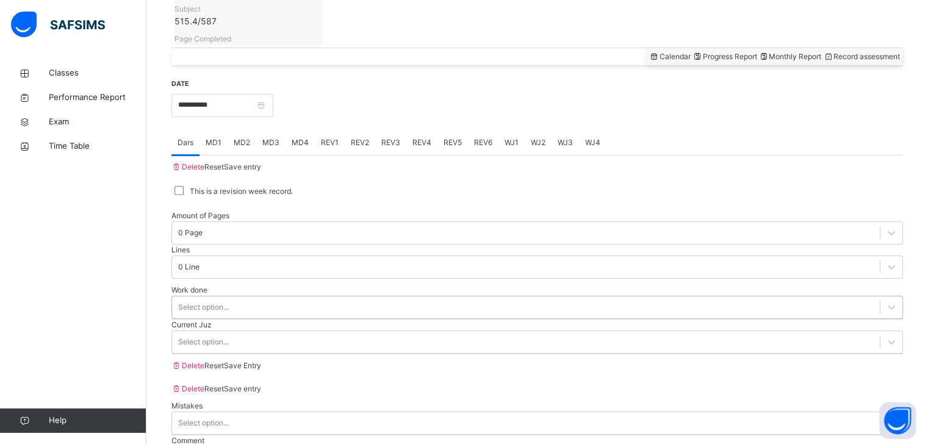
click at [205, 302] on div "Select option..." at bounding box center [203, 307] width 51 height 11
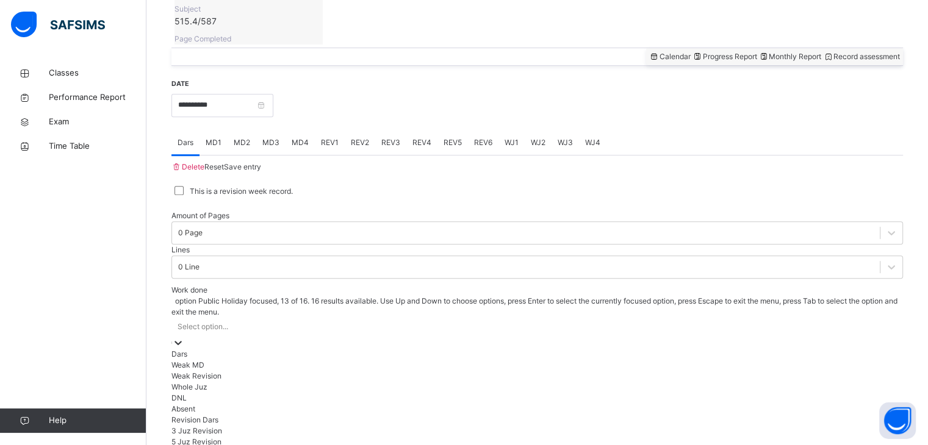
scroll to position [163, 0]
click at [201, 445] on div "Whole [DEMOGRAPHIC_DATA] Rev" at bounding box center [536, 453] width 731 height 11
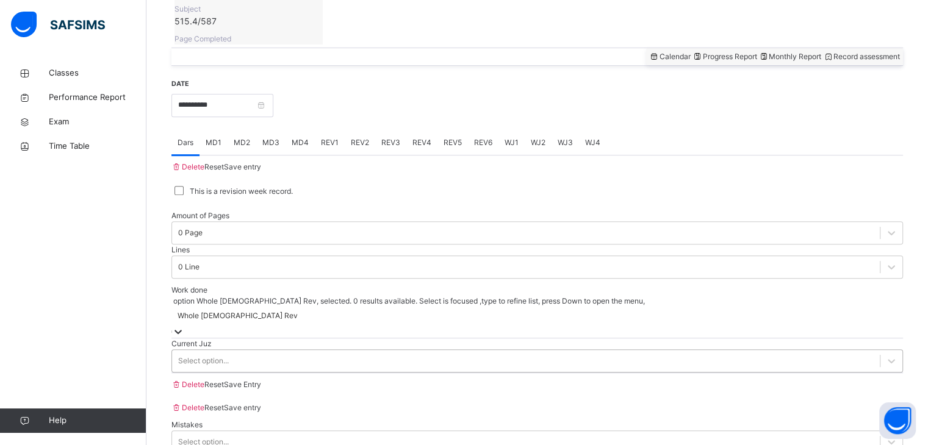
click at [210, 356] on div "Select option..." at bounding box center [203, 361] width 51 height 11
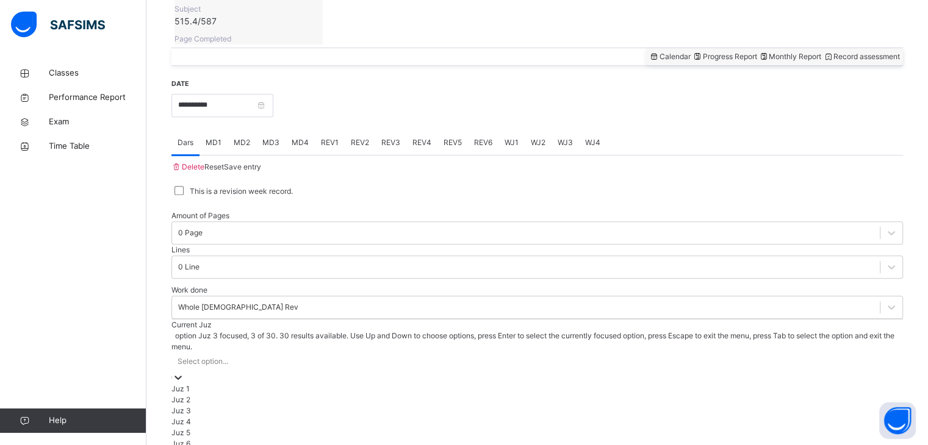
scroll to position [248, 0]
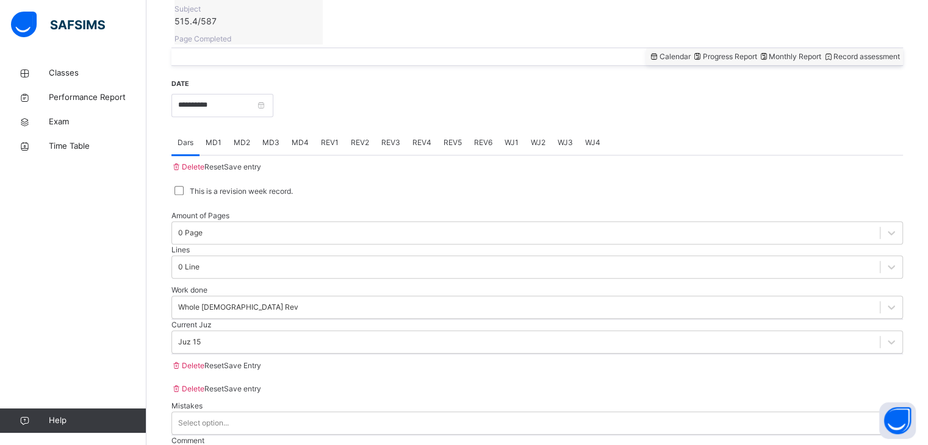
click at [261, 162] on span "Save entry" at bounding box center [242, 166] width 37 height 9
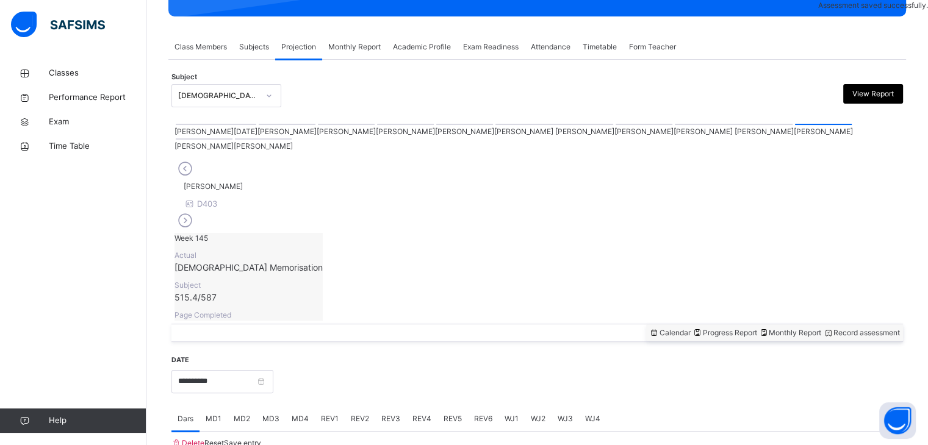
scroll to position [471, 0]
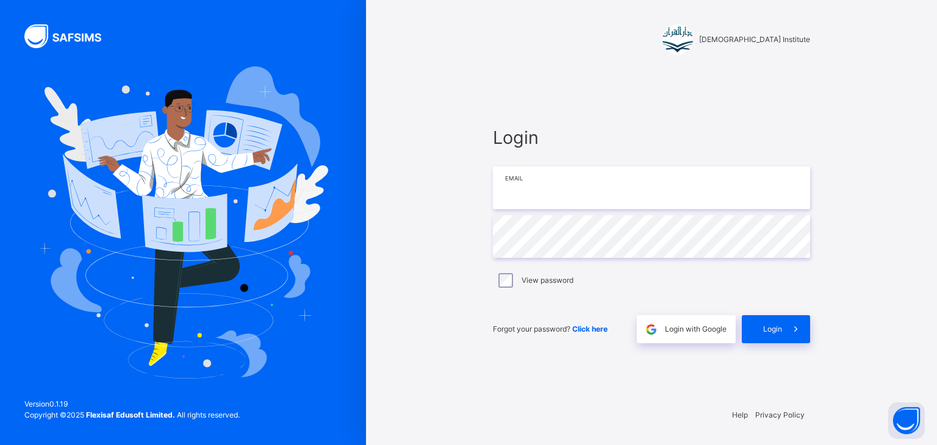
type input "**********"
